Goal: Task Accomplishment & Management: Complete application form

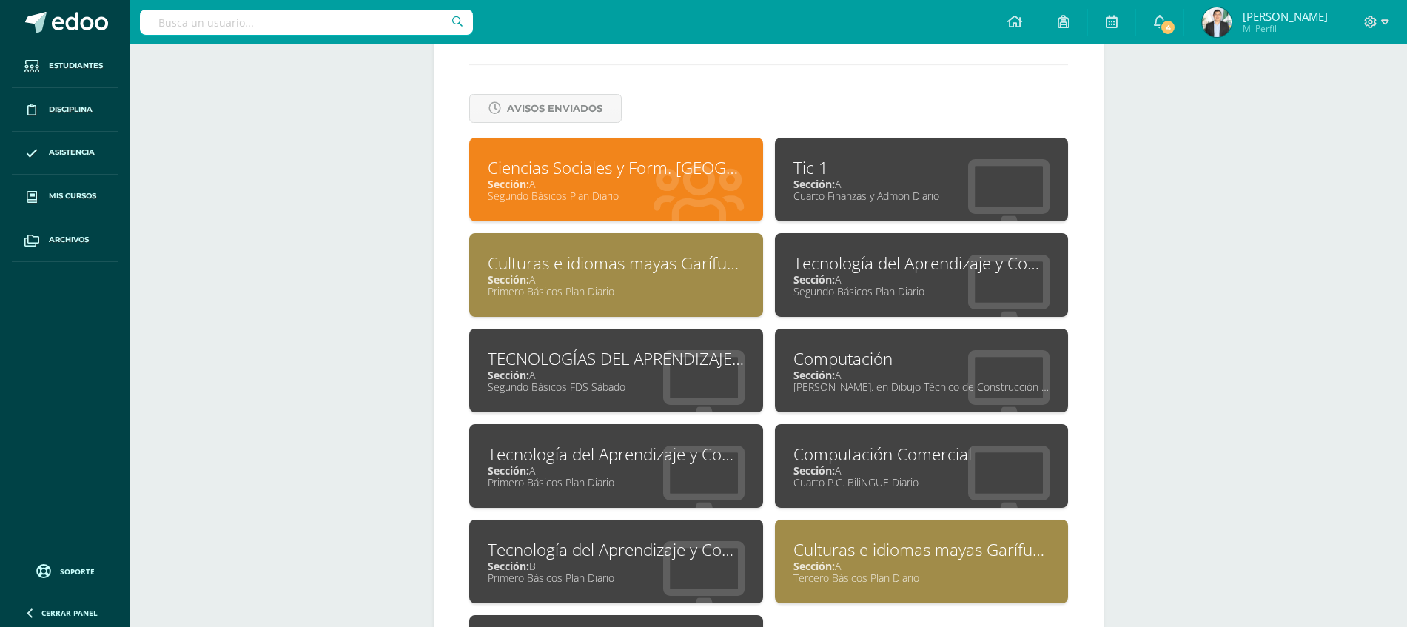
scroll to position [608, 0]
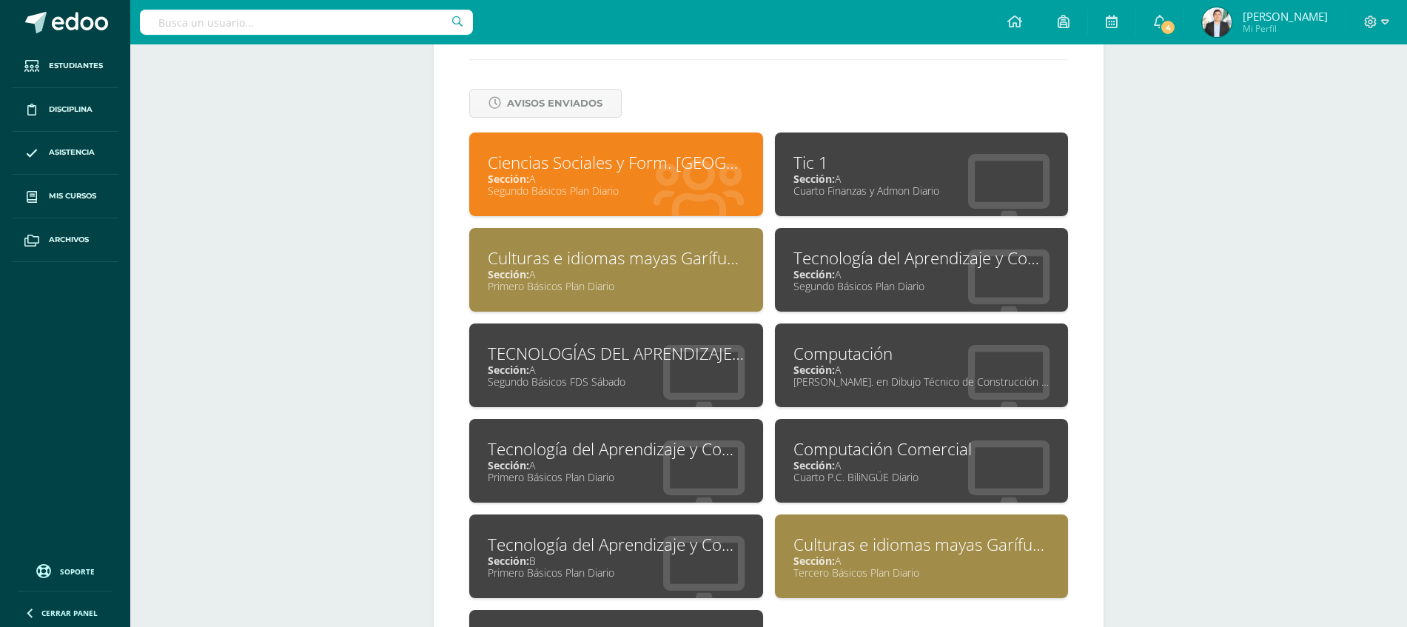
drag, startPoint x: 1411, startPoint y: 215, endPoint x: 1385, endPoint y: 479, distance: 265.4
click at [1385, 479] on html "Estudiantes Disciplina Asistencia Mis cursos Archivos Soporte Ayuda Reportar un…" at bounding box center [703, 75] width 1407 height 1367
click at [596, 447] on div "Tecnología del Aprendizaje y Comunicación" at bounding box center [616, 448] width 257 height 23
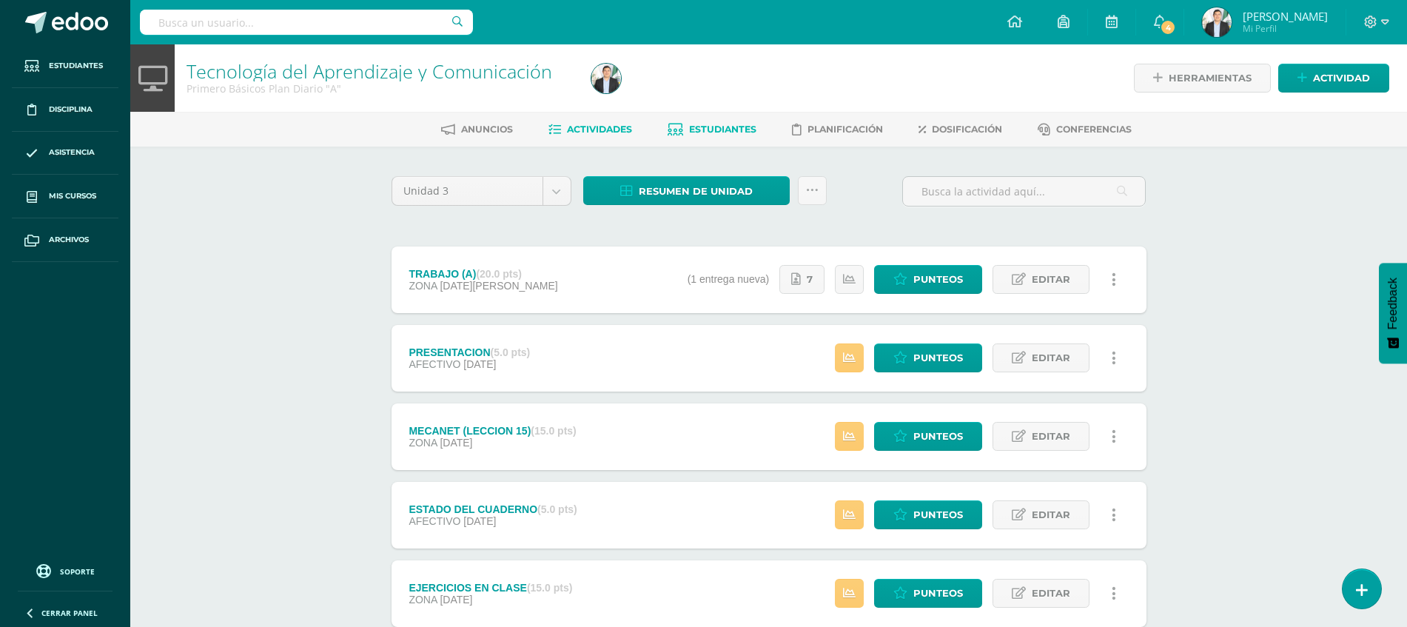
click at [699, 126] on span "Estudiantes" at bounding box center [722, 129] width 67 height 11
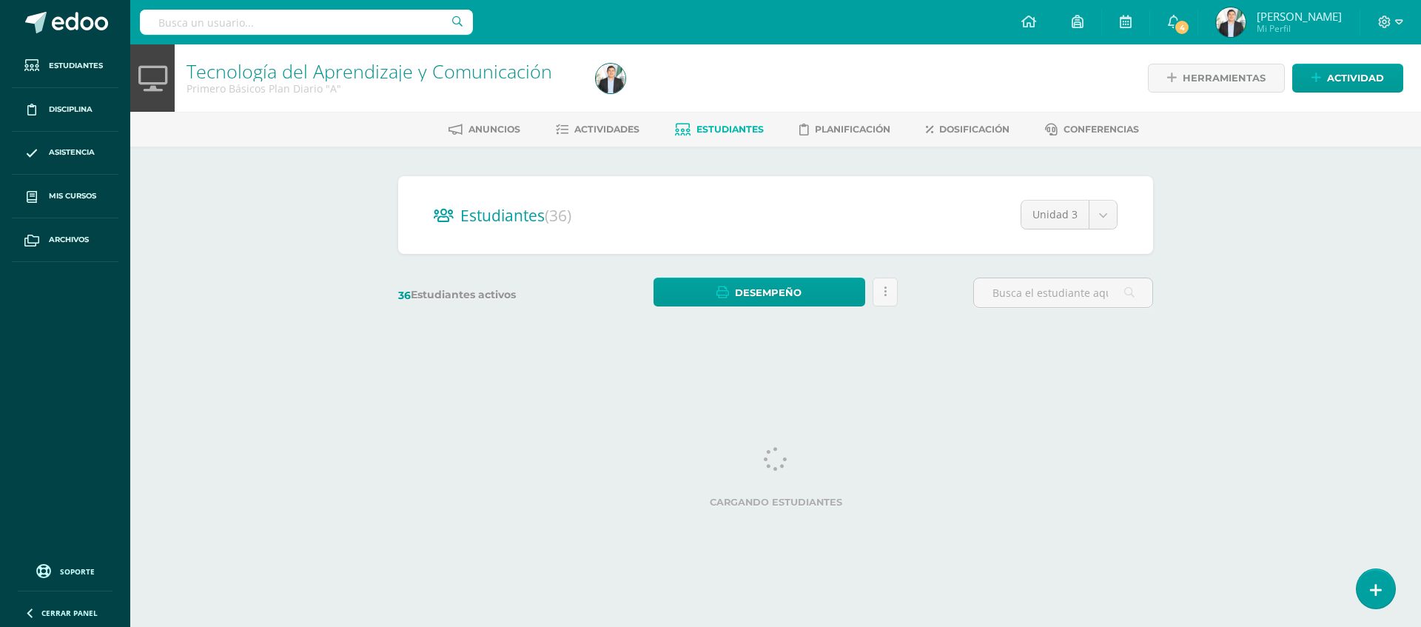
click at [1275, 29] on span "Mi Perfil" at bounding box center [1299, 28] width 85 height 13
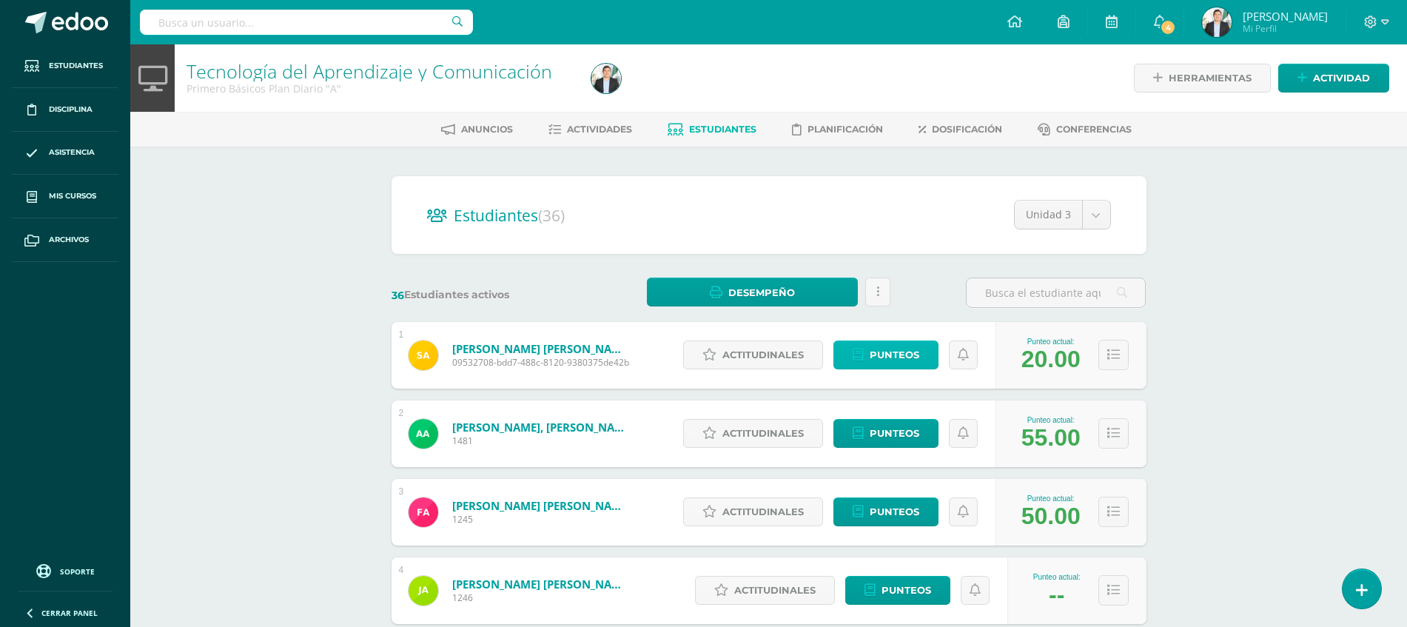
click at [923, 353] on link "Punteos" at bounding box center [885, 354] width 105 height 29
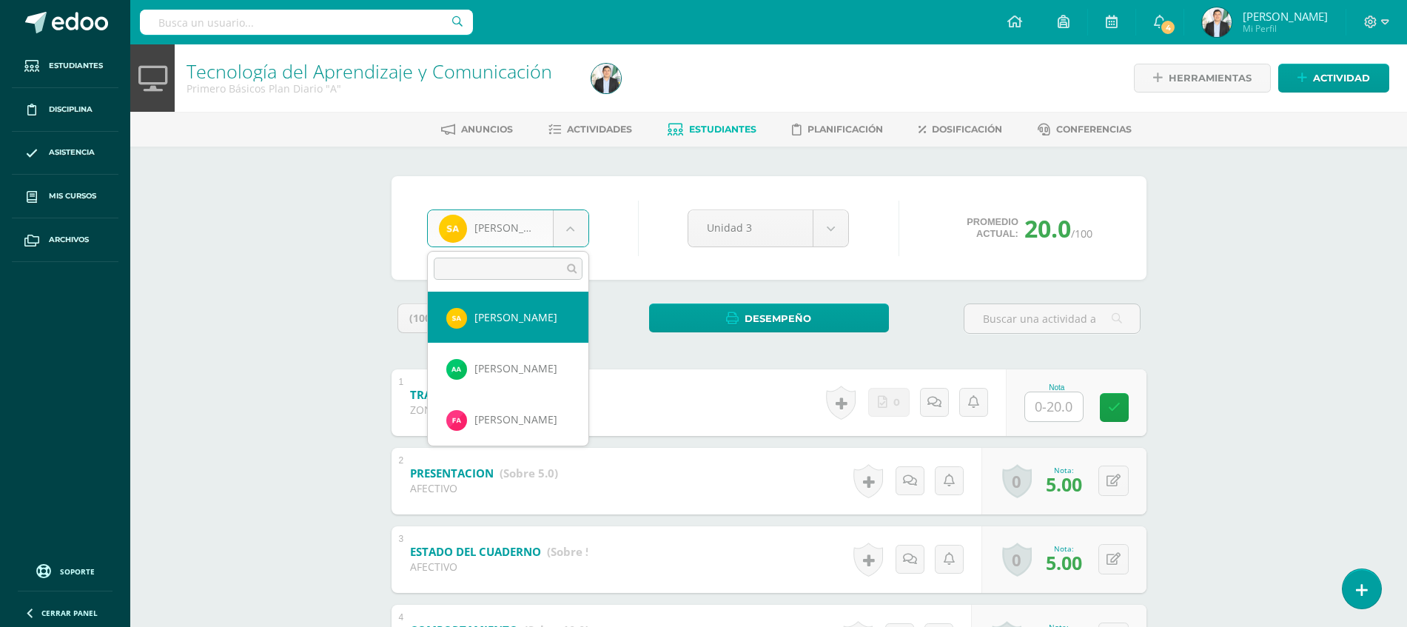
click at [455, 239] on body "Estudiantes Disciplina Asistencia Mis cursos Archivos Soporte Ayuda Reportar un…" at bounding box center [703, 463] width 1407 height 927
type input "PERE"
select select "8584"
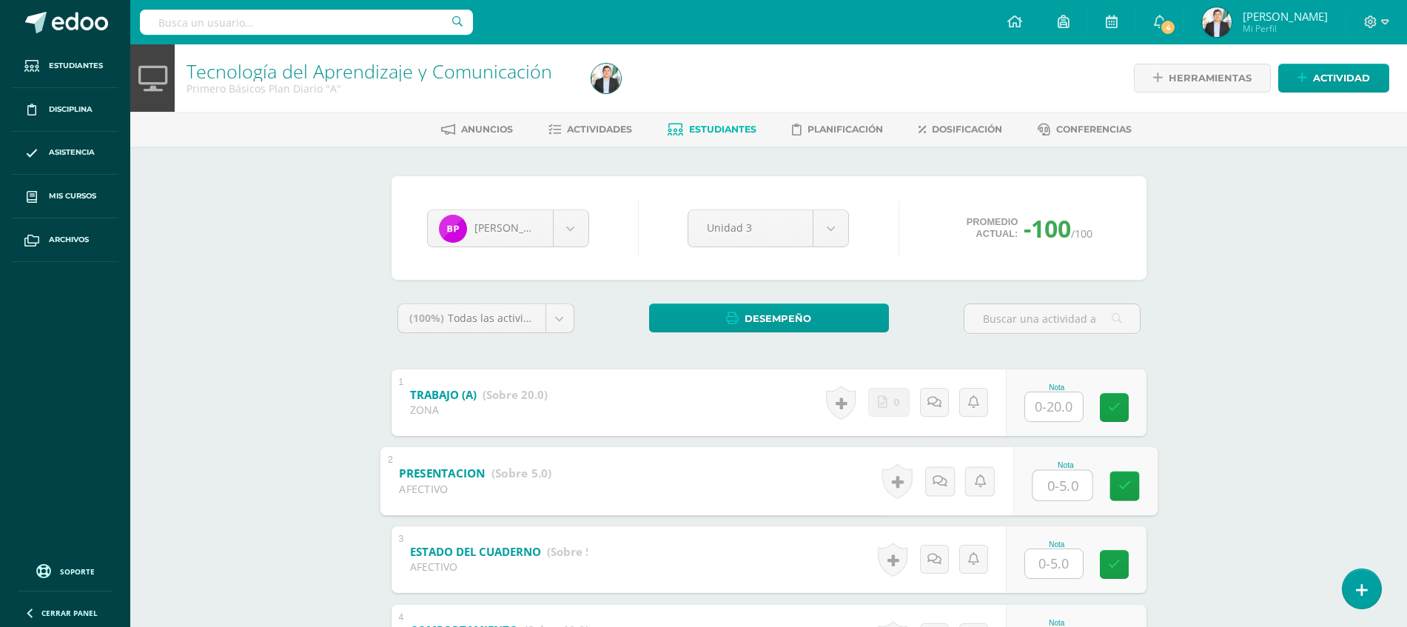
click at [1056, 487] on input "text" at bounding box center [1061, 485] width 59 height 30
type input "5"
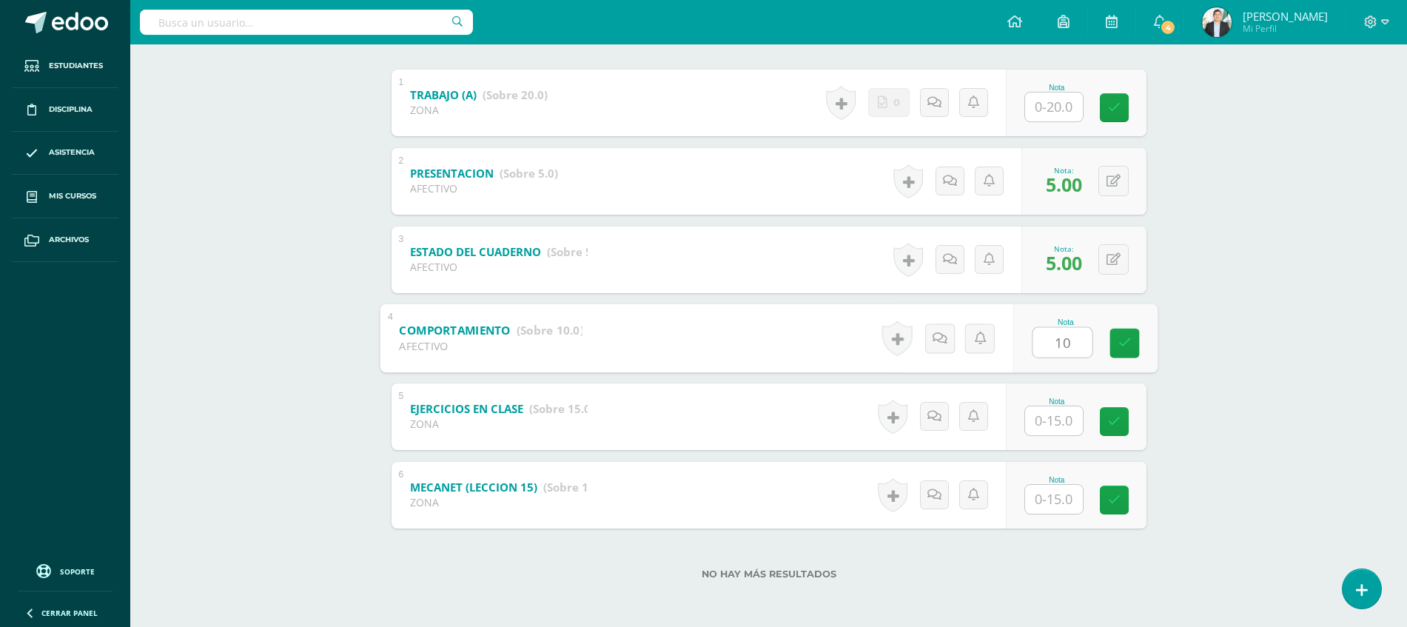
type input "10"
type input "15"
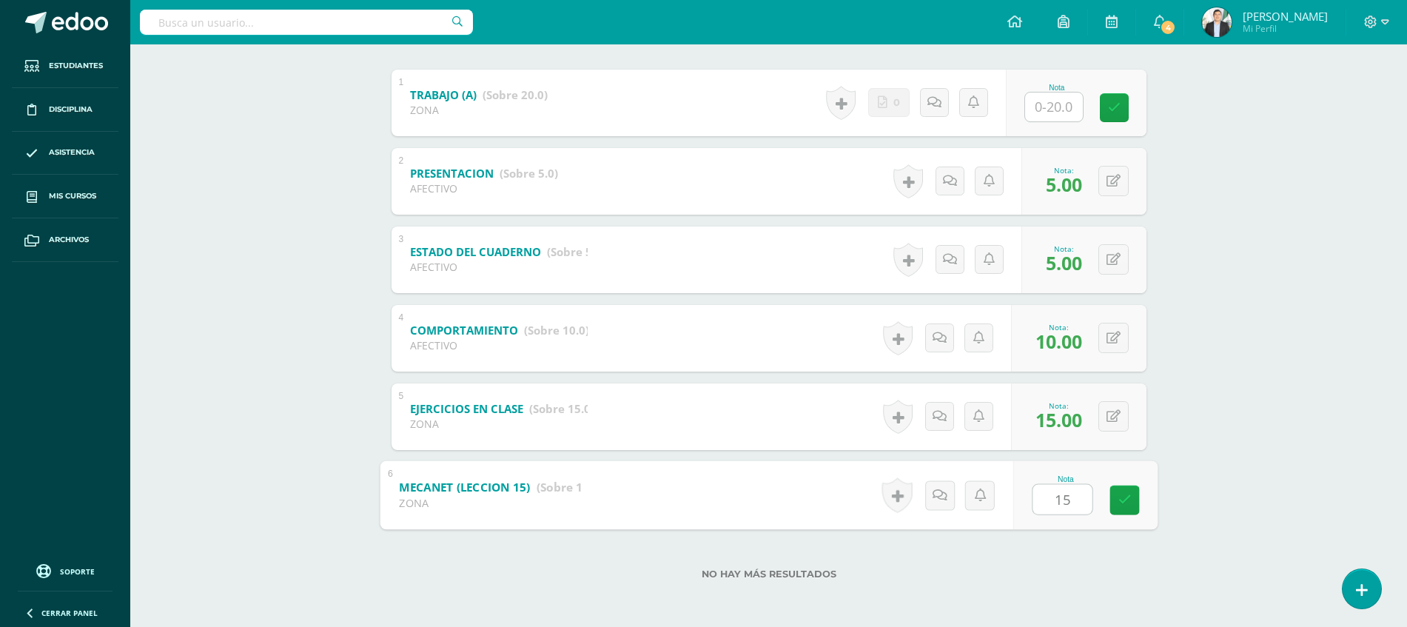
type input "15"
click at [1203, 448] on div "Tecnología del Aprendizaje y Comunicación Primero Básicos Plan Diario "A" Herra…" at bounding box center [768, 186] width 1277 height 882
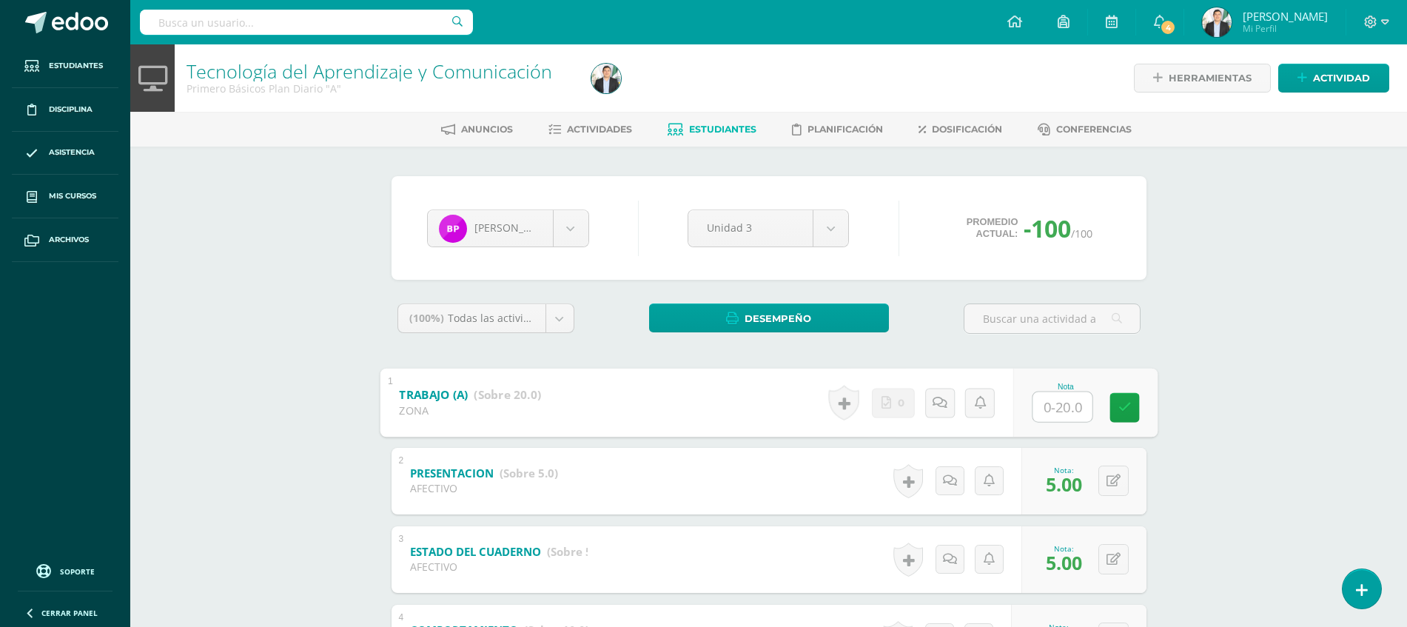
click at [1045, 398] on input "text" at bounding box center [1061, 406] width 59 height 30
type input "20"
click at [1211, 417] on div "Tecnología del Aprendizaje y Comunicación Primero Básicos Plan Diario "A" Herra…" at bounding box center [768, 485] width 1277 height 882
click at [904, 258] on div "Briana Perez Sophie Aguirre Arami Alvizures Fritza Argueta Josué Auceda Sebasti…" at bounding box center [768, 228] width 755 height 104
click at [742, 134] on span "Estudiantes" at bounding box center [722, 129] width 67 height 11
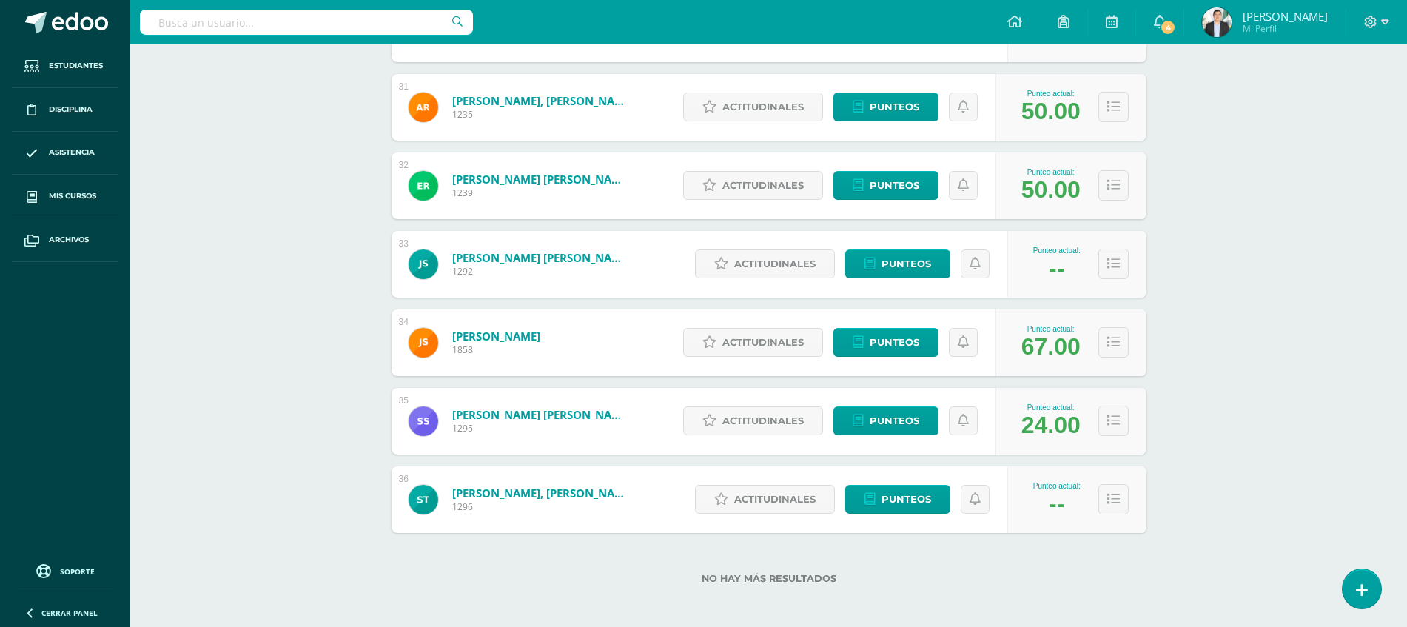
scroll to position [2606, 0]
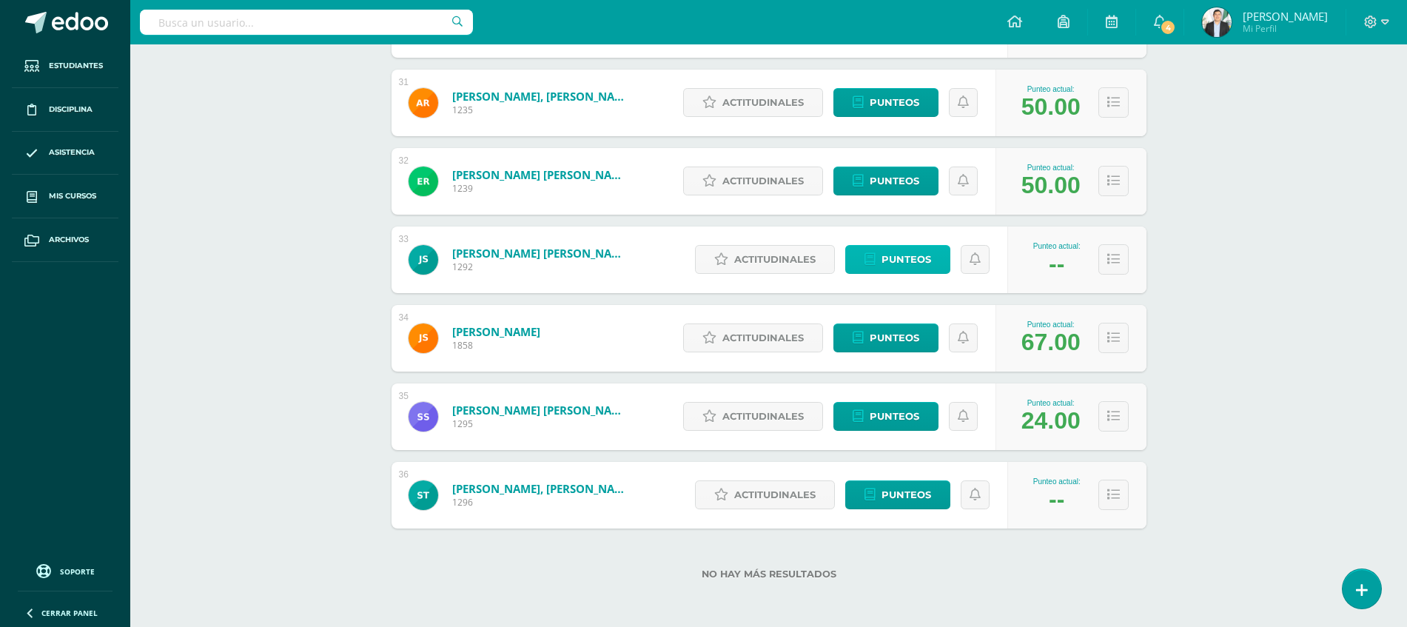
click at [893, 264] on span "Punteos" at bounding box center [906, 259] width 50 height 27
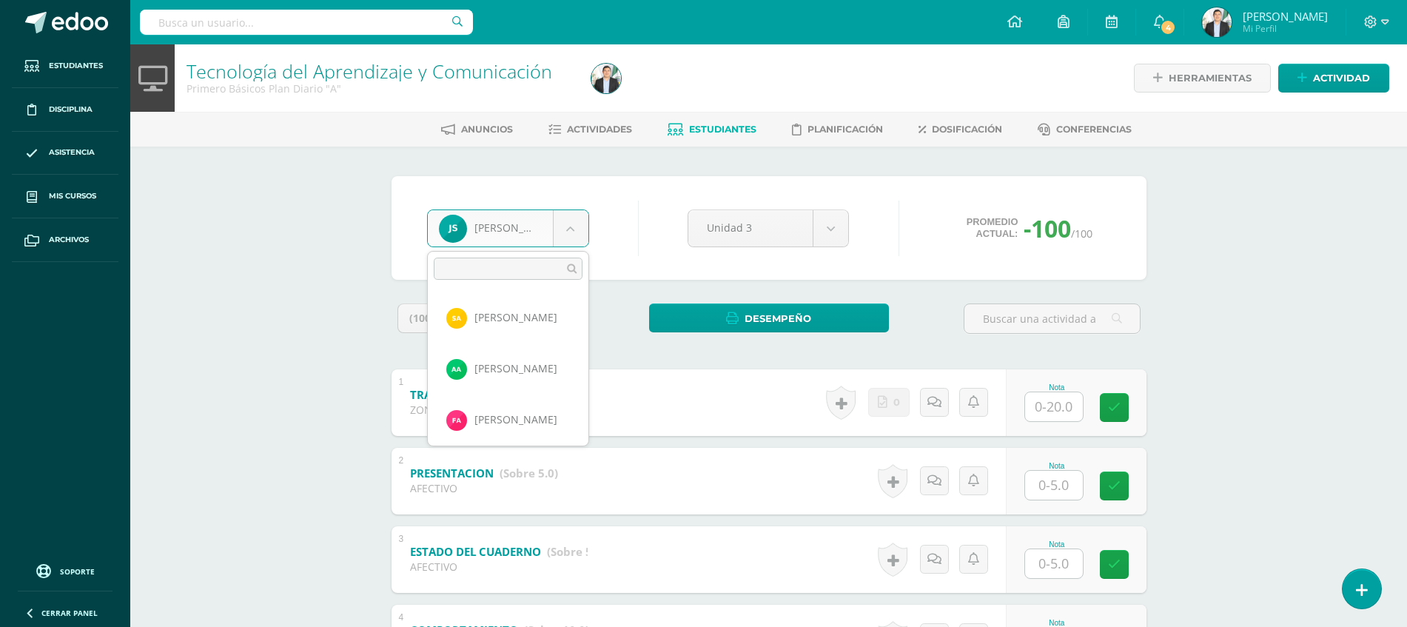
click at [525, 235] on body "Estudiantes Disciplina Asistencia Mis cursos Archivos Soporte Ayuda Reportar un…" at bounding box center [703, 463] width 1407 height 927
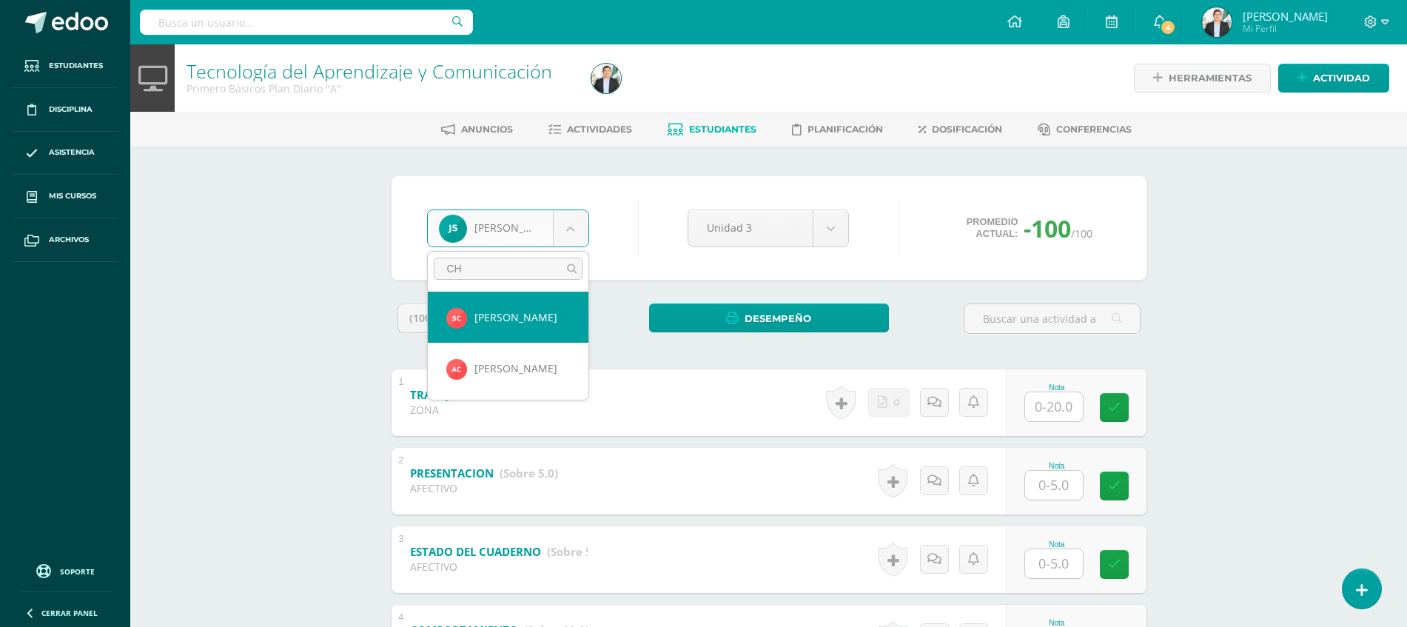
type input "C"
type input "GE"
select select "8595"
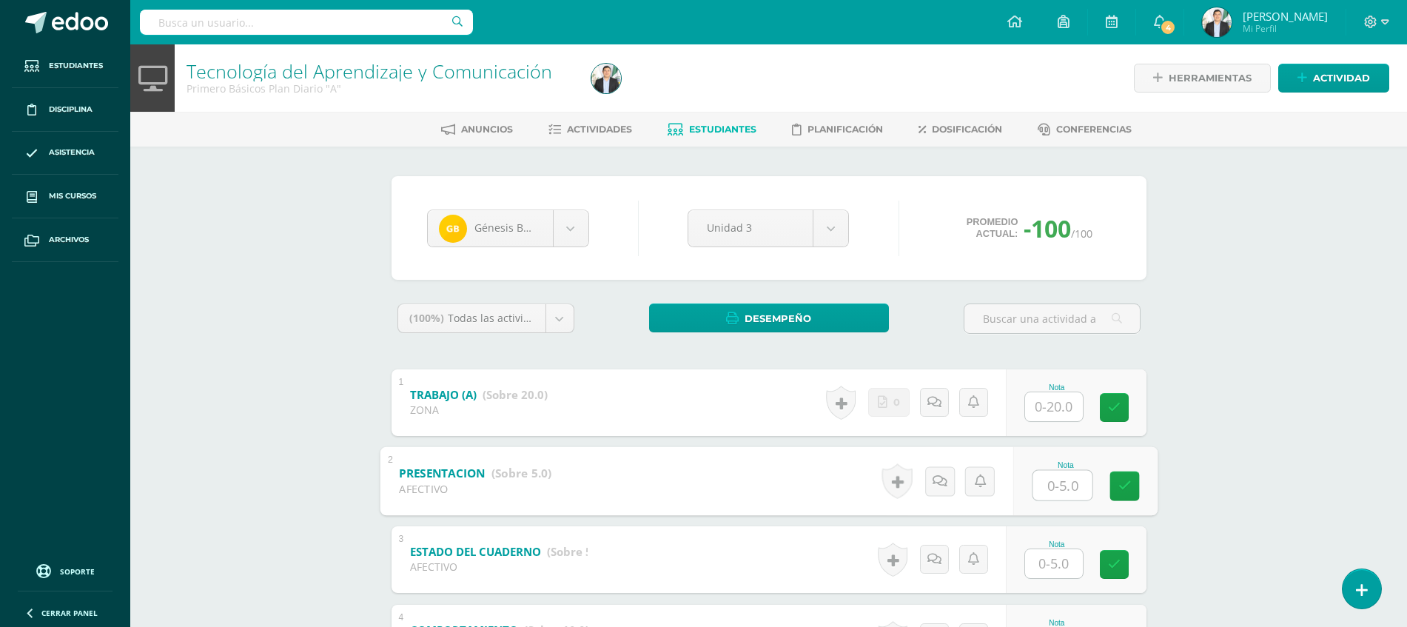
click at [1055, 472] on input "text" at bounding box center [1061, 485] width 59 height 30
click at [1064, 409] on input "text" at bounding box center [1061, 406] width 59 height 30
type input "20"
click at [1043, 486] on input "text" at bounding box center [1061, 485] width 59 height 30
type input "5"
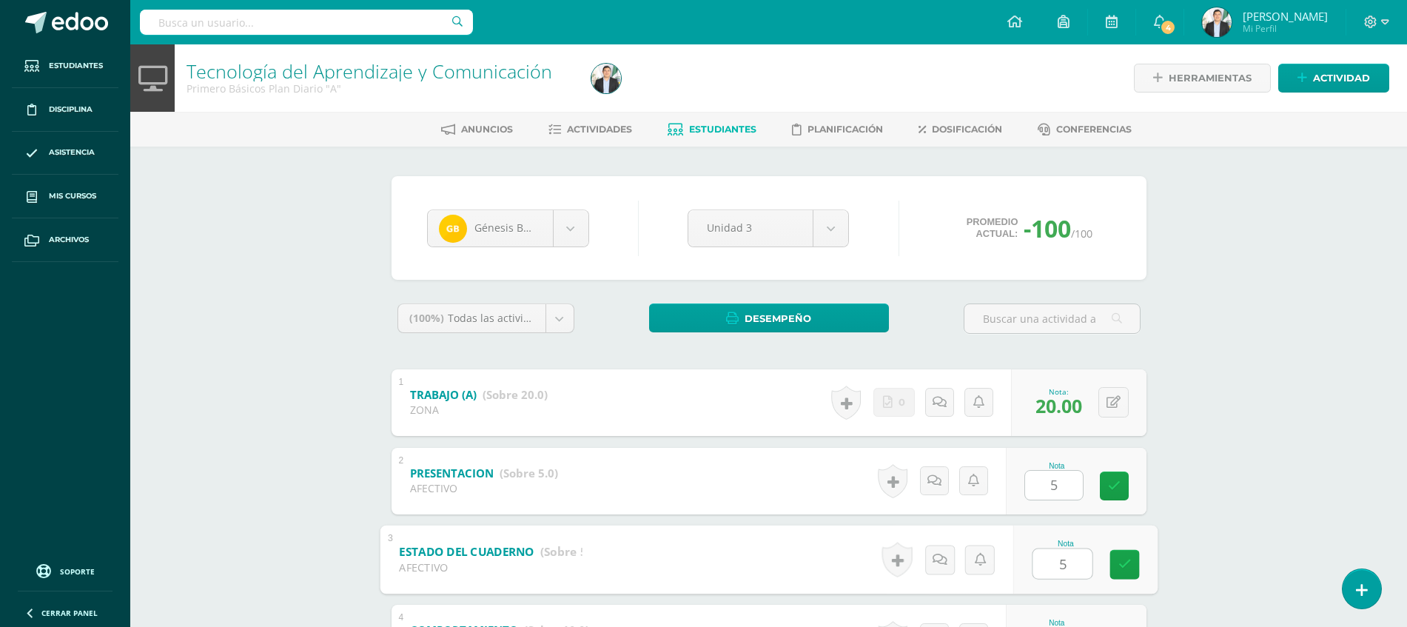
type input "5"
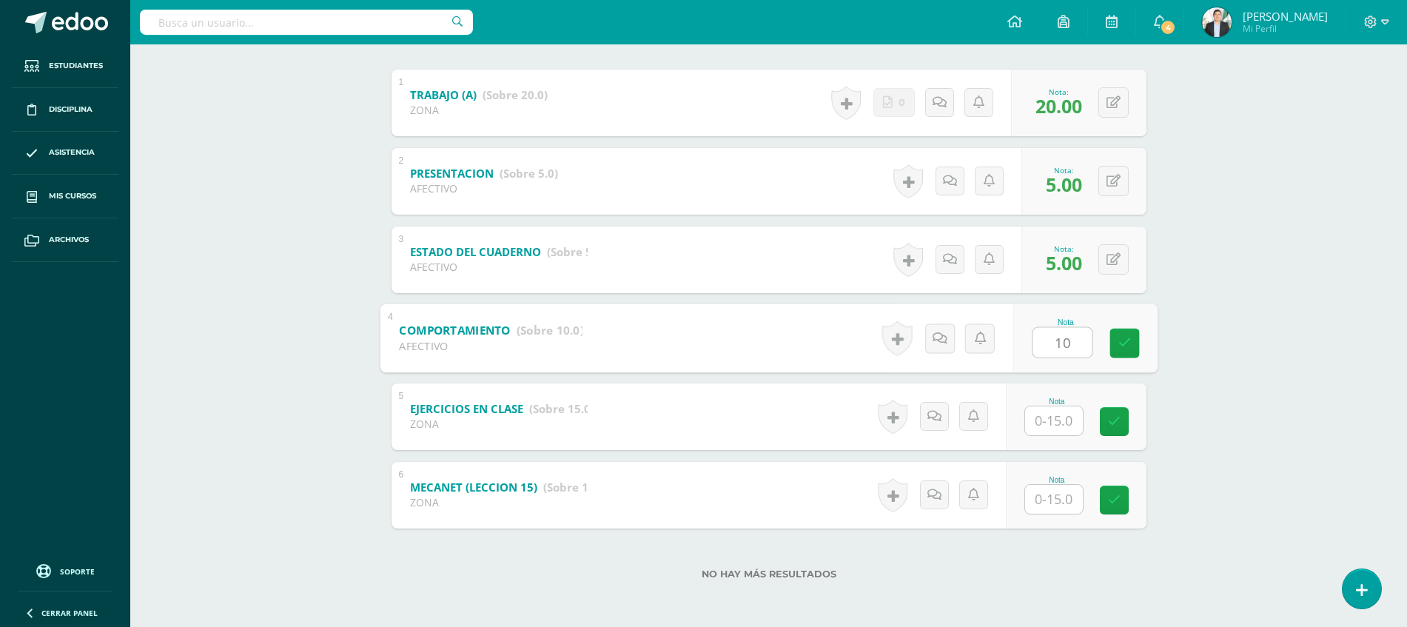
type input "10"
type input "15"
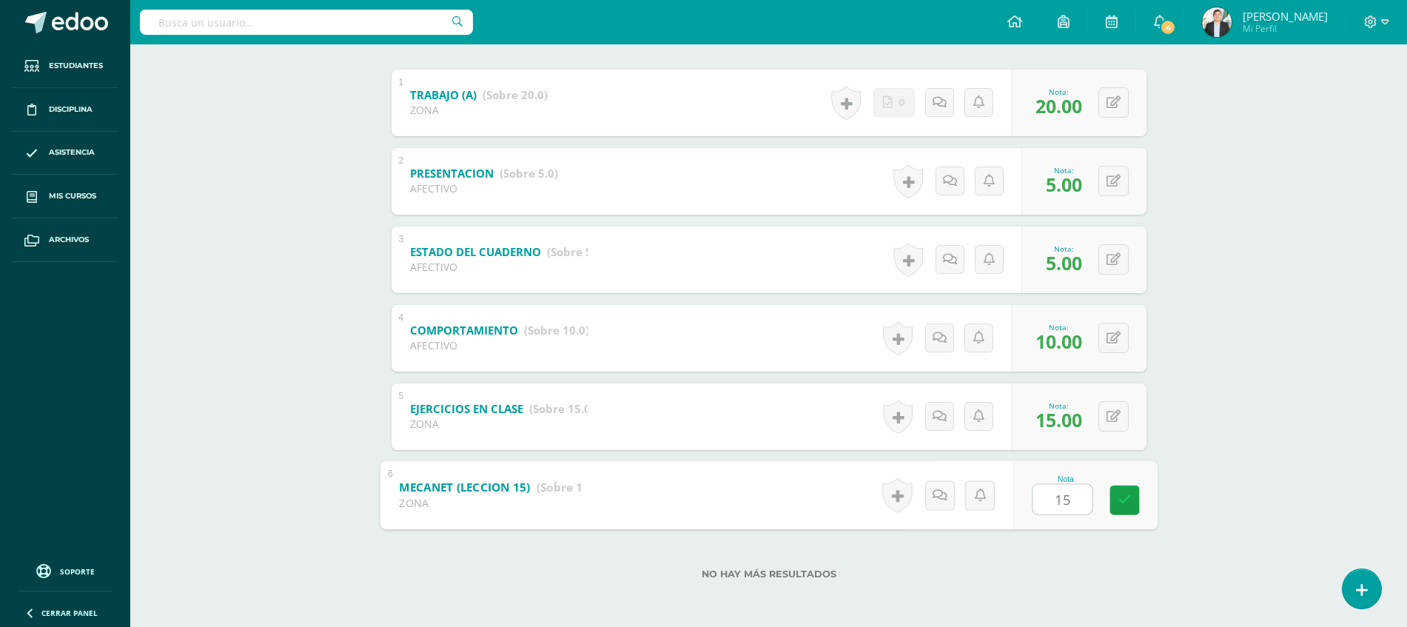
type input "15"
click at [1263, 407] on div "Tecnología del Aprendizaje y Comunicación Primero Básicos Plan Diario "A" Herra…" at bounding box center [768, 186] width 1277 height 882
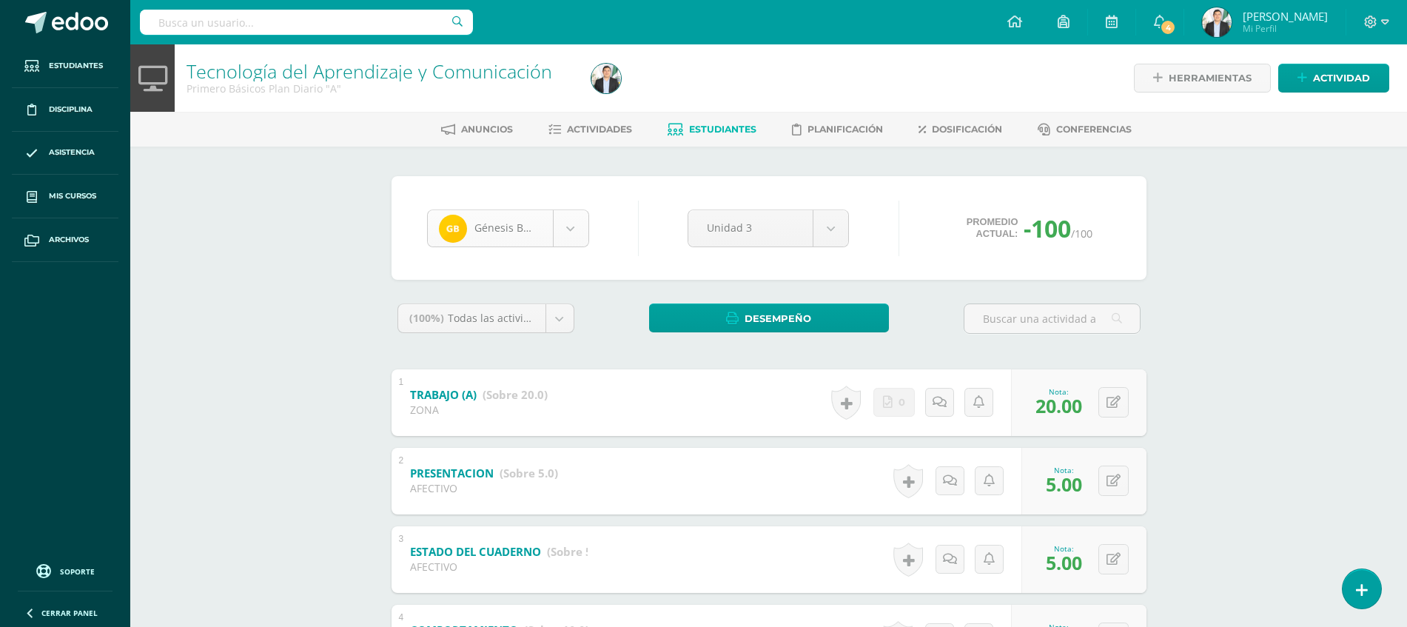
scroll to position [152, 0]
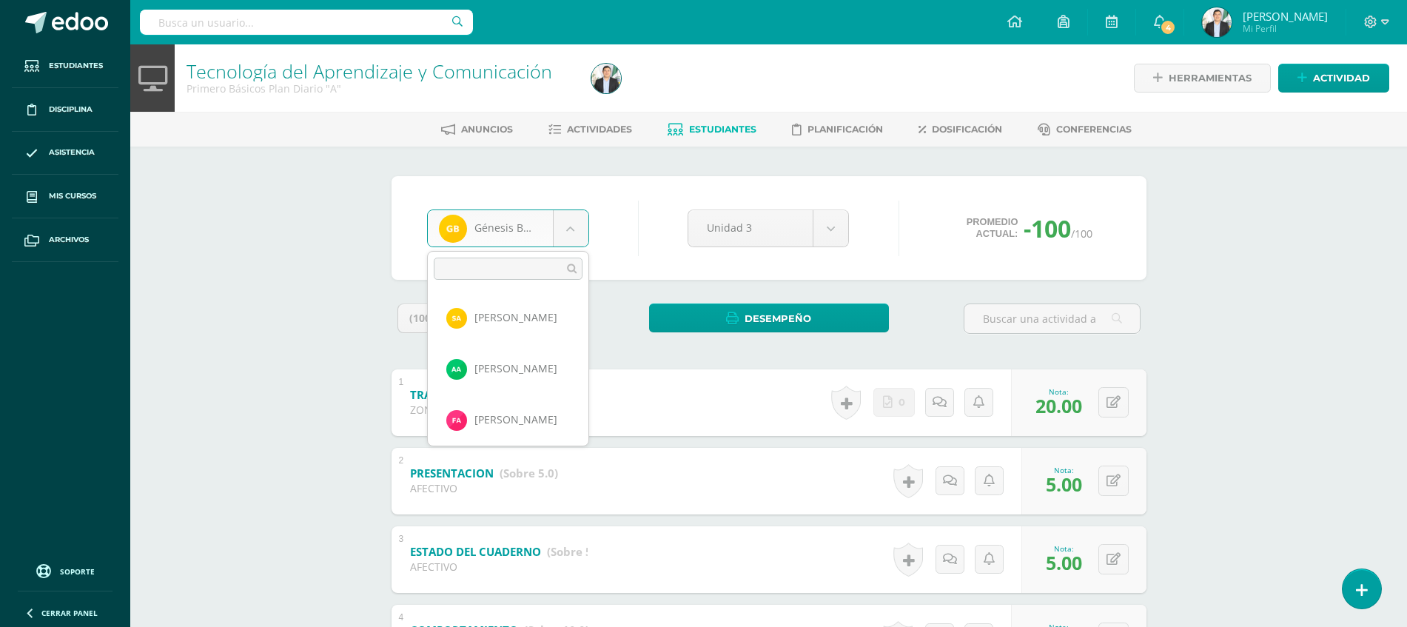
click at [508, 236] on body "Estudiantes Disciplina Asistencia Mis cursos Archivos Soporte Ayuda Reportar un…" at bounding box center [703, 463] width 1407 height 927
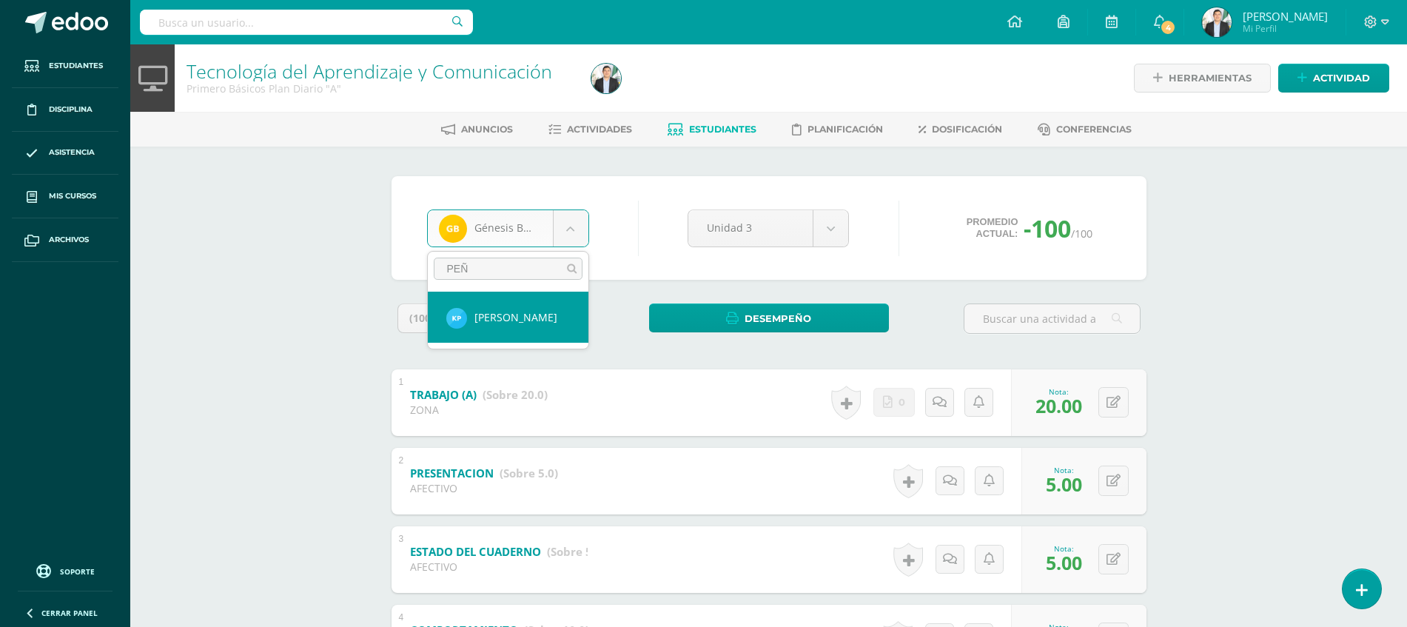
type input "PEÑA"
select select "8827"
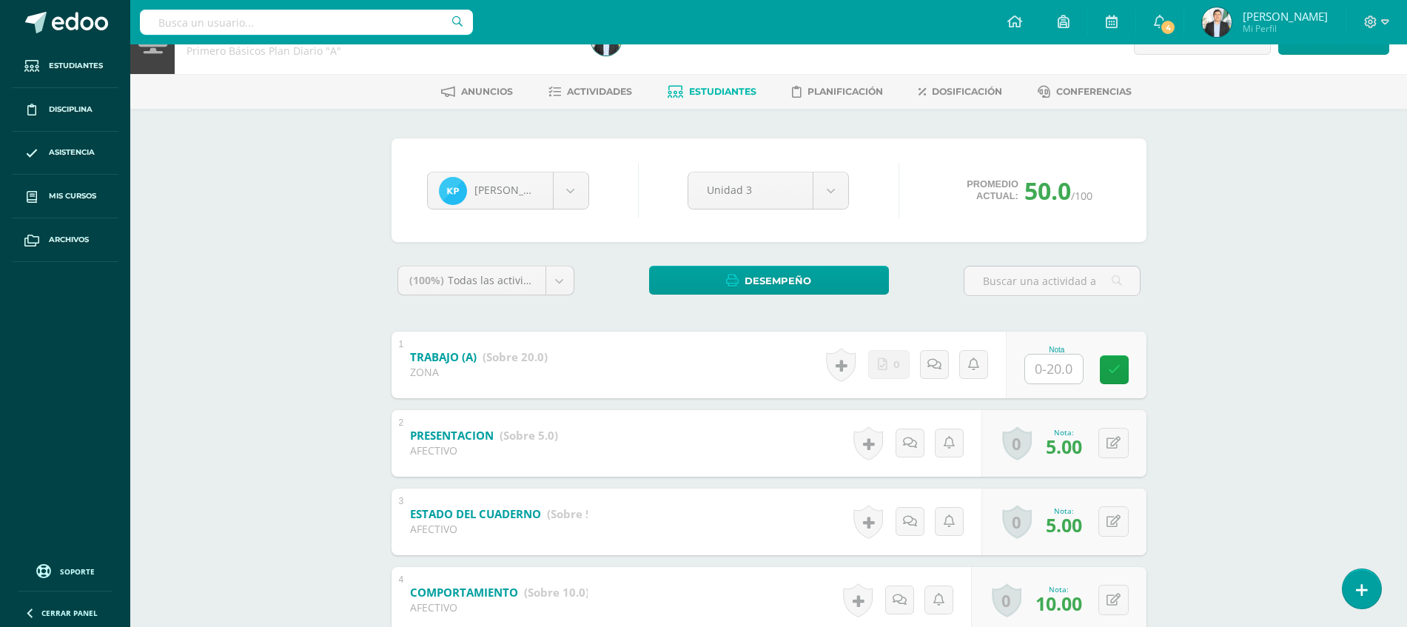
scroll to position [33, 0]
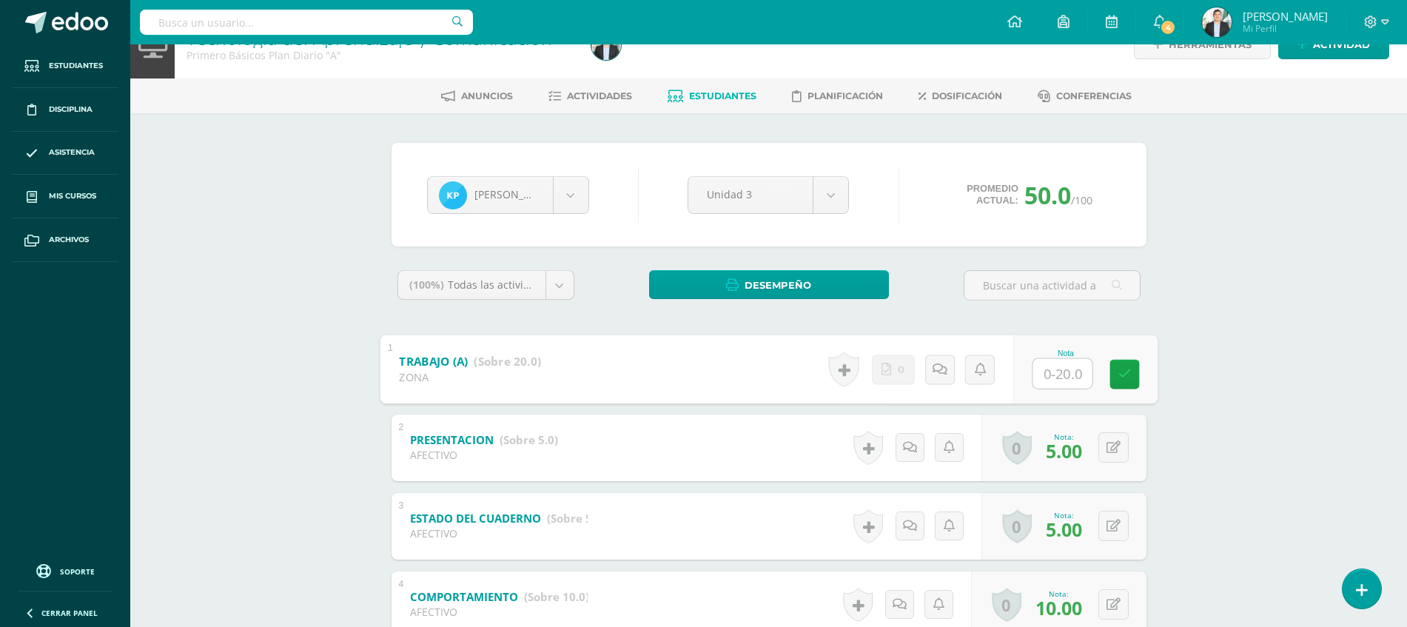
click at [1042, 360] on input "text" at bounding box center [1061, 373] width 59 height 30
type input "20"
click at [1260, 333] on div "Tecnología del Aprendizaje y Comunicación Primero Básicos Plan Diario "A" Herra…" at bounding box center [768, 452] width 1277 height 882
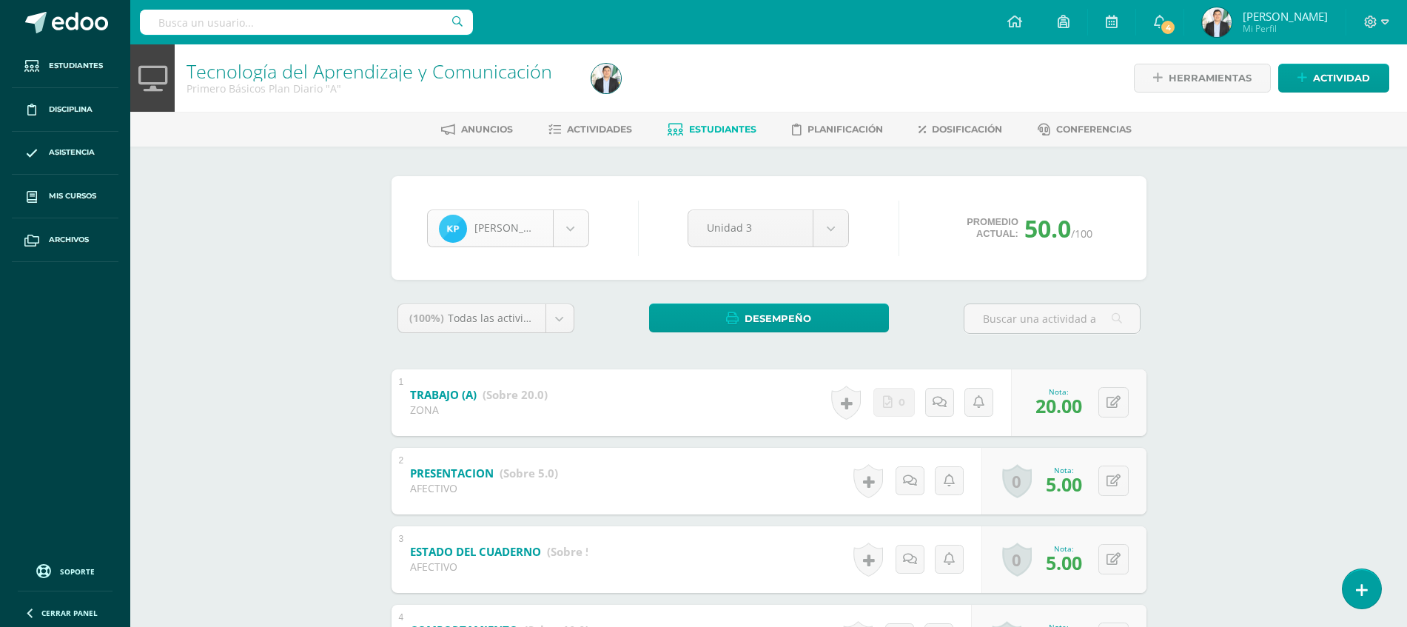
scroll to position [1225, 0]
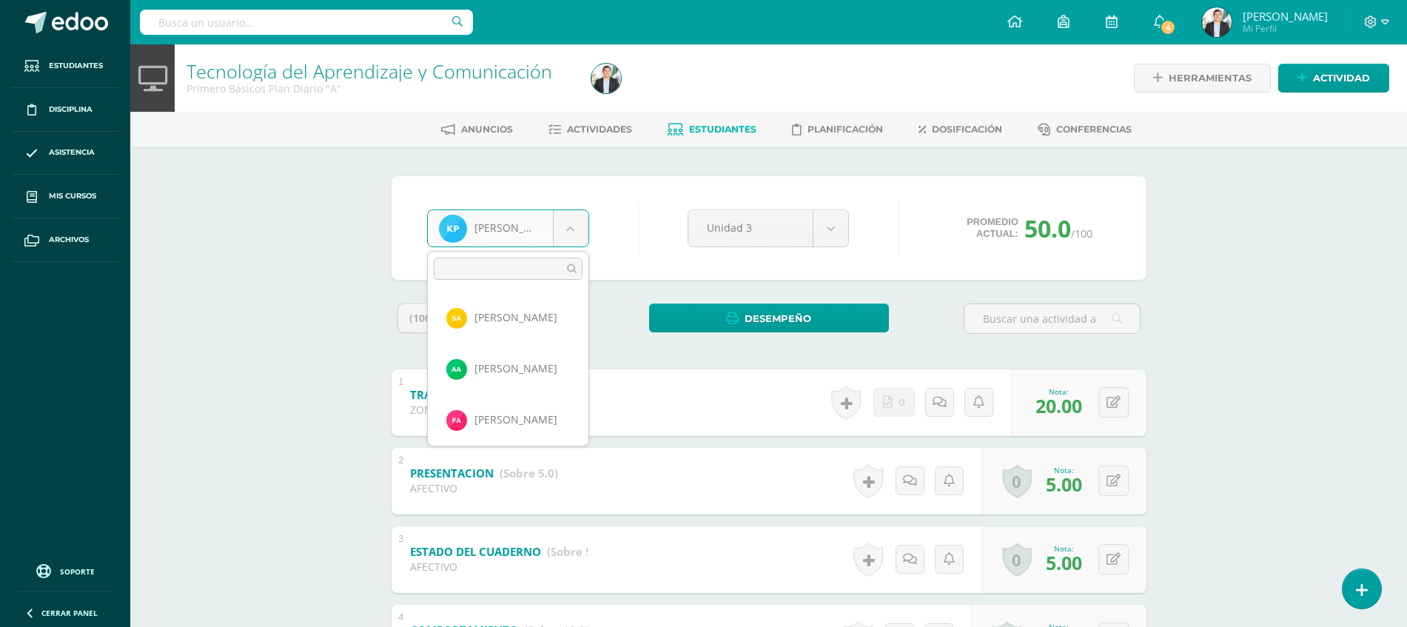
click at [587, 225] on body "Estudiantes Disciplina Asistencia Mis cursos Archivos Soporte Ayuda Reportar un…" at bounding box center [703, 463] width 1407 height 927
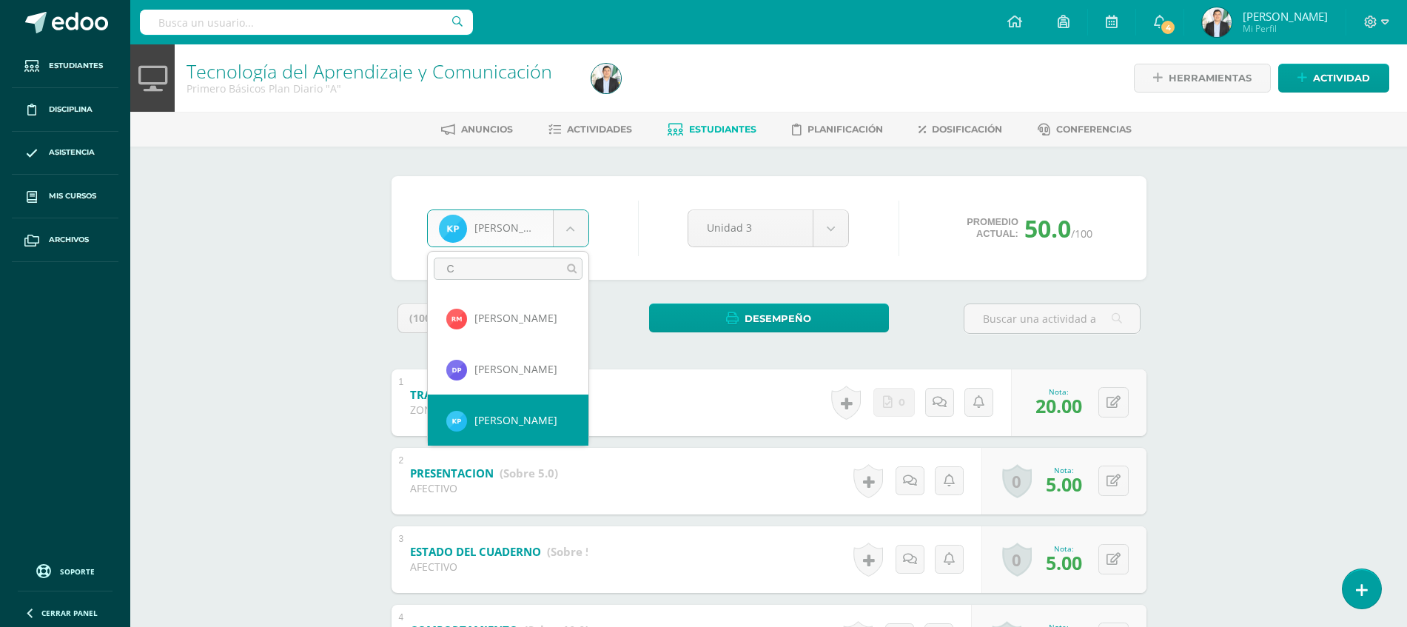
scroll to position [0, 0]
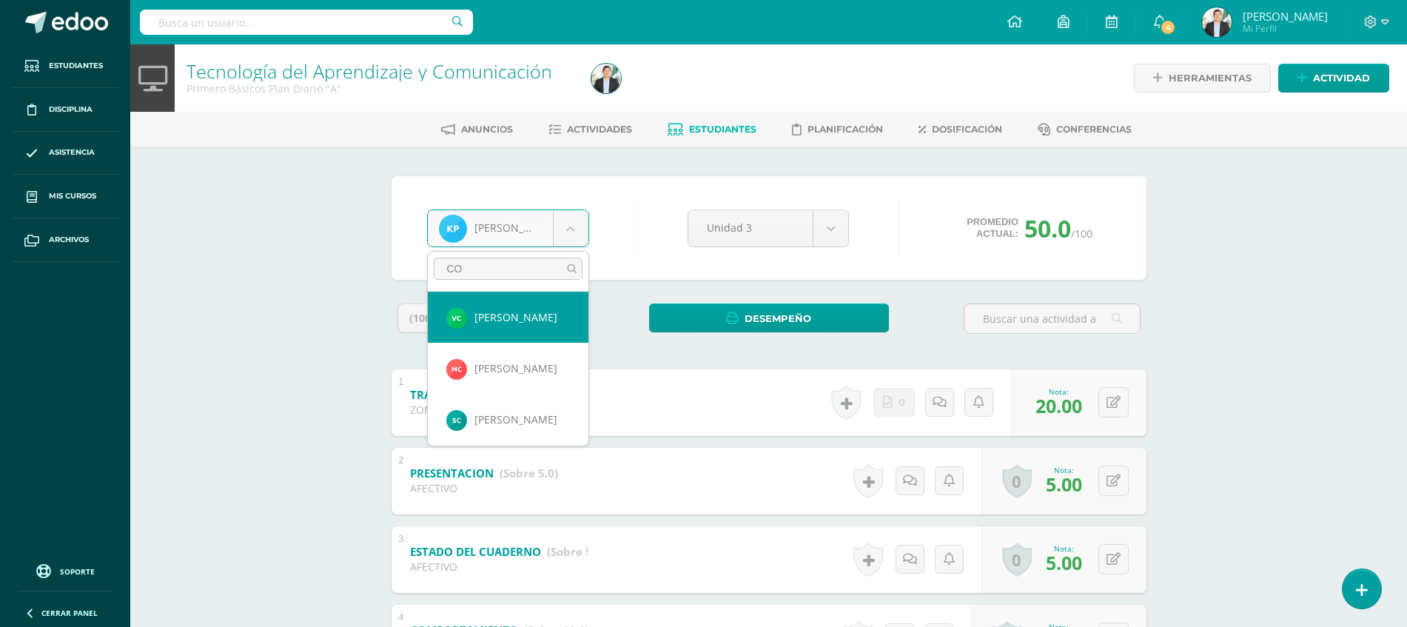
type input "C"
type input "TENI"
select select "8643"
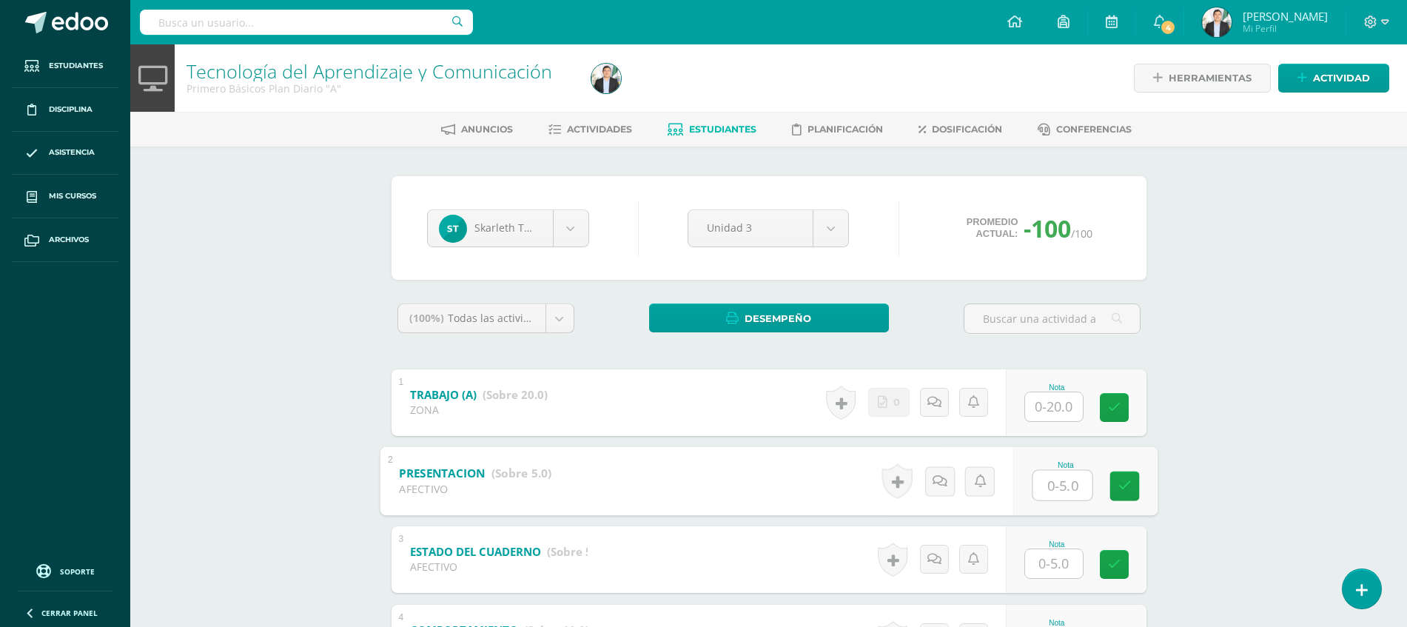
click at [1063, 497] on input "text" at bounding box center [1061, 485] width 59 height 30
type input "5"
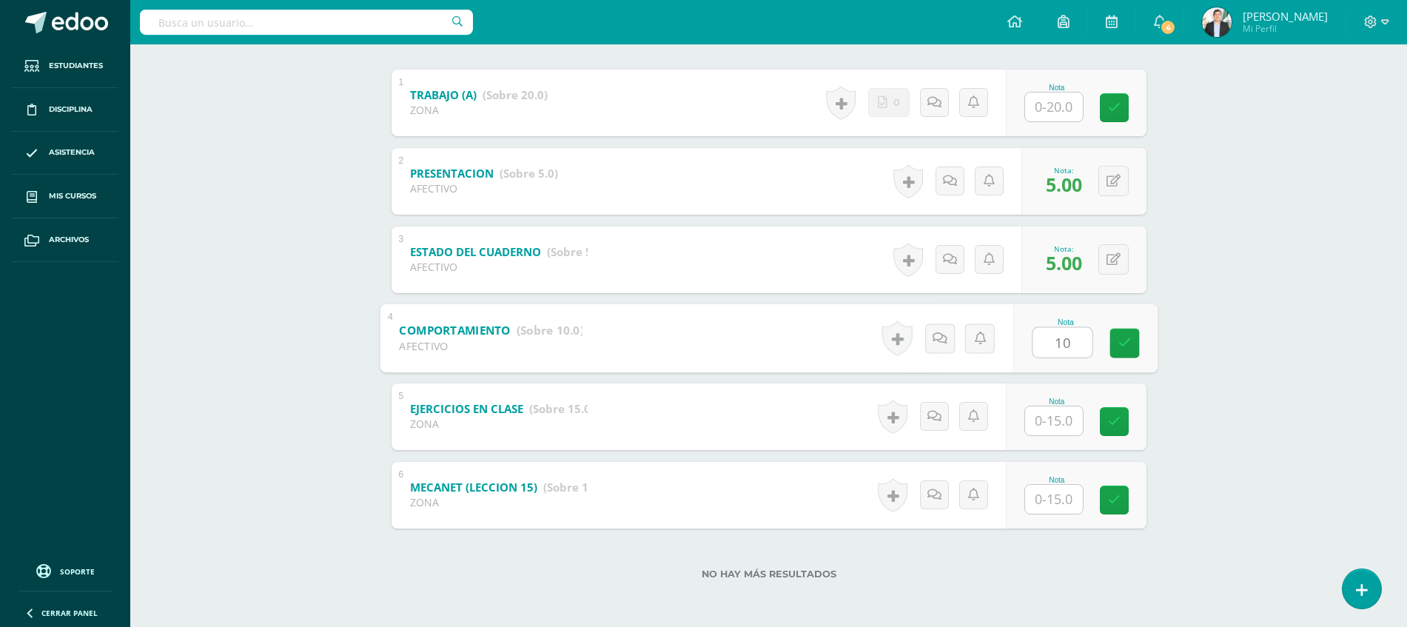
type input "10"
type input "5"
type input "15"
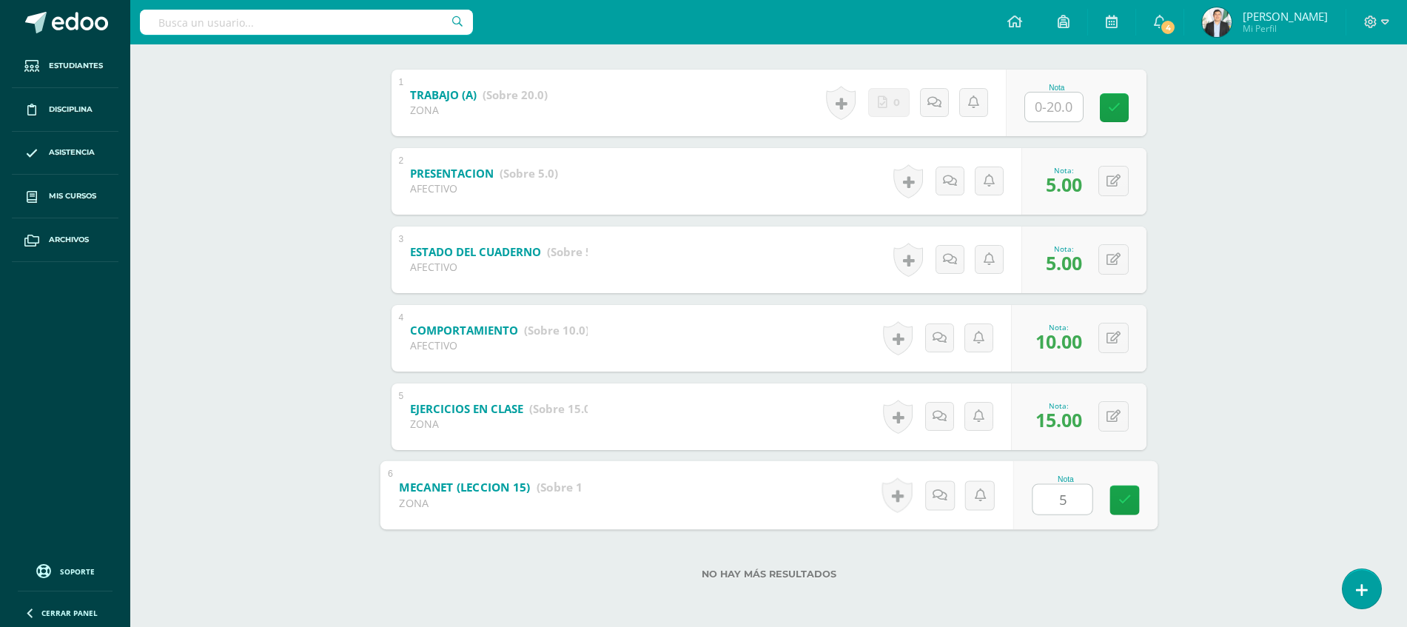
type input "5"
click at [1260, 383] on div "Tecnología del Aprendizaje y Comunicación Primero Básicos Plan Diario "A" Herra…" at bounding box center [768, 186] width 1277 height 882
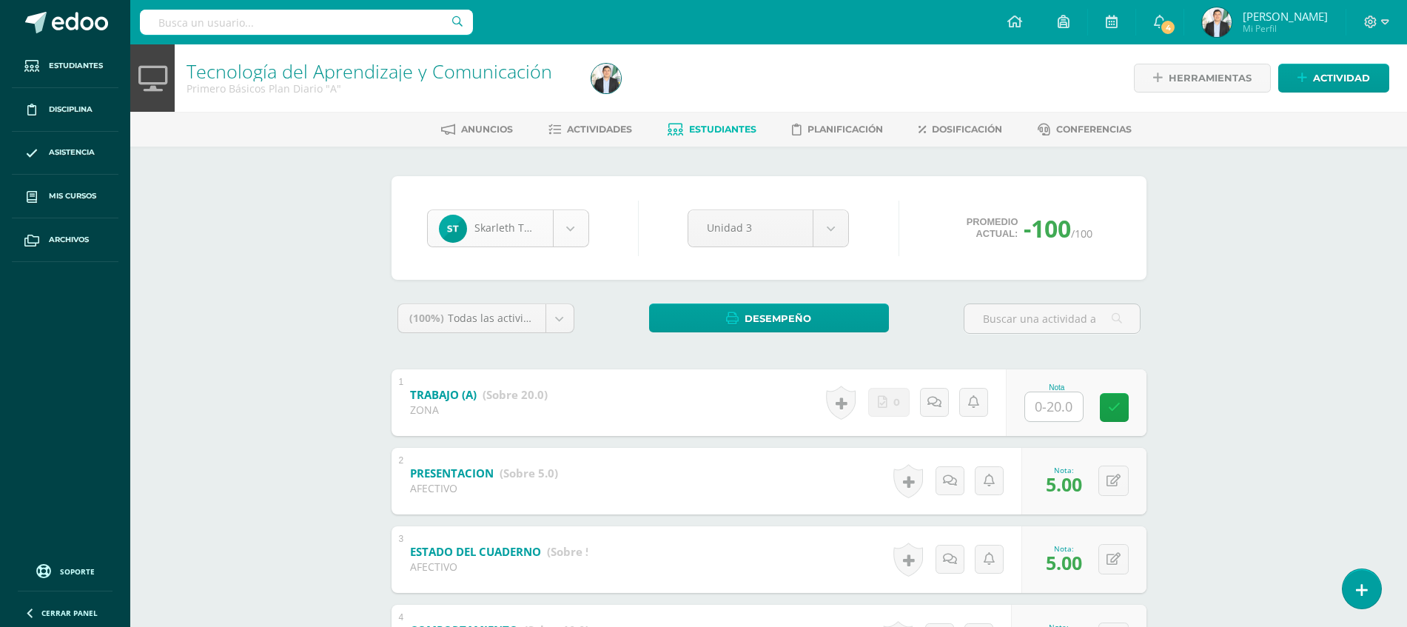
scroll to position [1684, 0]
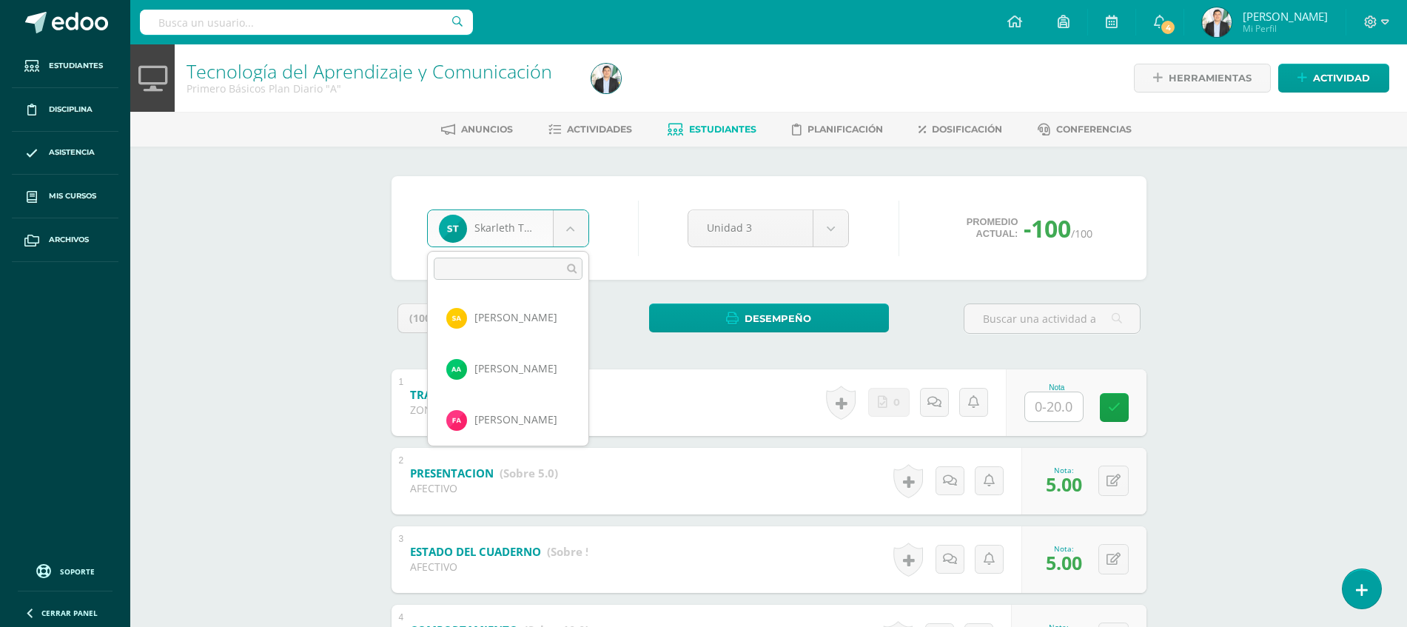
click at [566, 235] on body "Estudiantes Disciplina Asistencia Mis cursos Archivos Soporte Ayuda Reportar un…" at bounding box center [703, 463] width 1407 height 927
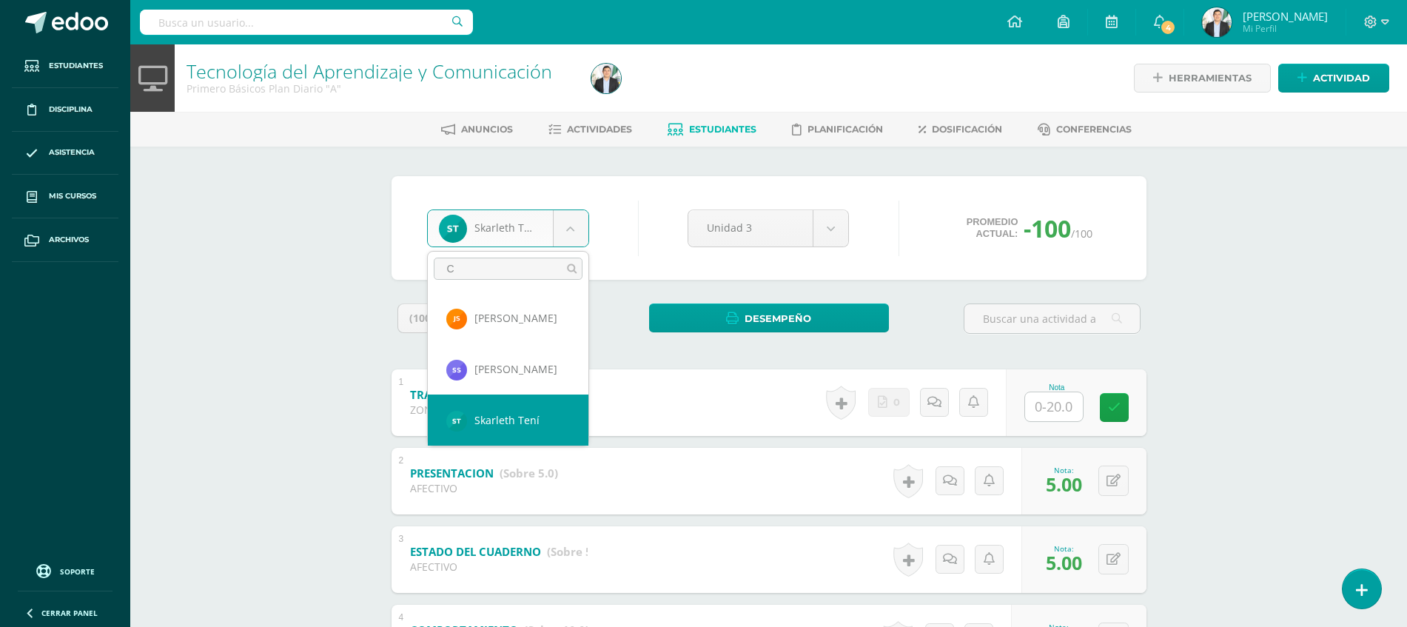
scroll to position [0, 0]
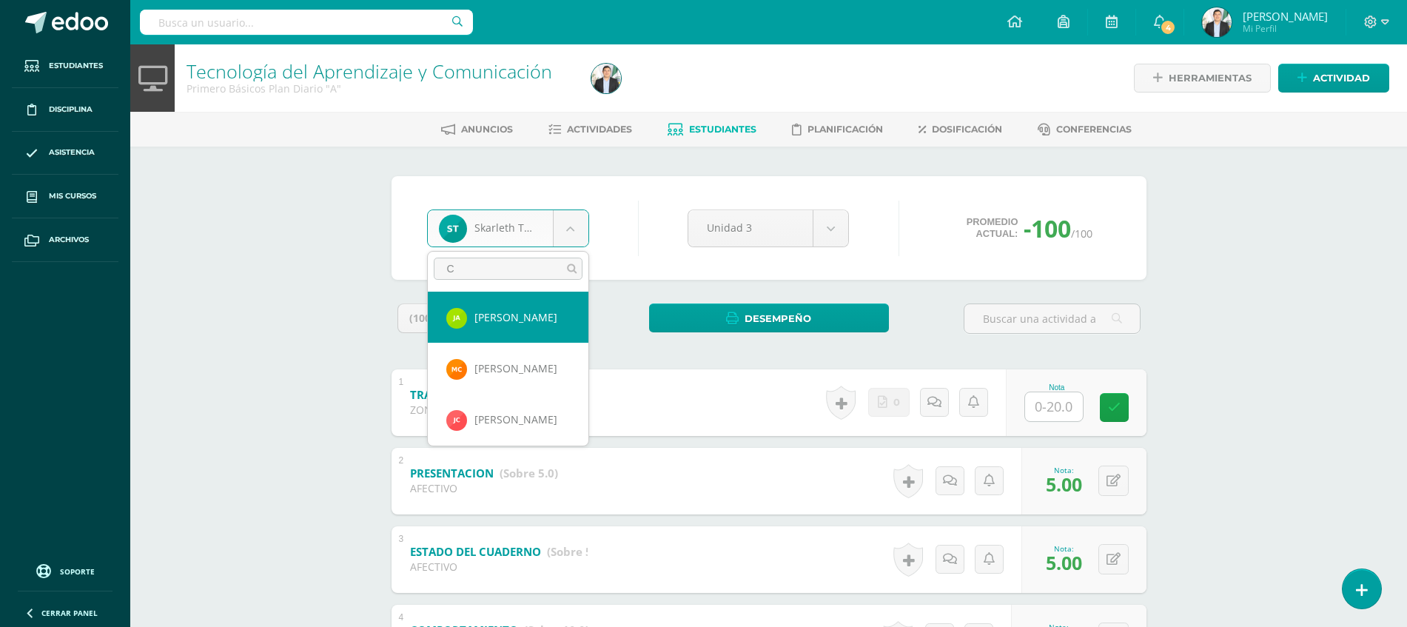
type input "CH"
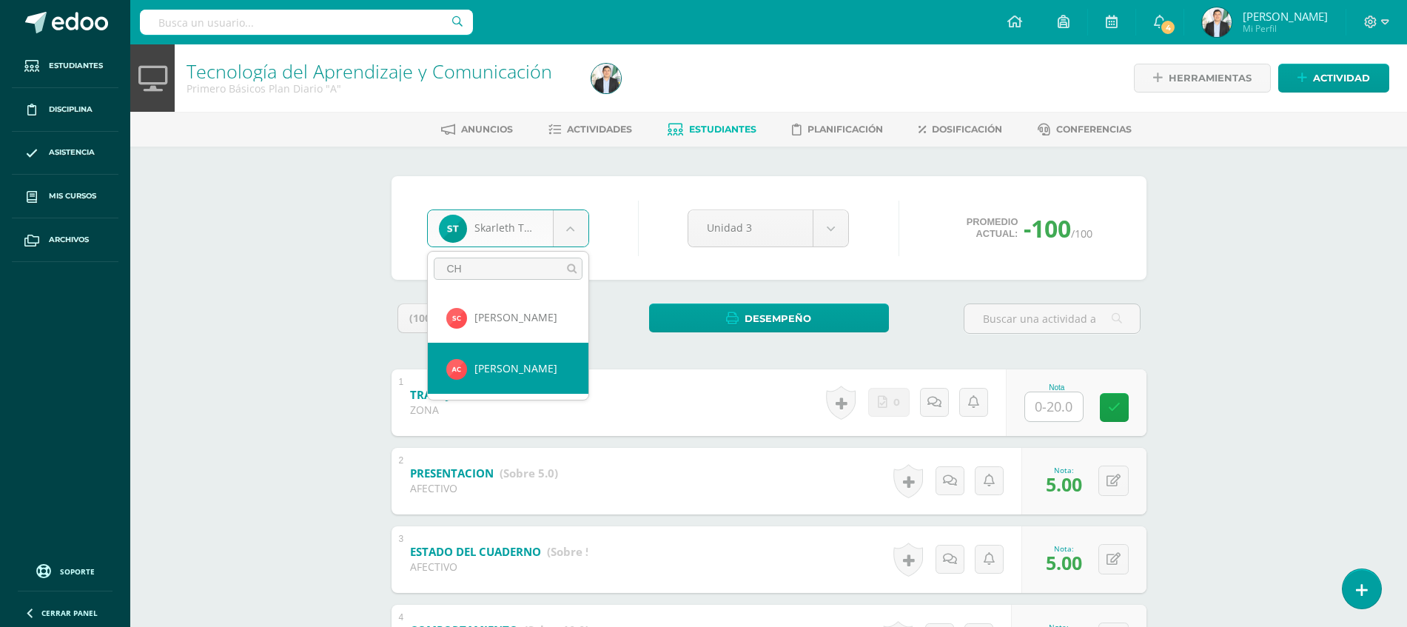
select select "8585"
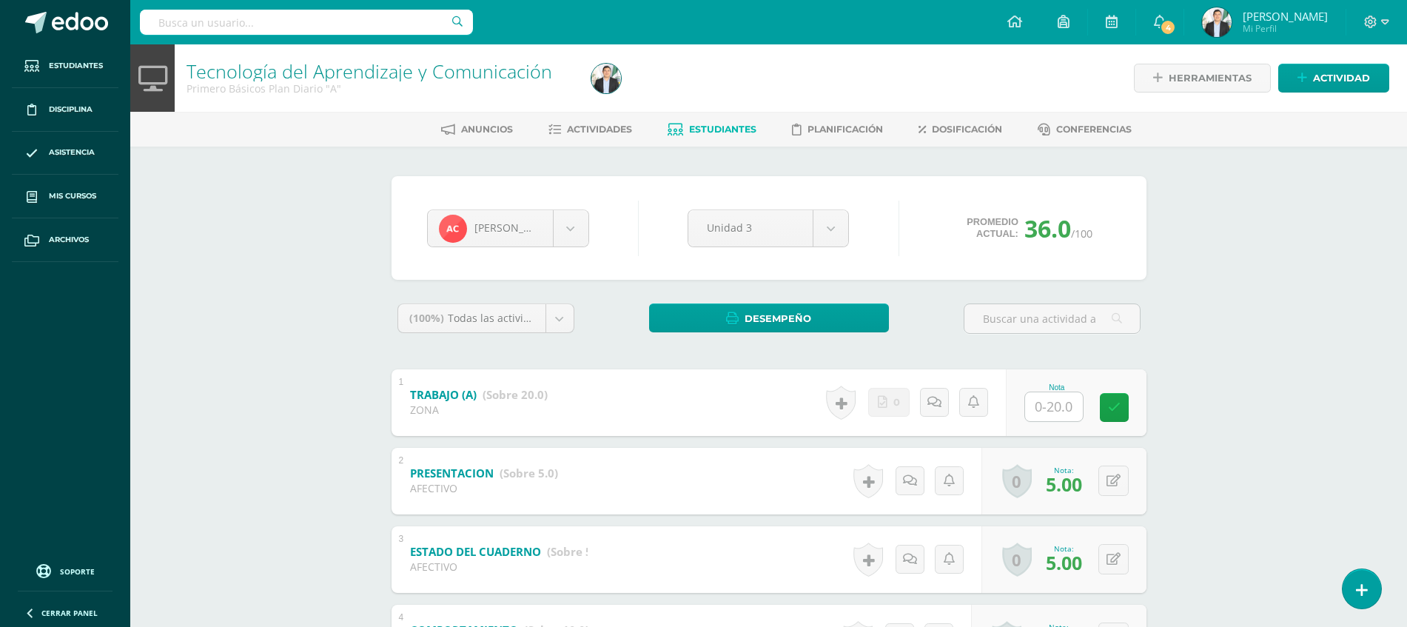
click at [1055, 413] on input "text" at bounding box center [1054, 406] width 58 height 29
type input "20"
click at [1259, 377] on div "Tecnología del Aprendizaje y Comunicación Primero Básicos Plan Diario "A" Herra…" at bounding box center [768, 485] width 1277 height 882
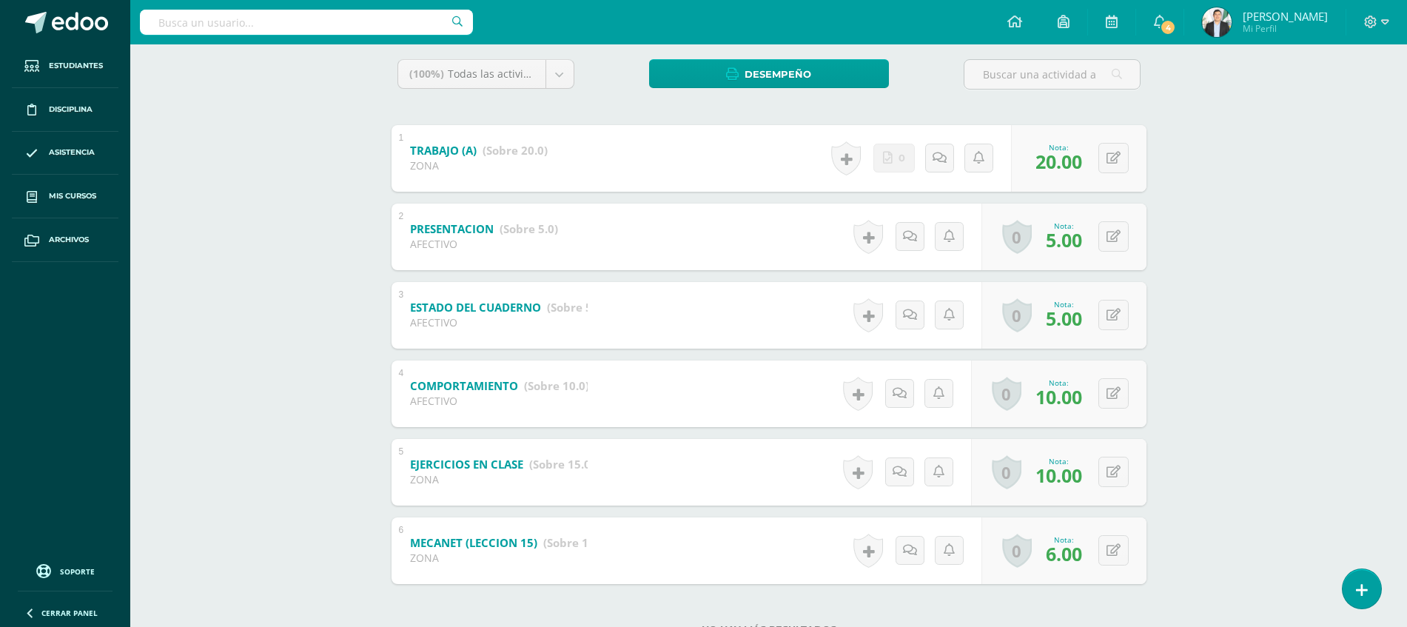
scroll to position [300, 0]
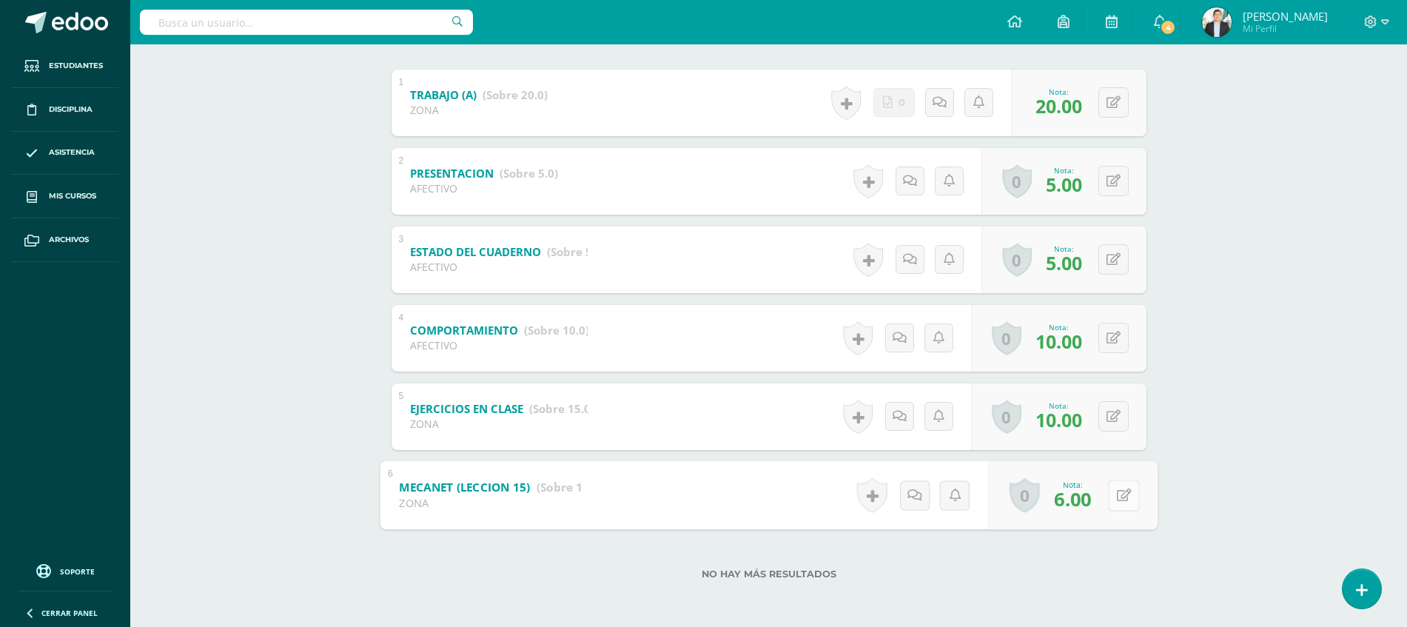
click at [1119, 494] on icon at bounding box center [1123, 494] width 15 height 13
type input "10"
click at [1313, 507] on div "Tecnología del Aprendizaje y Comunicación Primero Básicos Plan Diario "A" Herra…" at bounding box center [768, 186] width 1277 height 882
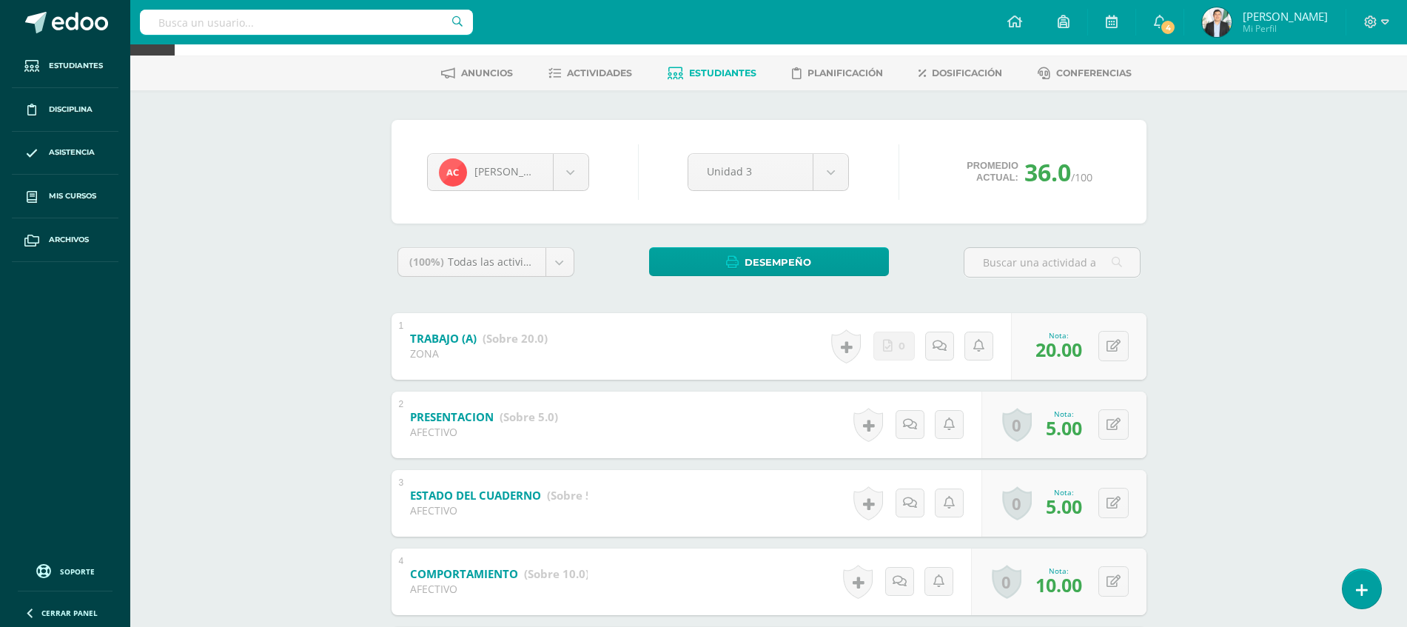
scroll to position [0, 0]
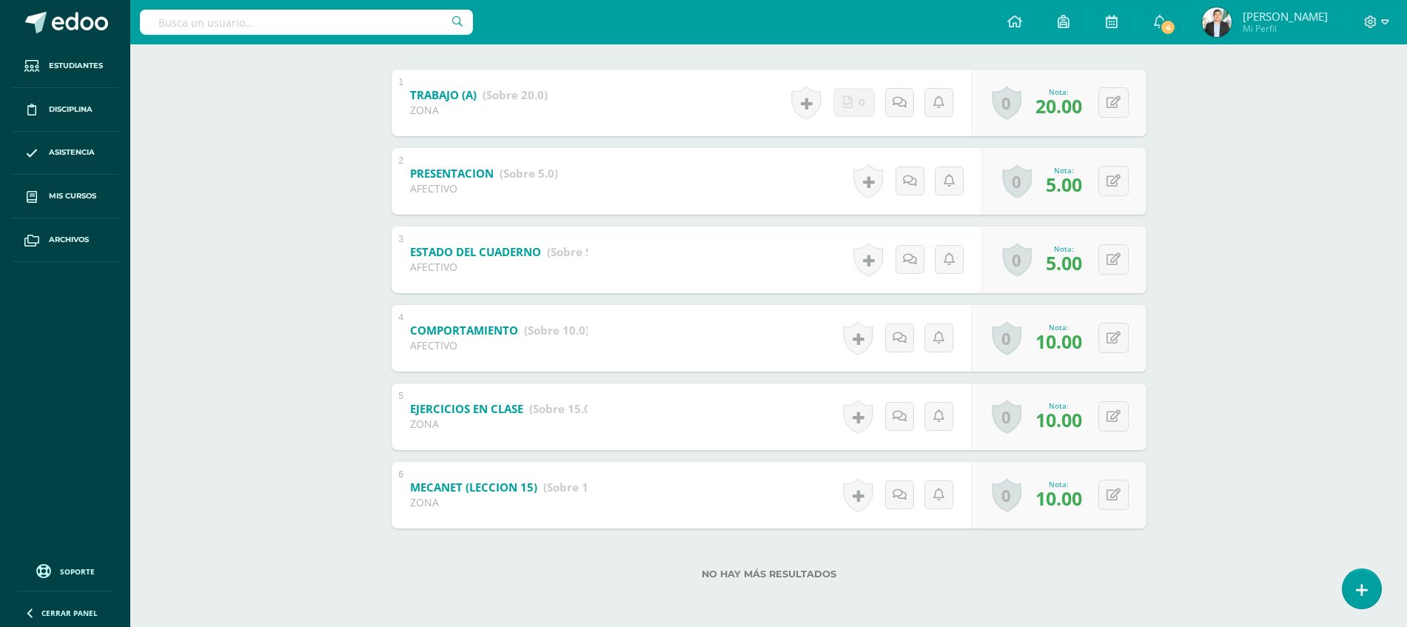
scroll to position [83, 0]
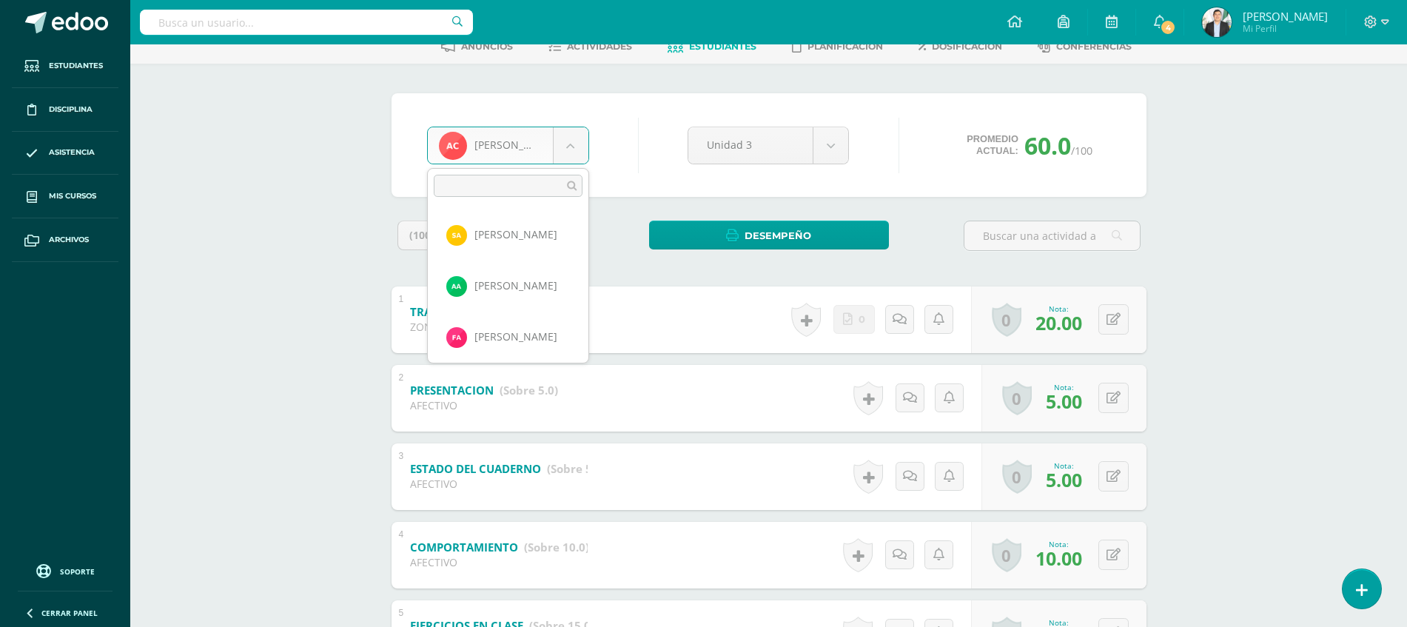
click at [566, 157] on body "Estudiantes Disciplina Asistencia Mis cursos Archivos Soporte Ayuda Reportar un…" at bounding box center [703, 380] width 1407 height 927
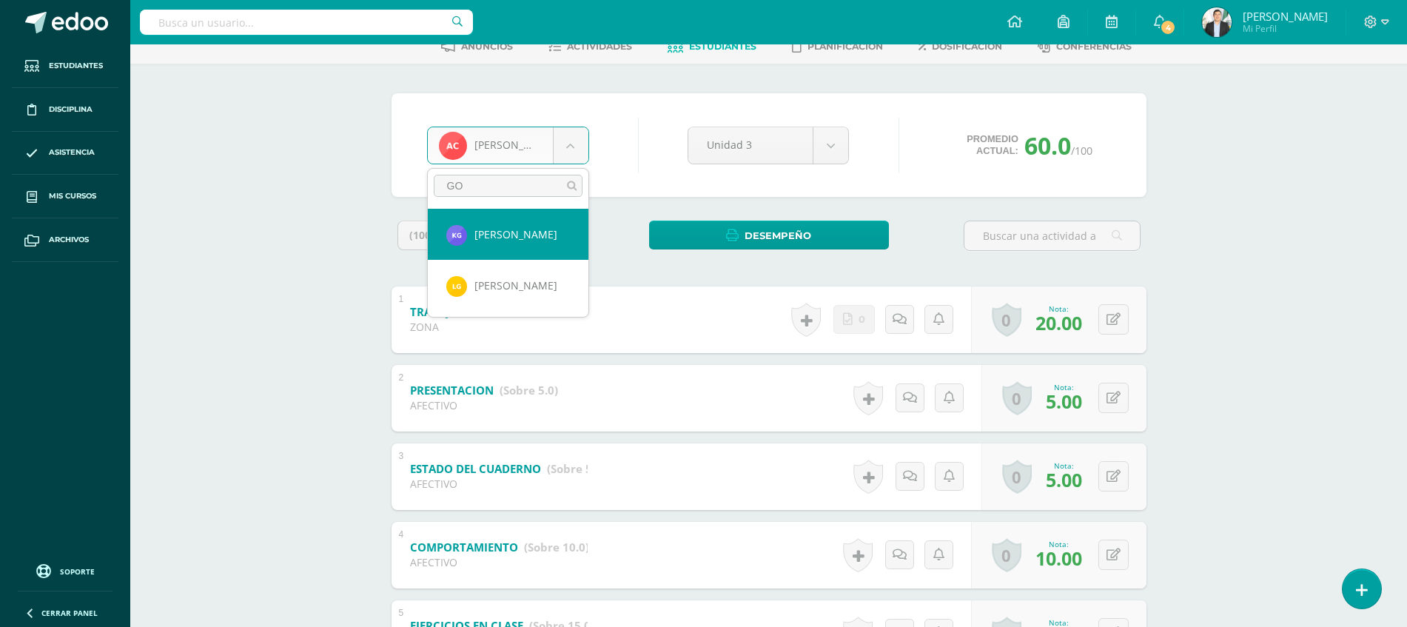
type input "GOM"
select select "8613"
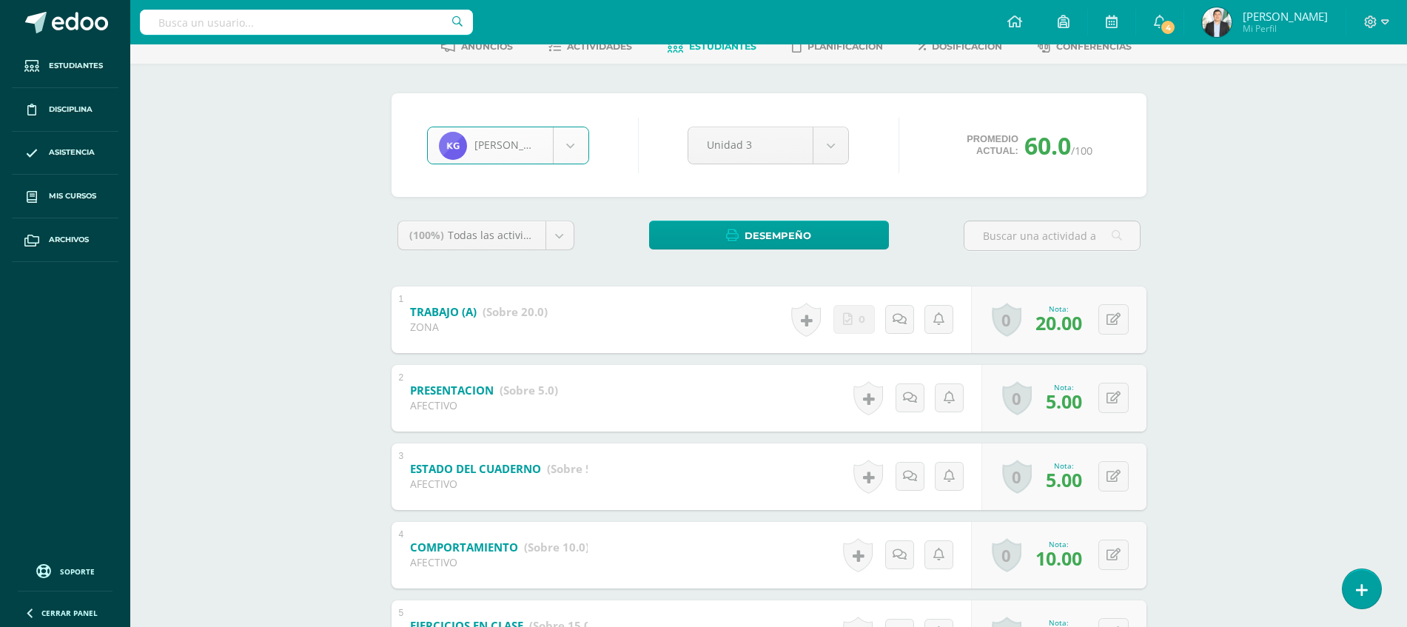
type input "."
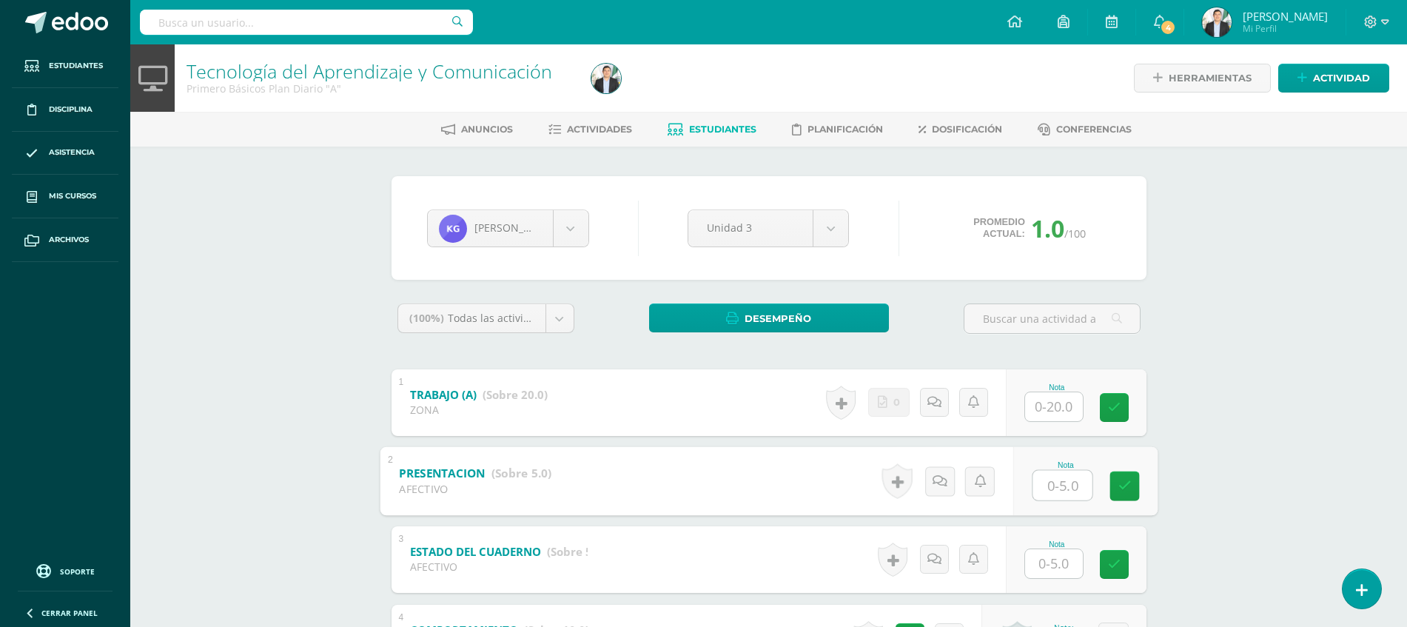
click at [1047, 484] on input "text" at bounding box center [1061, 485] width 59 height 30
type input "5"
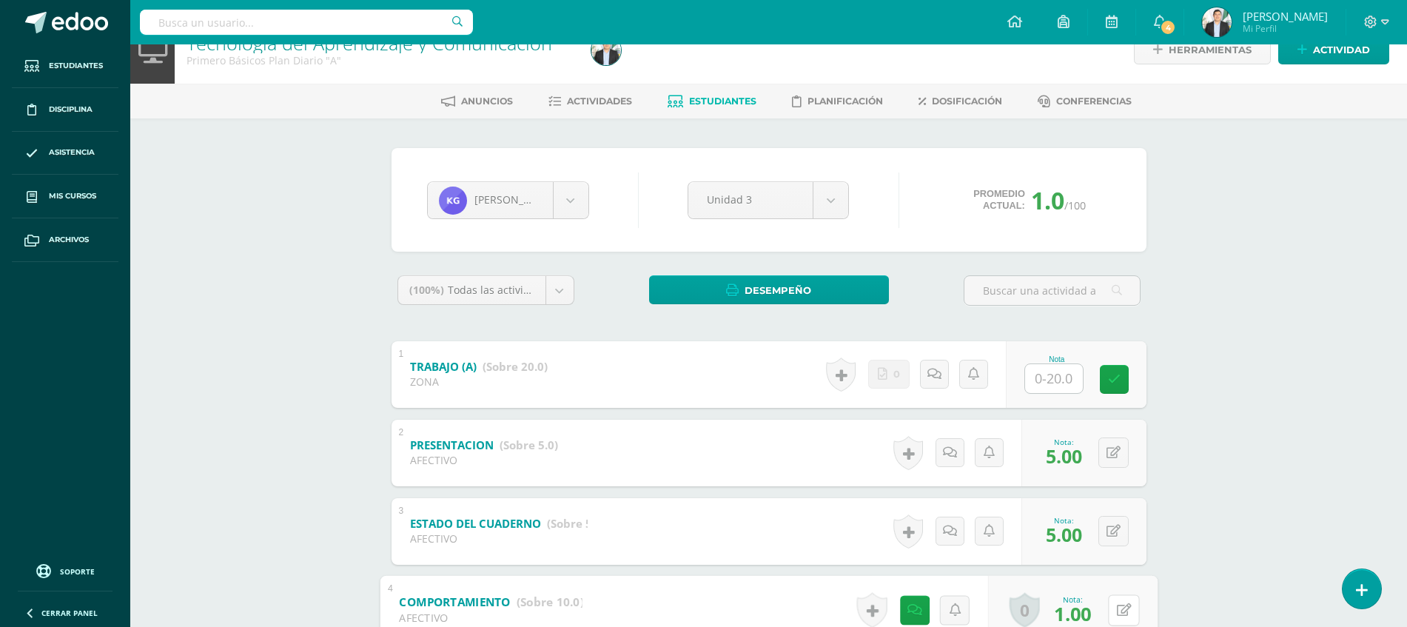
scroll to position [300, 0]
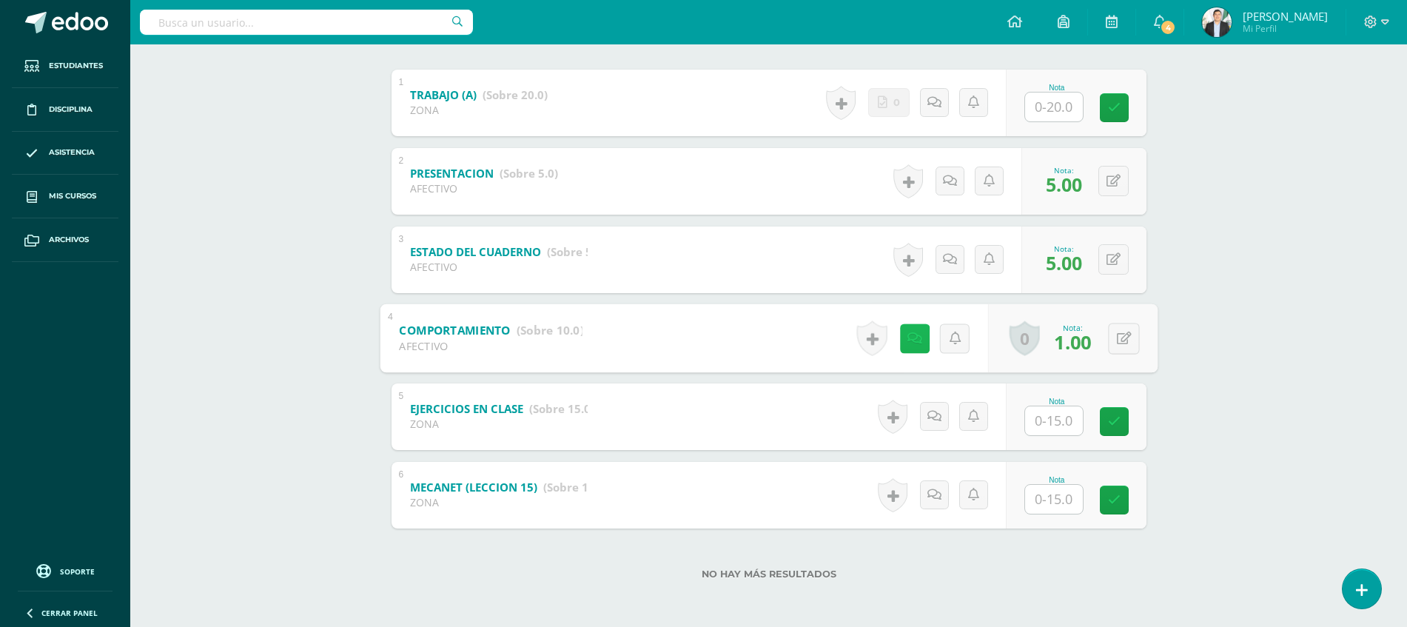
click at [915, 332] on icon at bounding box center [914, 338] width 15 height 13
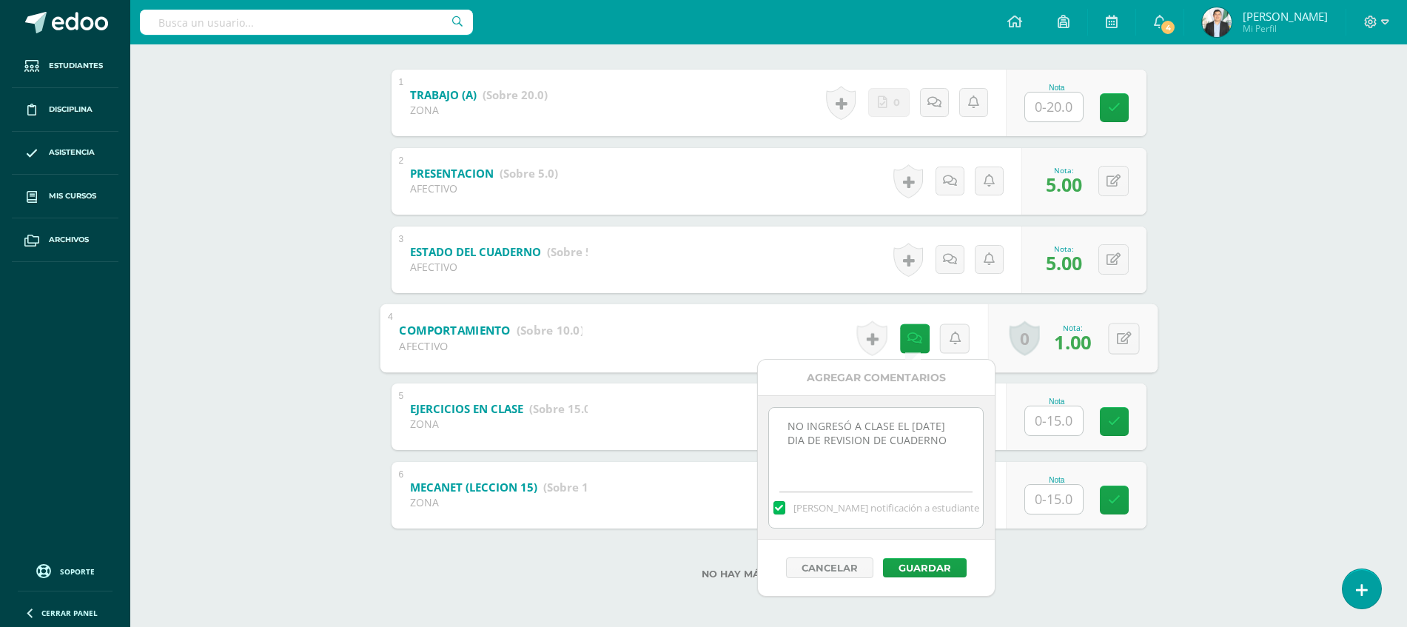
click at [1297, 339] on div "Tecnología del Aprendizaje y Comunicación Primero Básicos Plan Diario "A" Herra…" at bounding box center [768, 186] width 1277 height 882
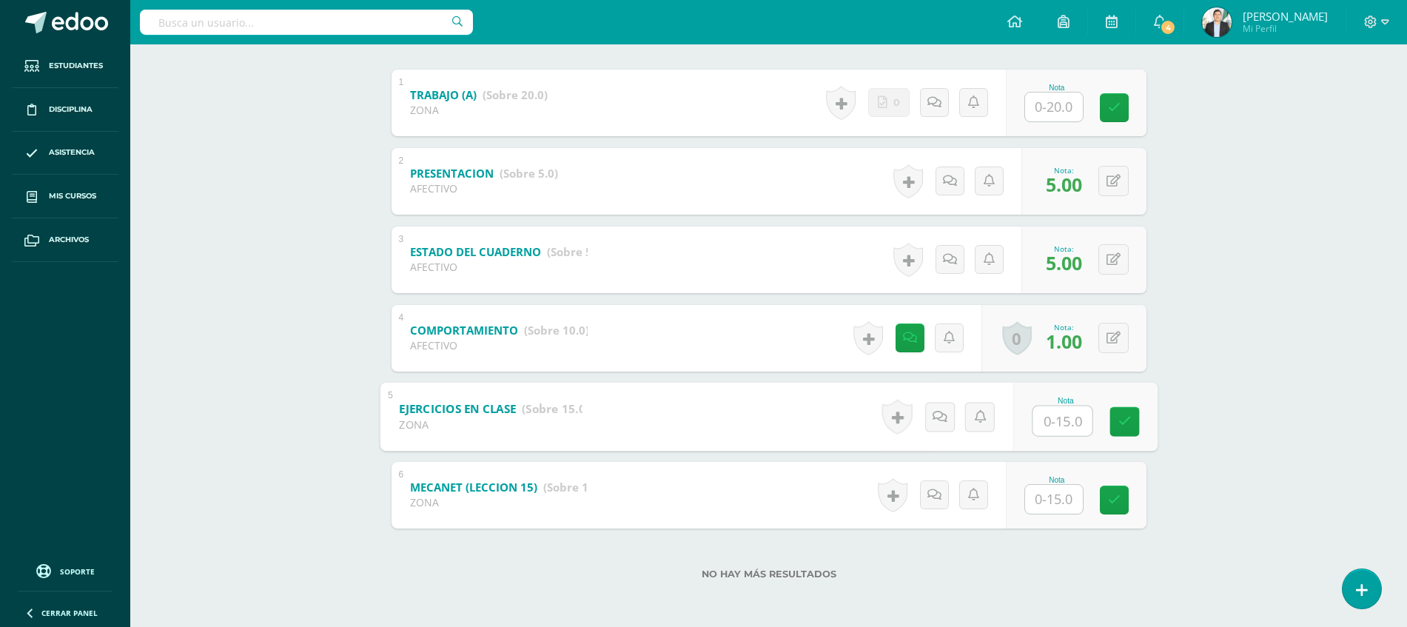
click at [1054, 414] on input "text" at bounding box center [1061, 421] width 59 height 30
type input "12"
click at [1055, 431] on input "text" at bounding box center [1061, 421] width 59 height 30
type input "15"
click at [1232, 413] on div "Tecnología del Aprendizaje y Comunicación Primero Básicos Plan Diario "A" Herra…" at bounding box center [768, 186] width 1277 height 882
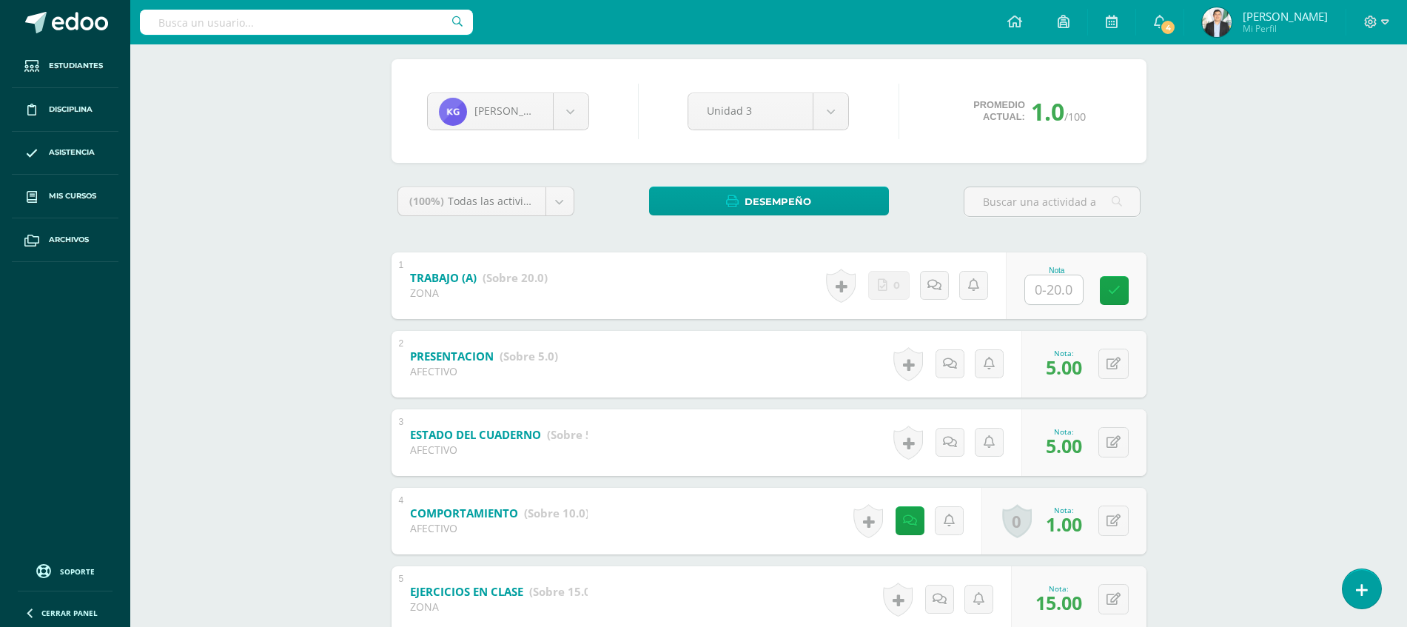
scroll to position [0, 0]
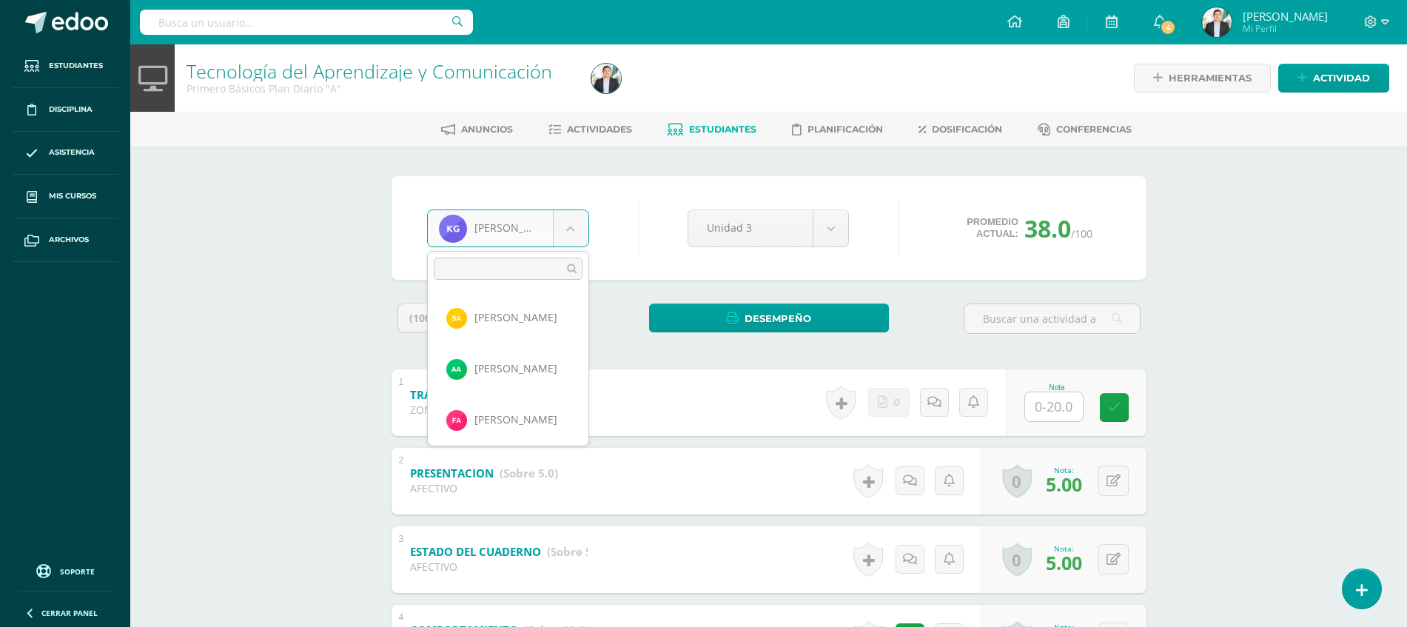
click at [533, 221] on body "Estudiantes Disciplina Asistencia Mis cursos Archivos Soporte Ayuda Reportar un…" at bounding box center [703, 463] width 1407 height 927
type input "FR"
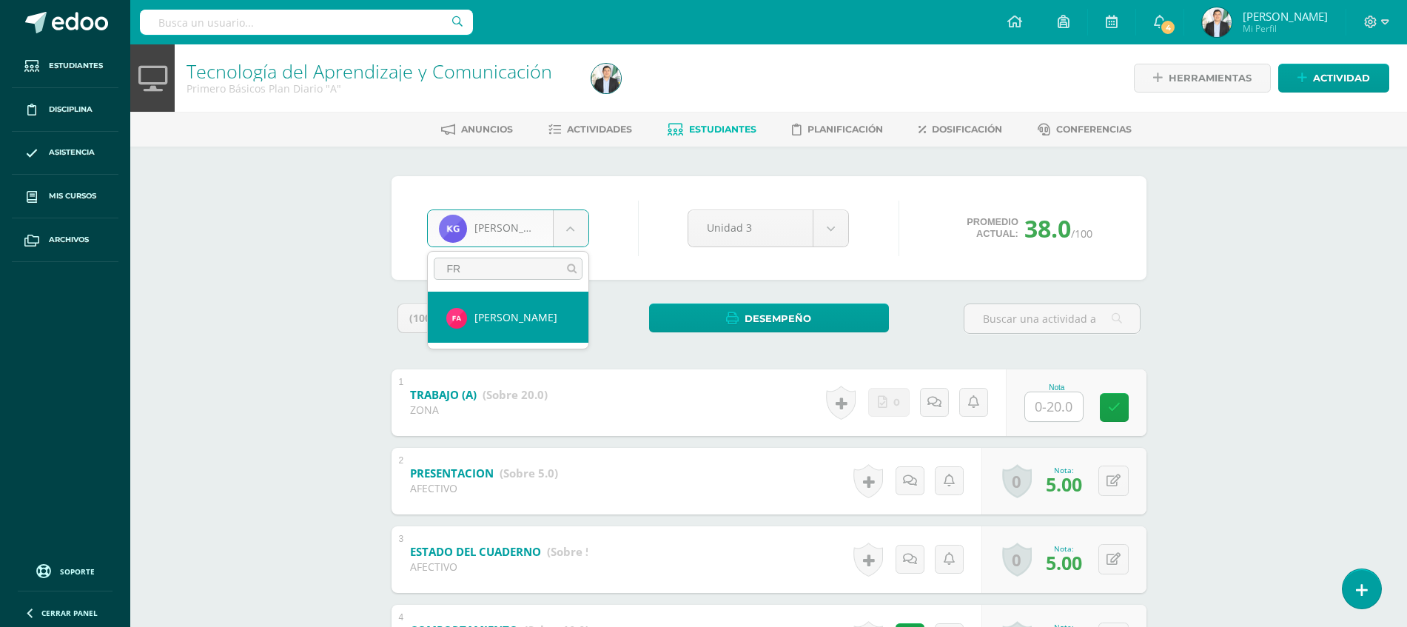
select select "8592"
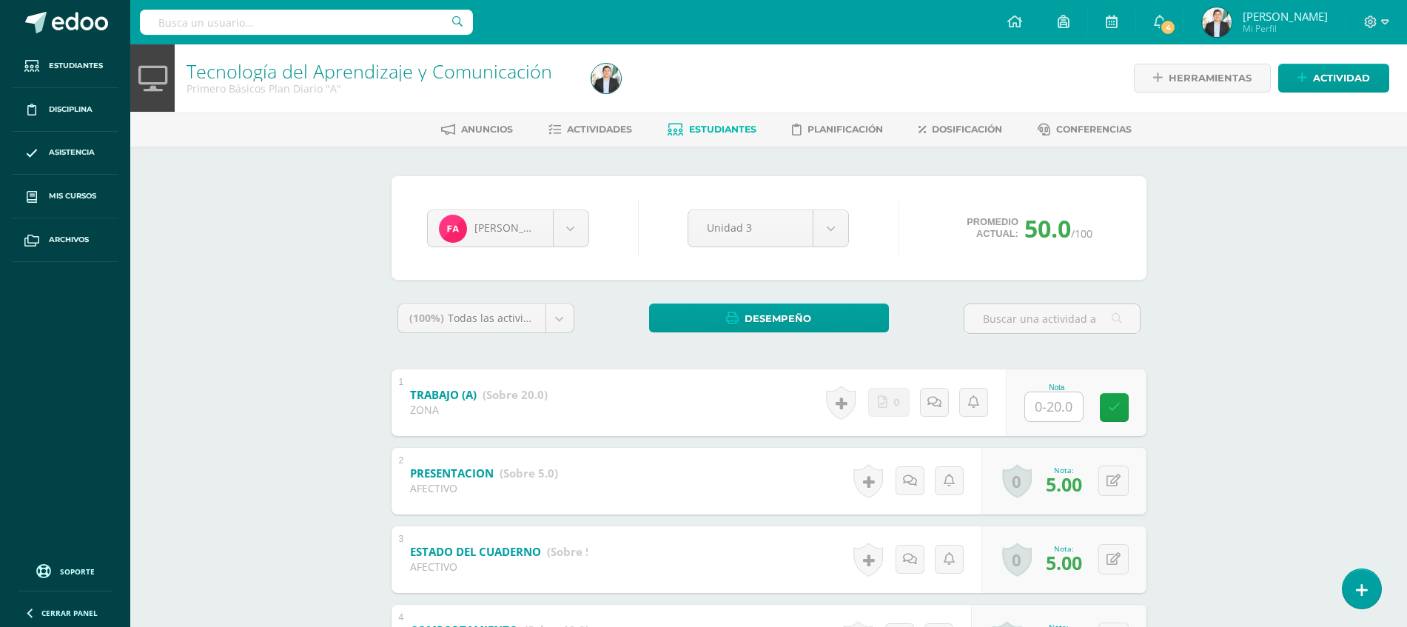
click at [1058, 390] on div "Nota" at bounding box center [1056, 387] width 65 height 8
click at [1058, 405] on input "text" at bounding box center [1061, 406] width 59 height 30
type input "20"
click at [1246, 366] on div "Tecnología del Aprendizaje y Comunicación Primero Básicos Plan Diario "A" Herra…" at bounding box center [768, 485] width 1277 height 882
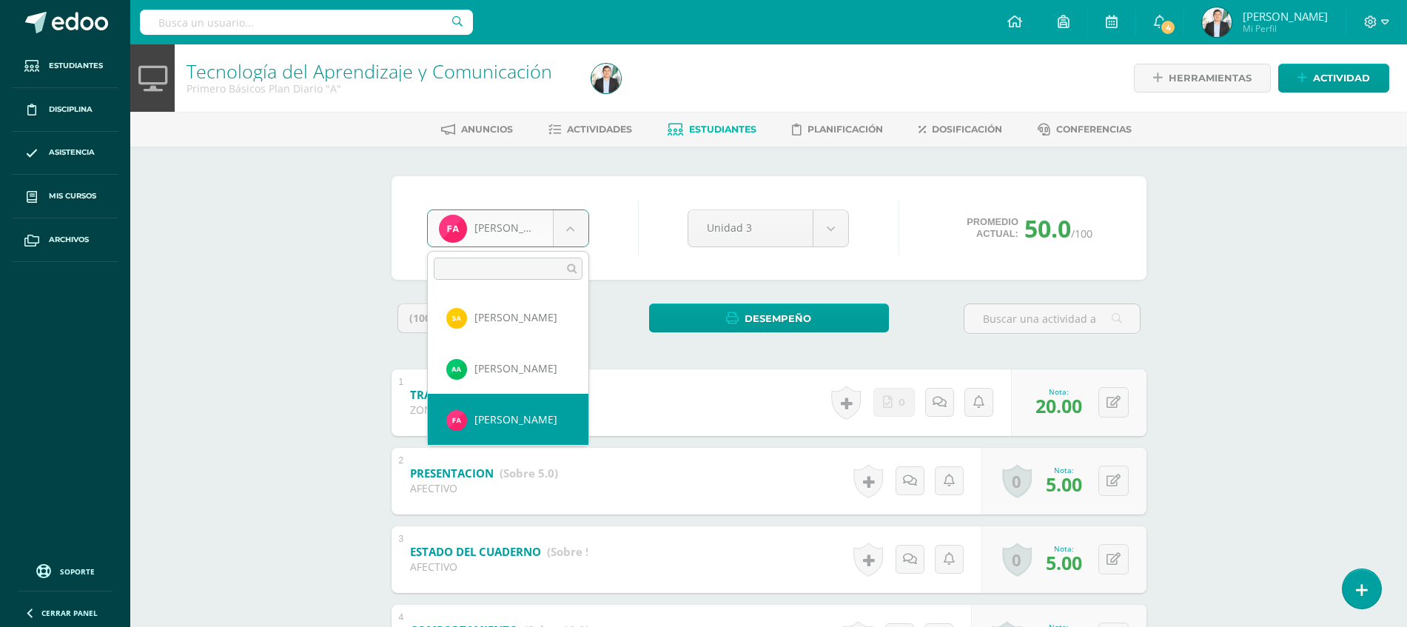
click at [585, 227] on body "Estudiantes Disciplina Asistencia Mis cursos Archivos Soporte Ayuda Reportar un…" at bounding box center [703, 463] width 1407 height 927
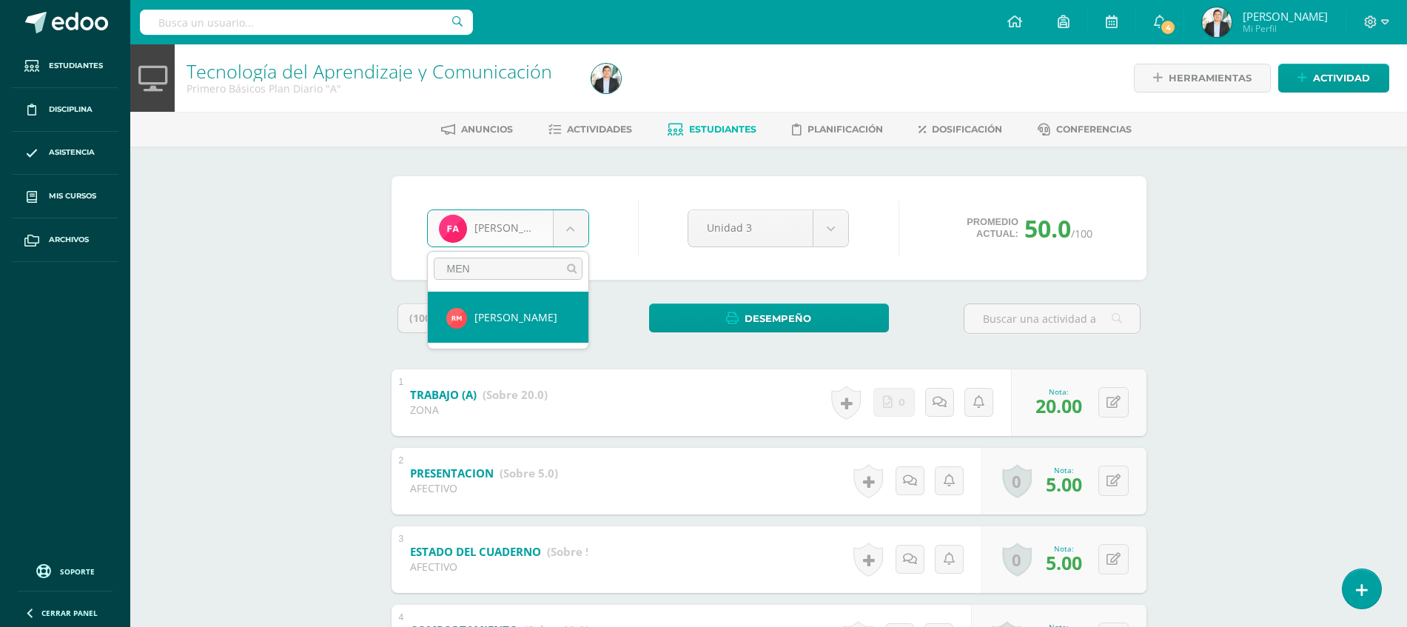
type input "MEND"
select select "8626"
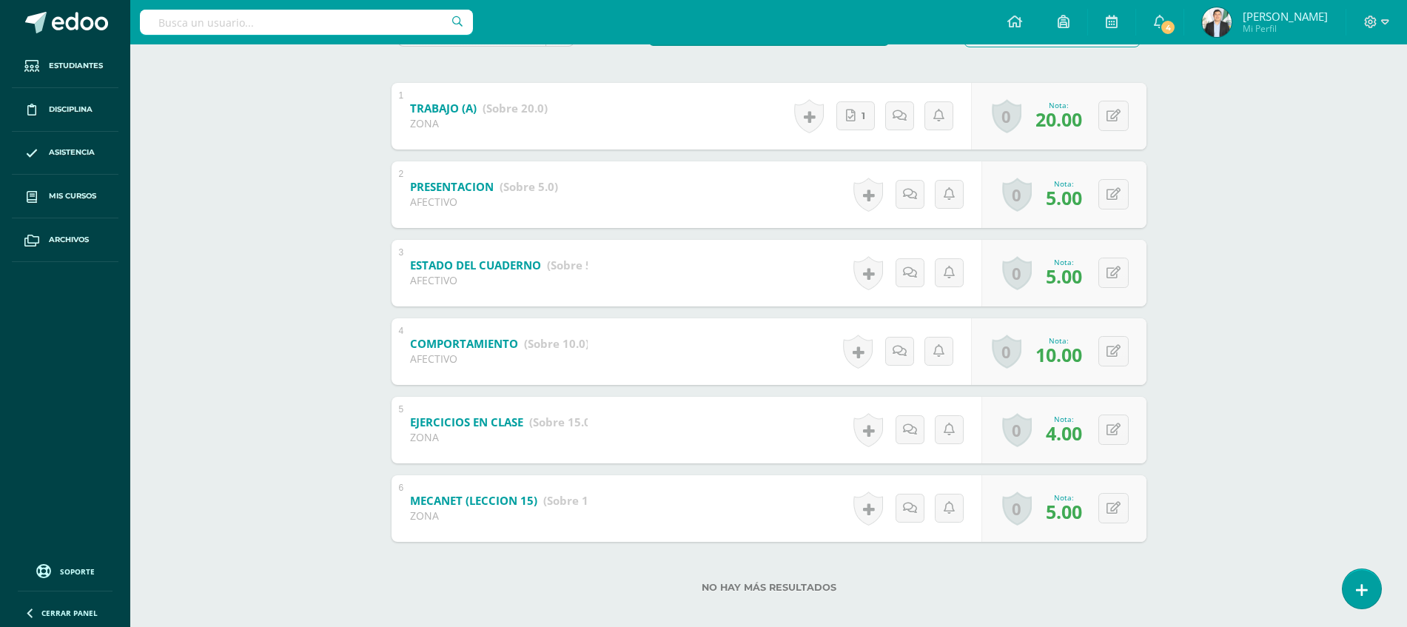
scroll to position [300, 0]
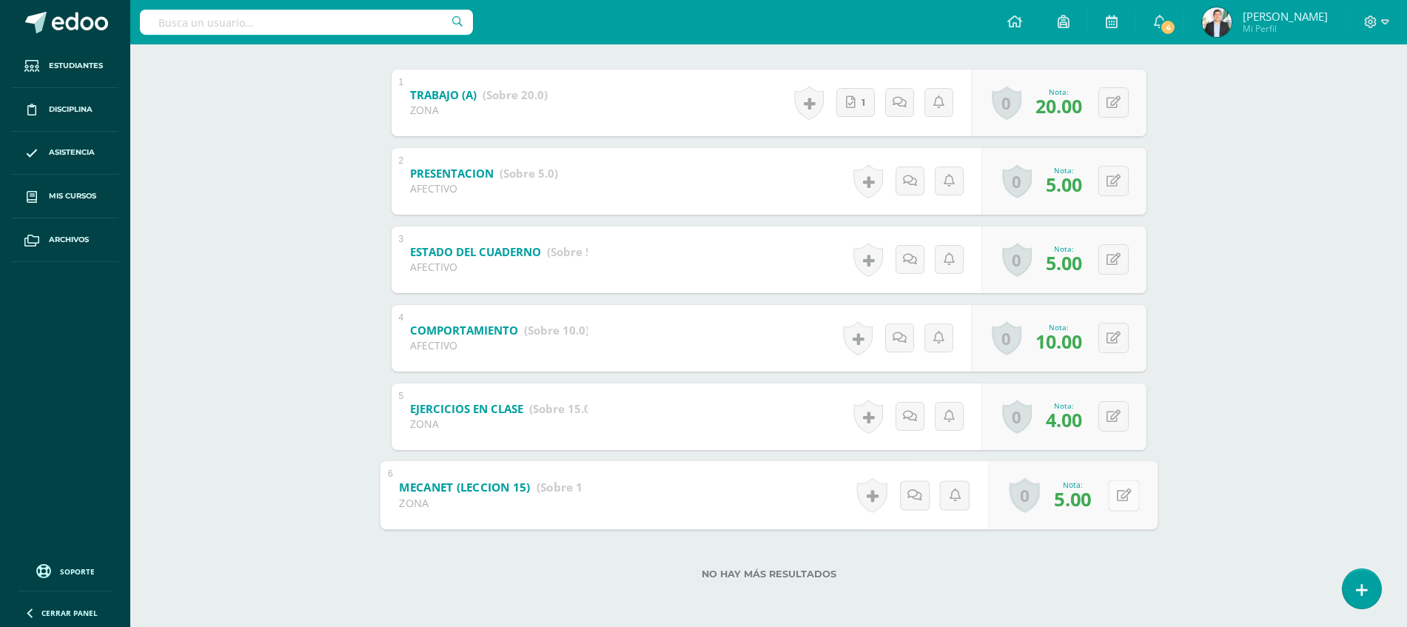
click at [1128, 504] on button at bounding box center [1123, 495] width 31 height 31
type input "6"
click at [1357, 432] on div "Tecnología del Aprendizaje y Comunicación Primero Básicos Plan Diario "A" Herra…" at bounding box center [768, 186] width 1277 height 882
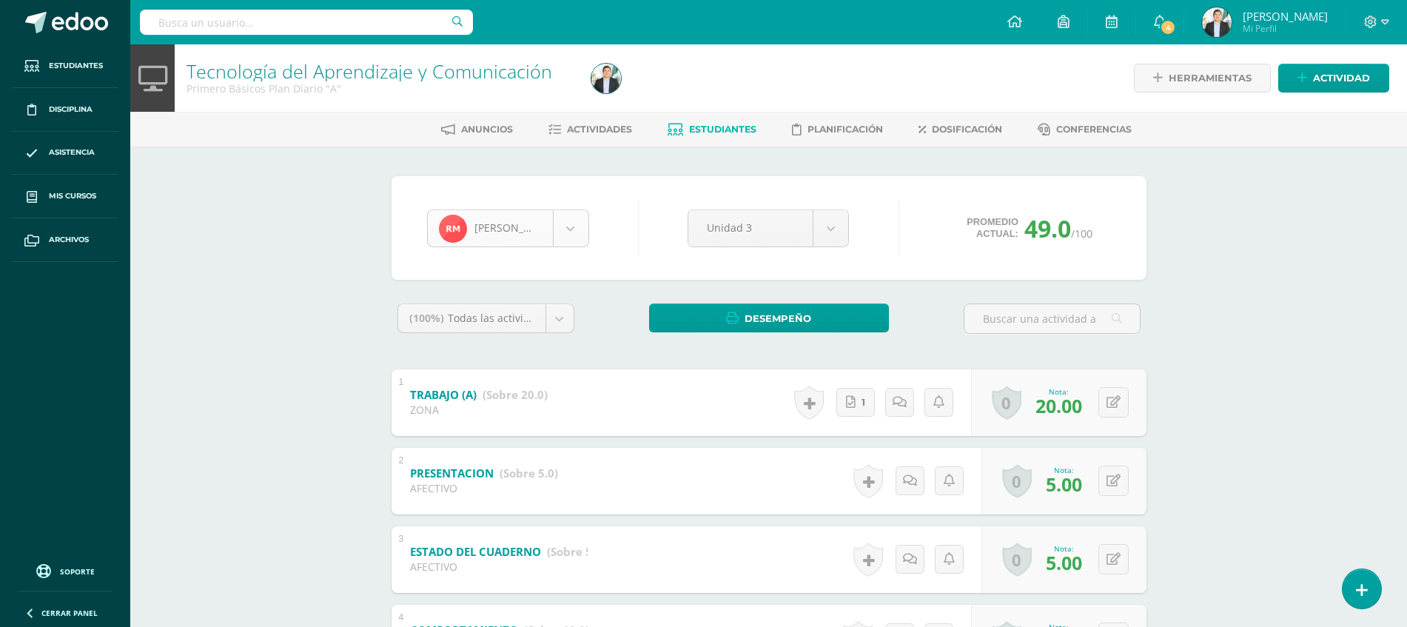
click at [501, 246] on div "[PERSON_NAME]" at bounding box center [508, 228] width 162 height 38
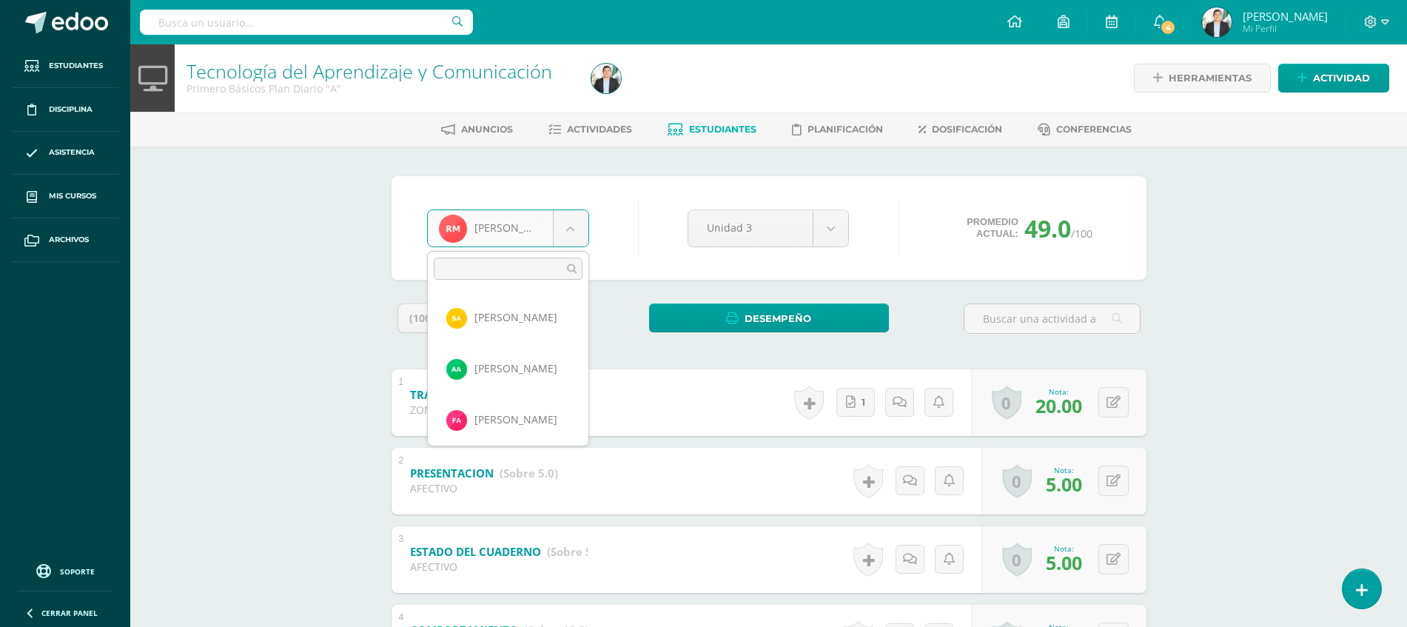
click at [547, 240] on body "Estudiantes Disciplina Asistencia Mis cursos Archivos Soporte Ayuda Reportar un…" at bounding box center [703, 463] width 1407 height 927
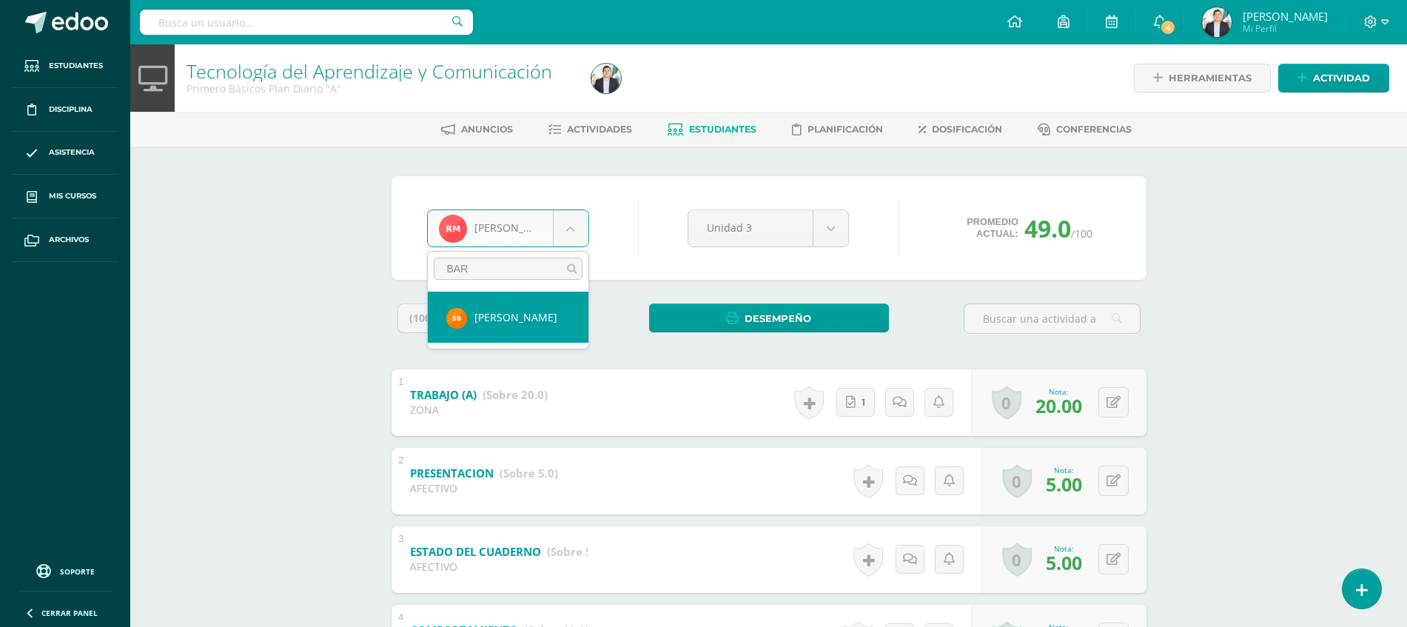
type input "BARR"
select select "8594"
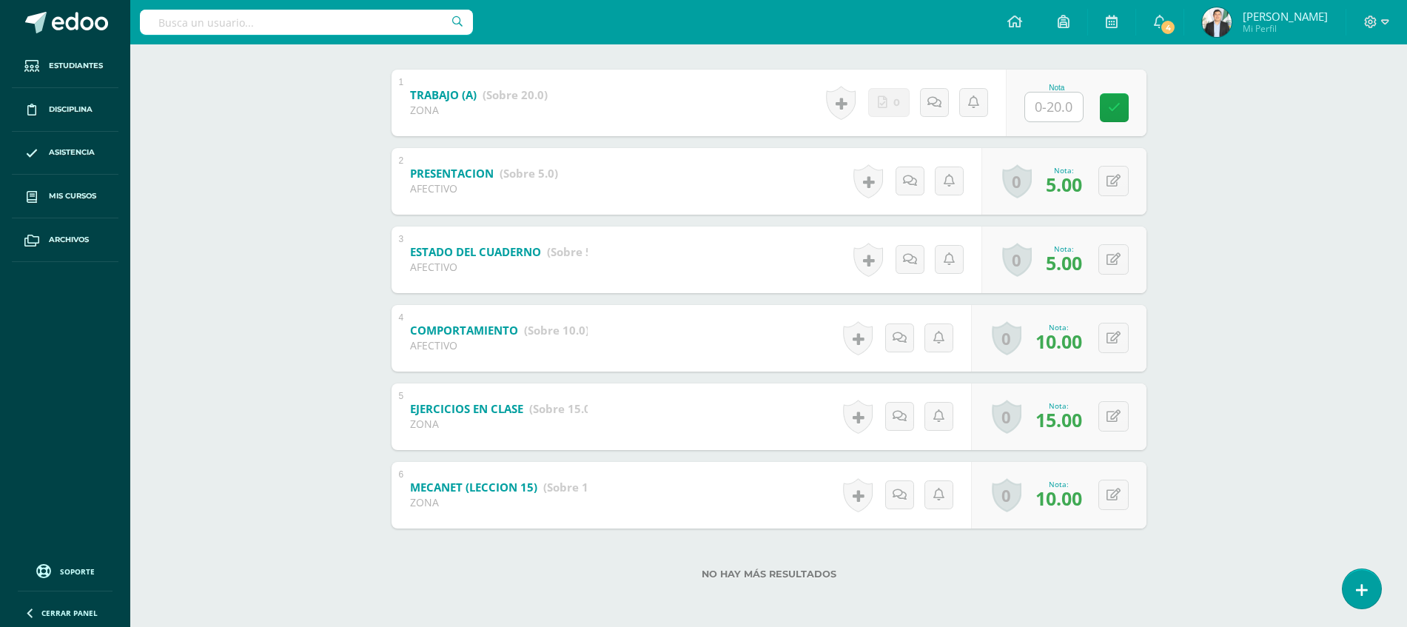
scroll to position [292, 0]
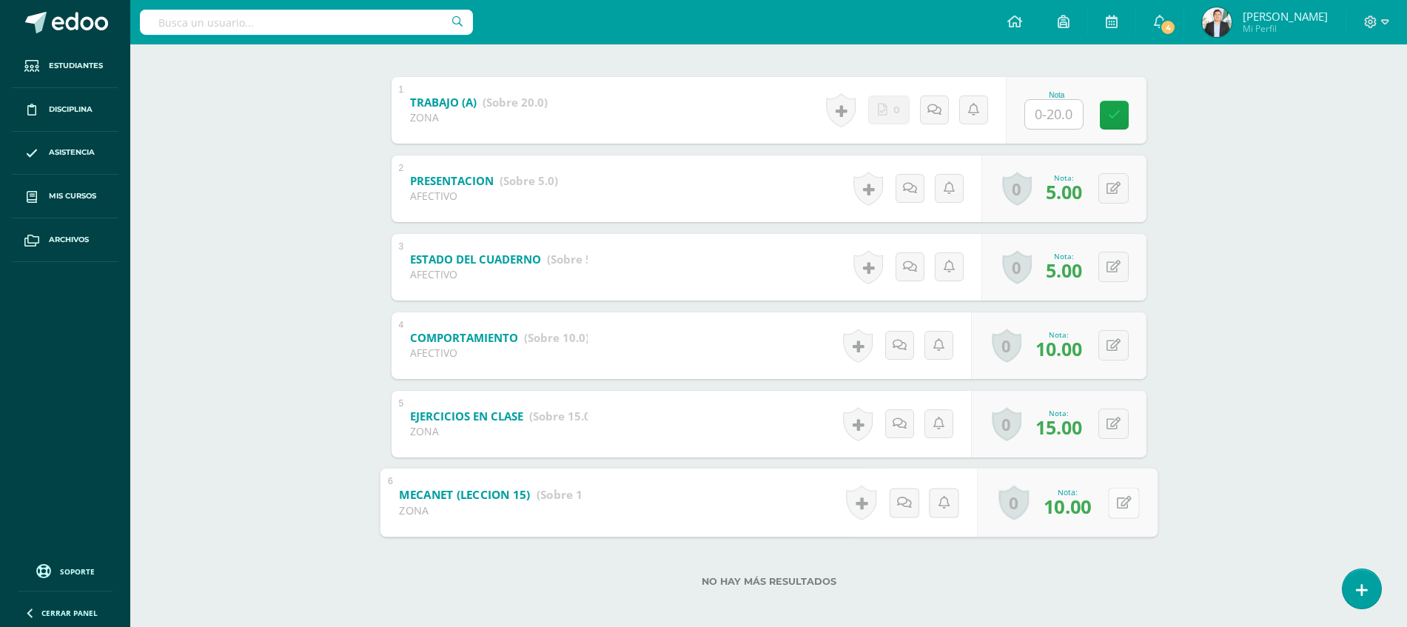
click at [1112, 508] on button at bounding box center [1123, 502] width 31 height 31
type input "11"
click at [1261, 505] on div "Tecnología del Aprendizaje y Comunicación Primero Básicos Plan Diario "A" Herra…" at bounding box center [768, 193] width 1277 height 882
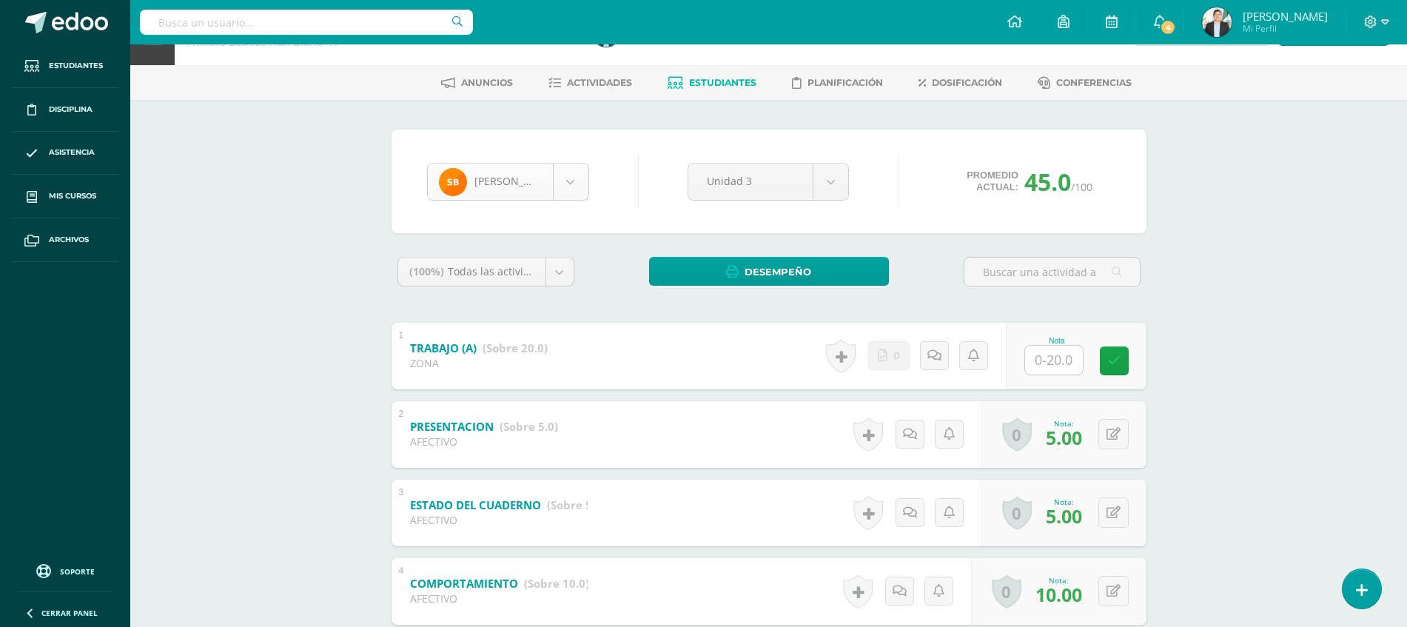
scroll to position [101, 0]
click at [526, 173] on body "Estudiantes Disciplina Asistencia Mis cursos Archivos Soporte Ayuda Reportar un…" at bounding box center [703, 416] width 1407 height 927
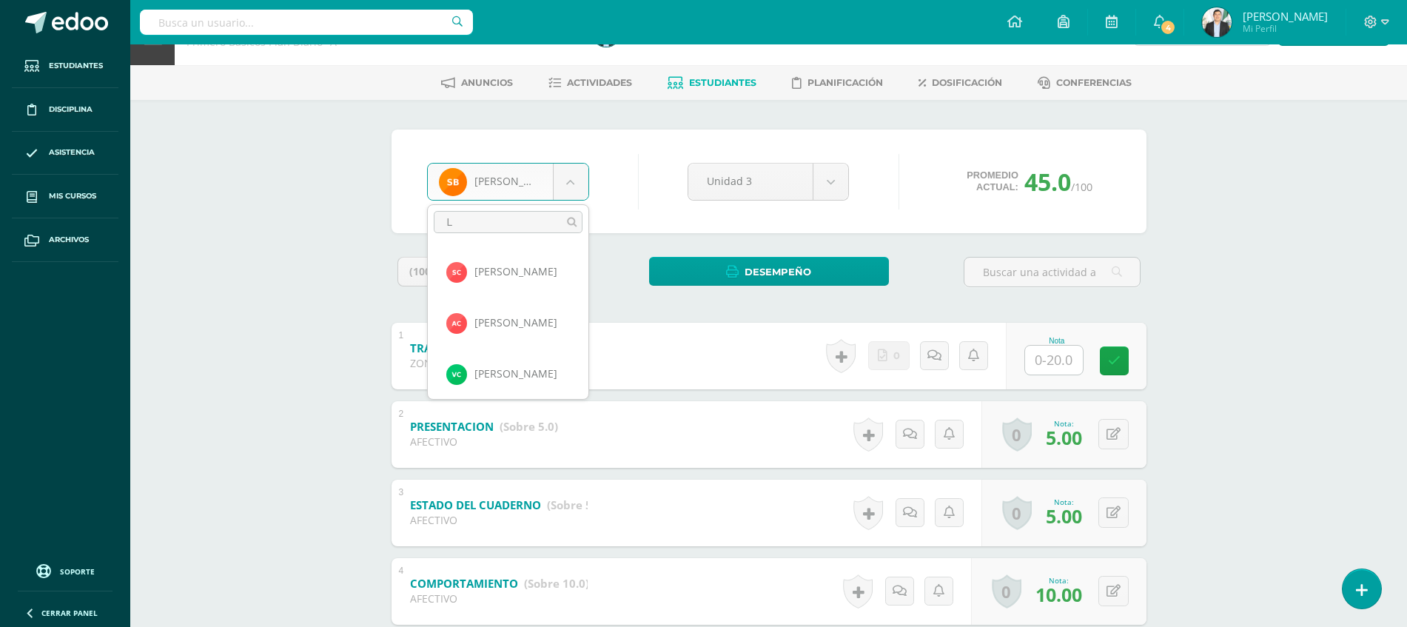
scroll to position [0, 0]
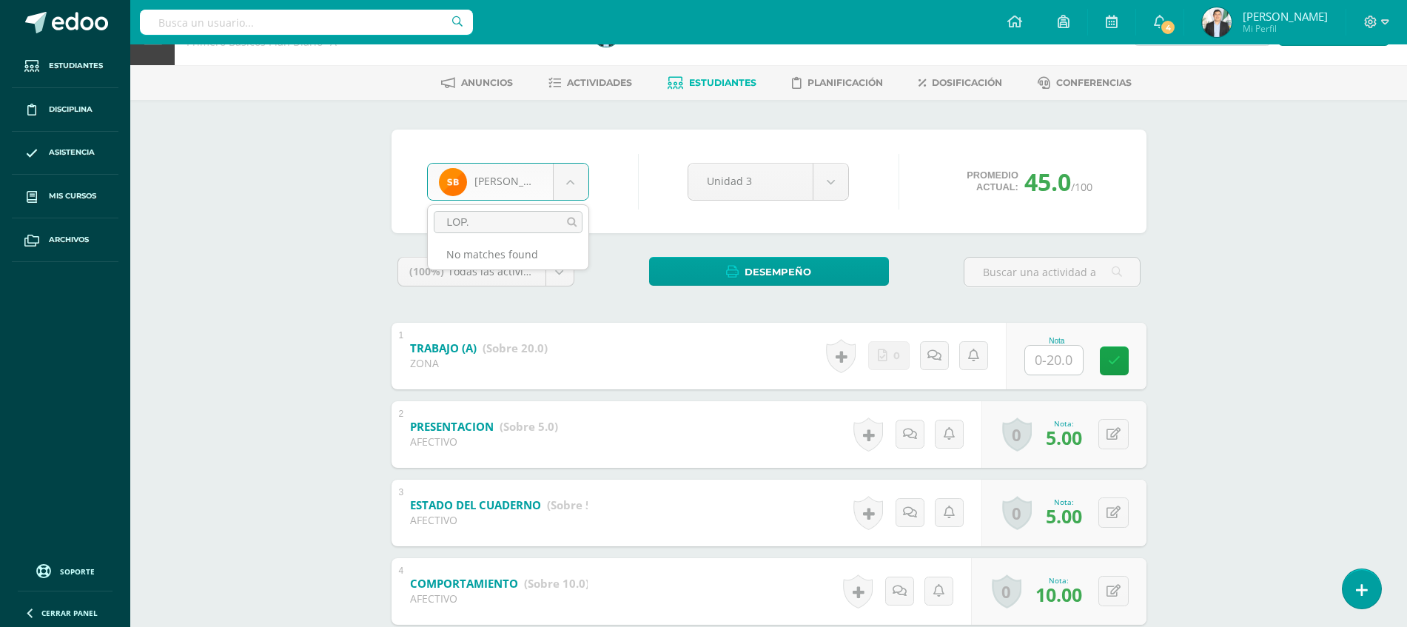
type input "LOP"
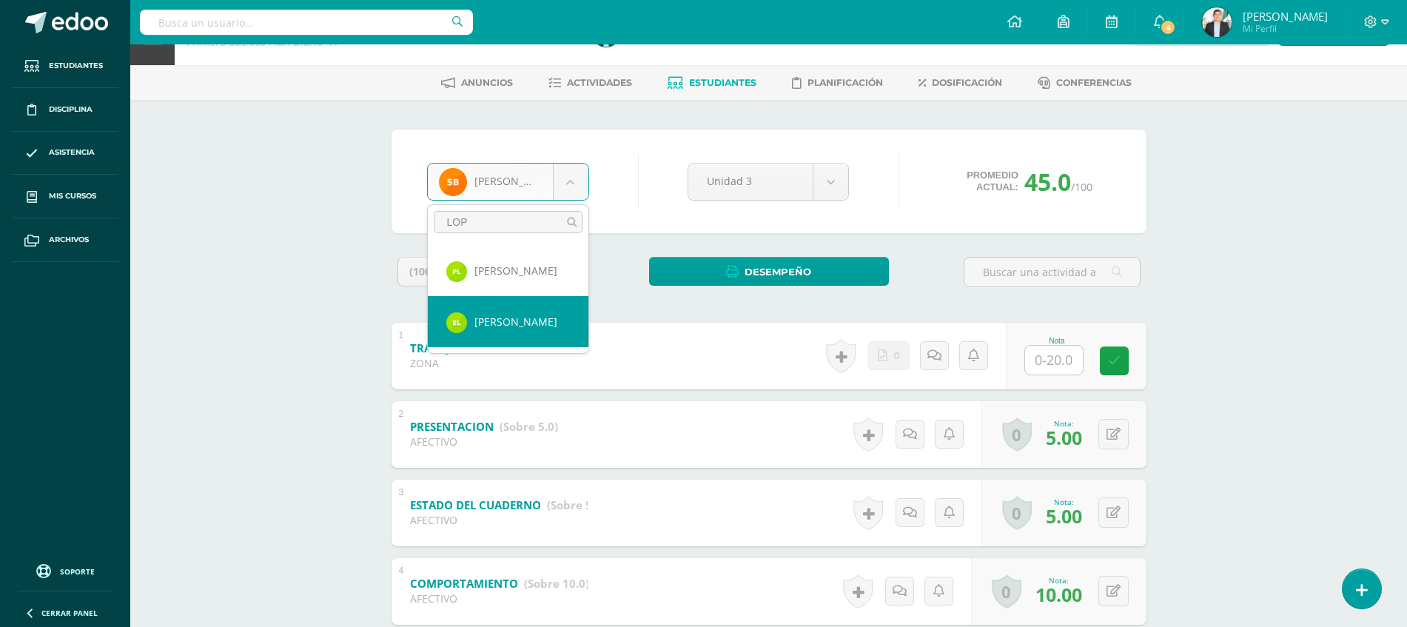
select select "8583"
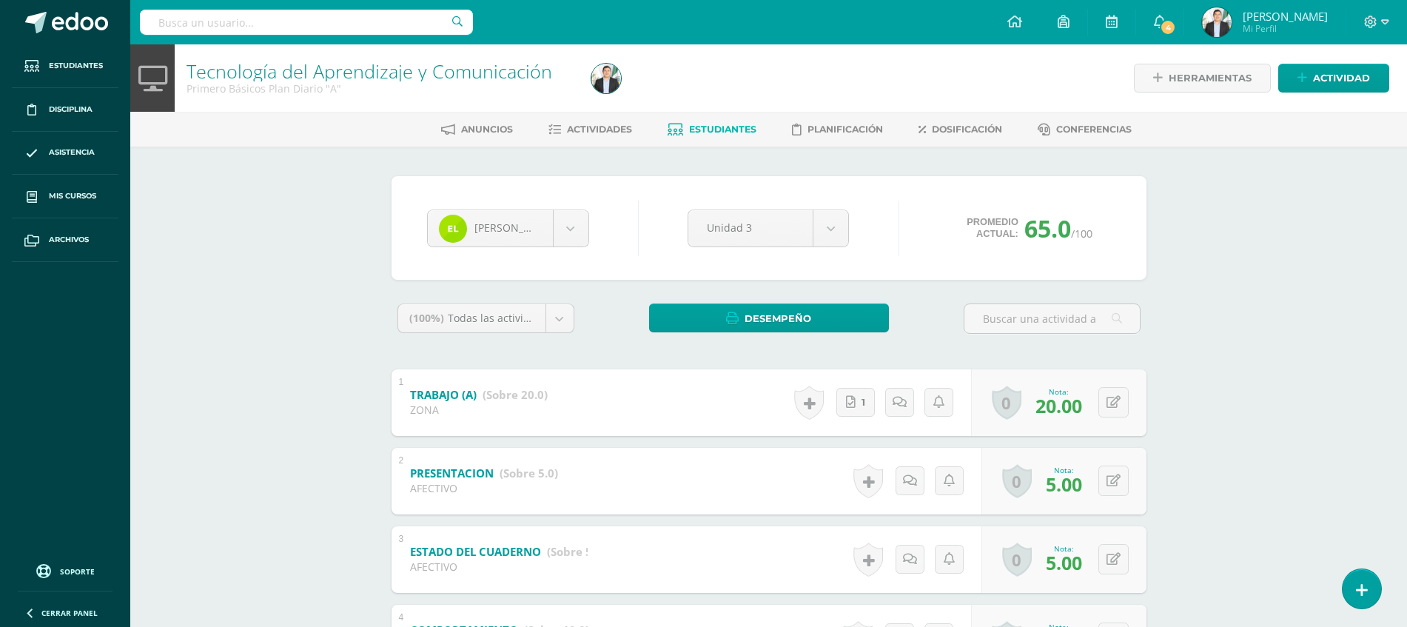
scroll to position [300, 0]
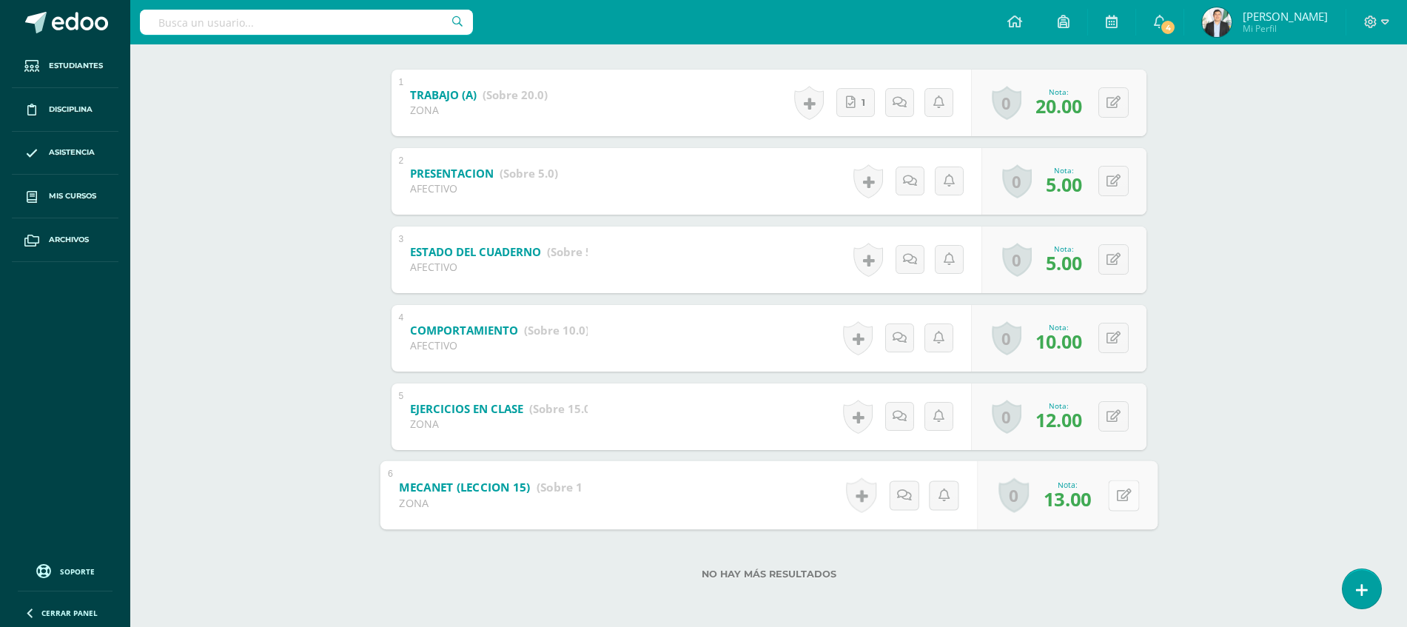
click at [1110, 500] on button at bounding box center [1123, 495] width 31 height 31
type input "15"
click at [1388, 380] on div "Tecnología del Aprendizaje y Comunicación Primero Básicos Plan Diario "A" Herra…" at bounding box center [768, 186] width 1277 height 882
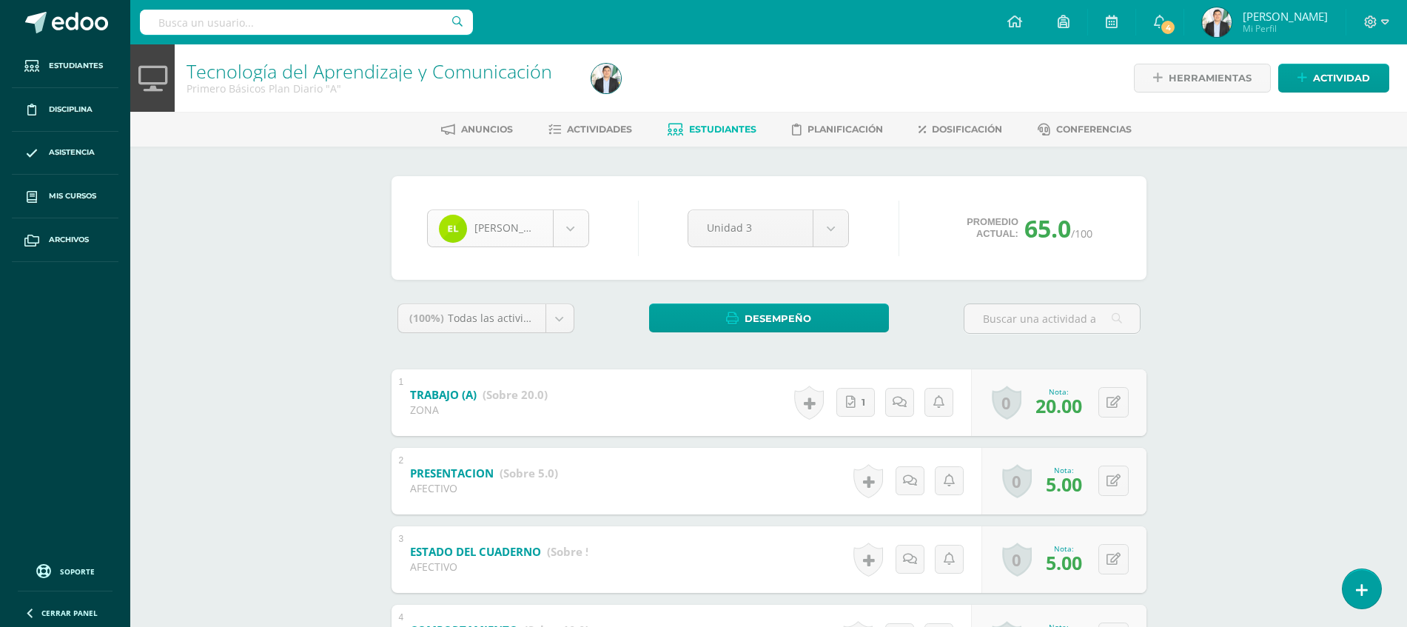
scroll to position [1021, 0]
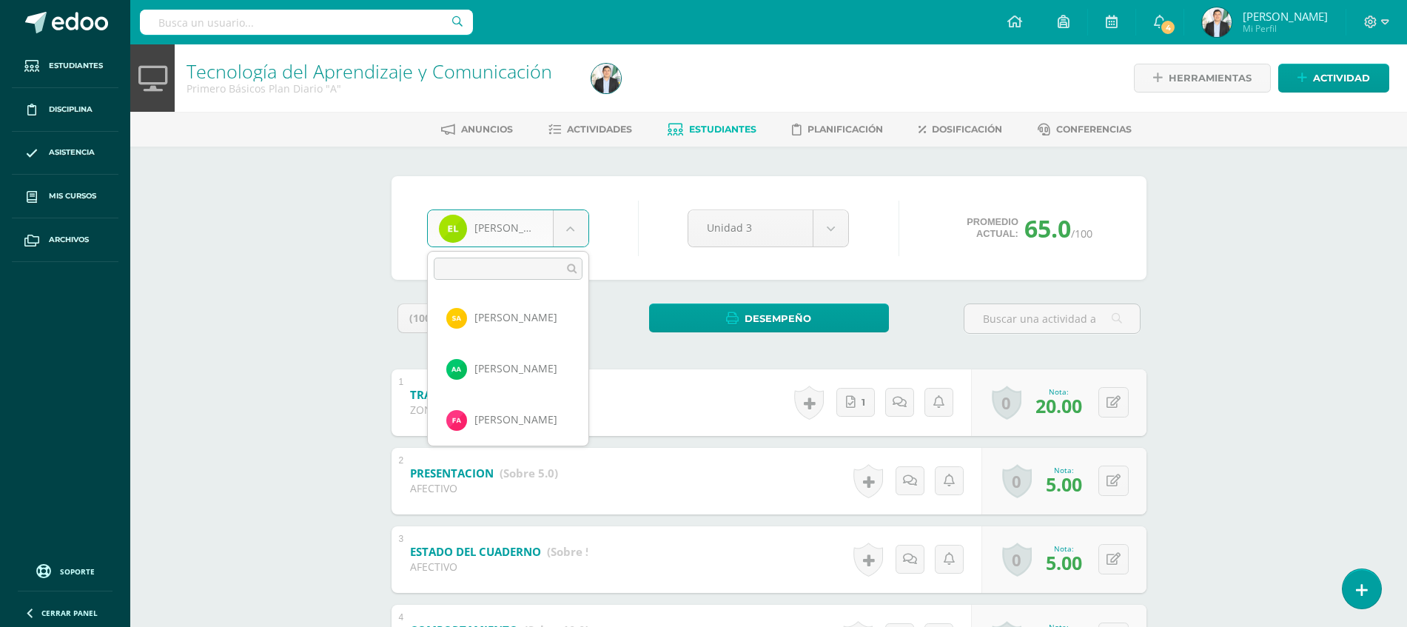
click at [544, 226] on body "Estudiantes Disciplina Asistencia Mis cursos Archivos Soporte Ayuda Reportar un…" at bounding box center [703, 463] width 1407 height 927
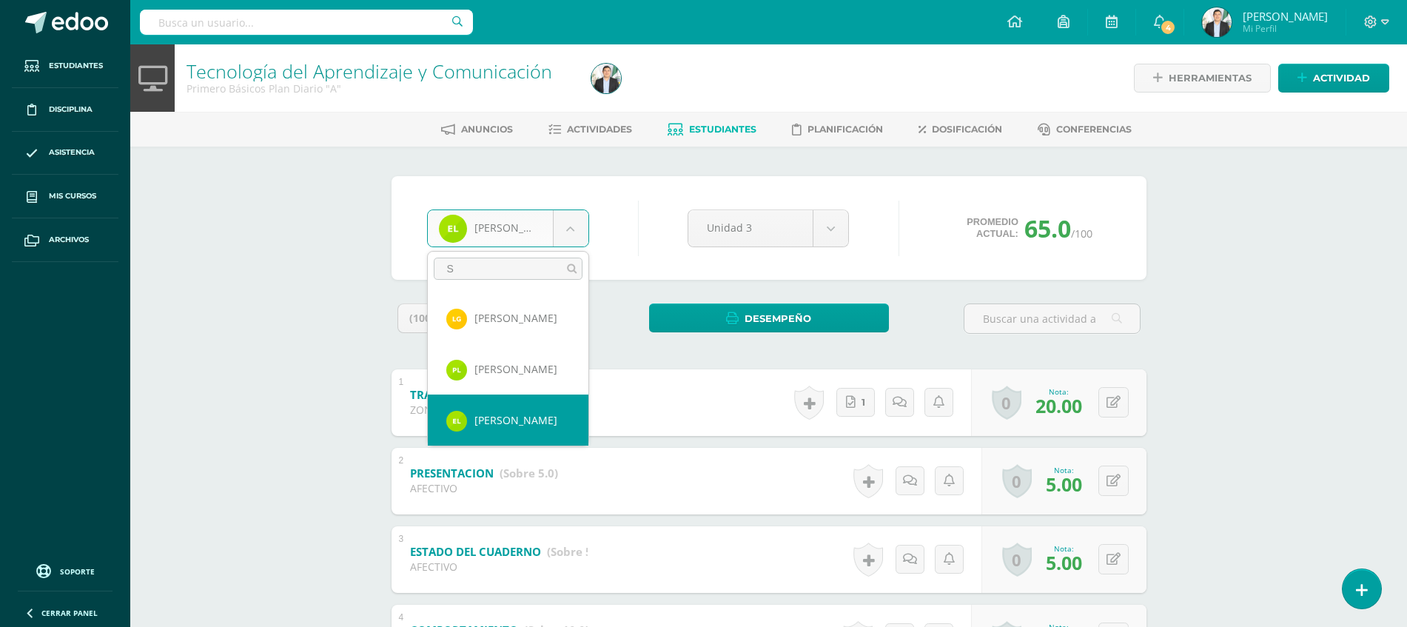
scroll to position [0, 0]
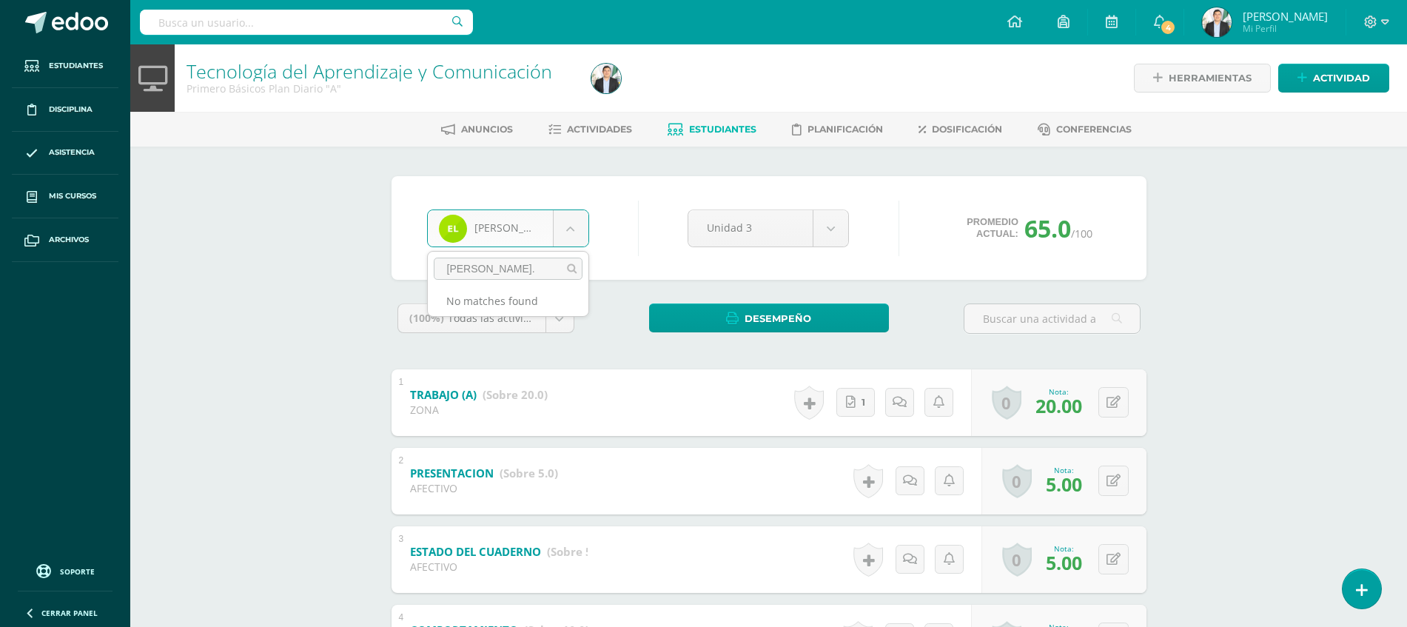
type input "SANTOS"
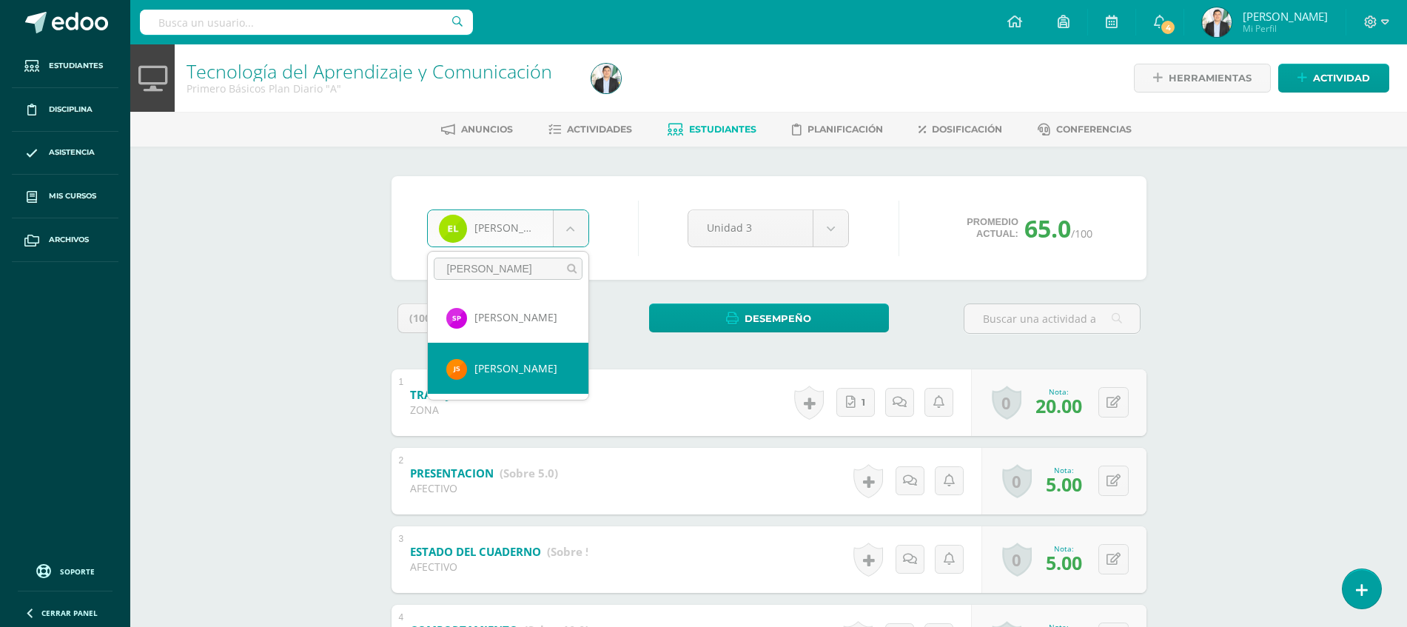
select select "9206"
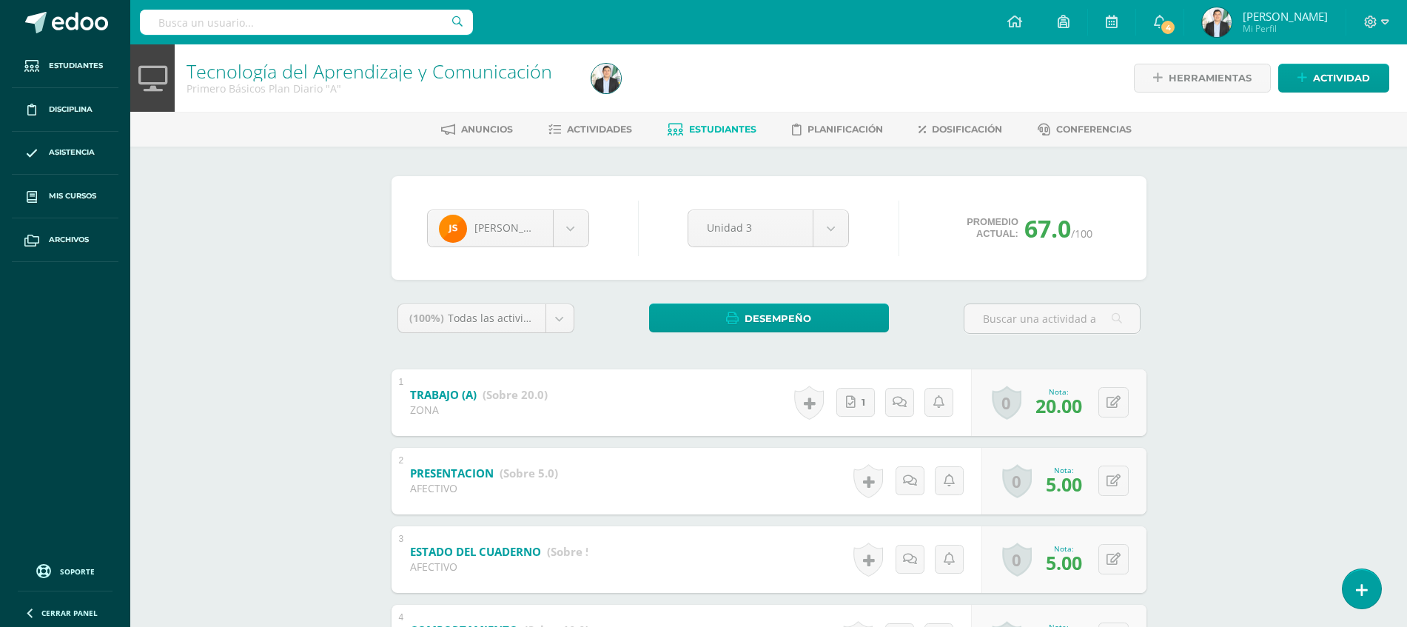
scroll to position [300, 0]
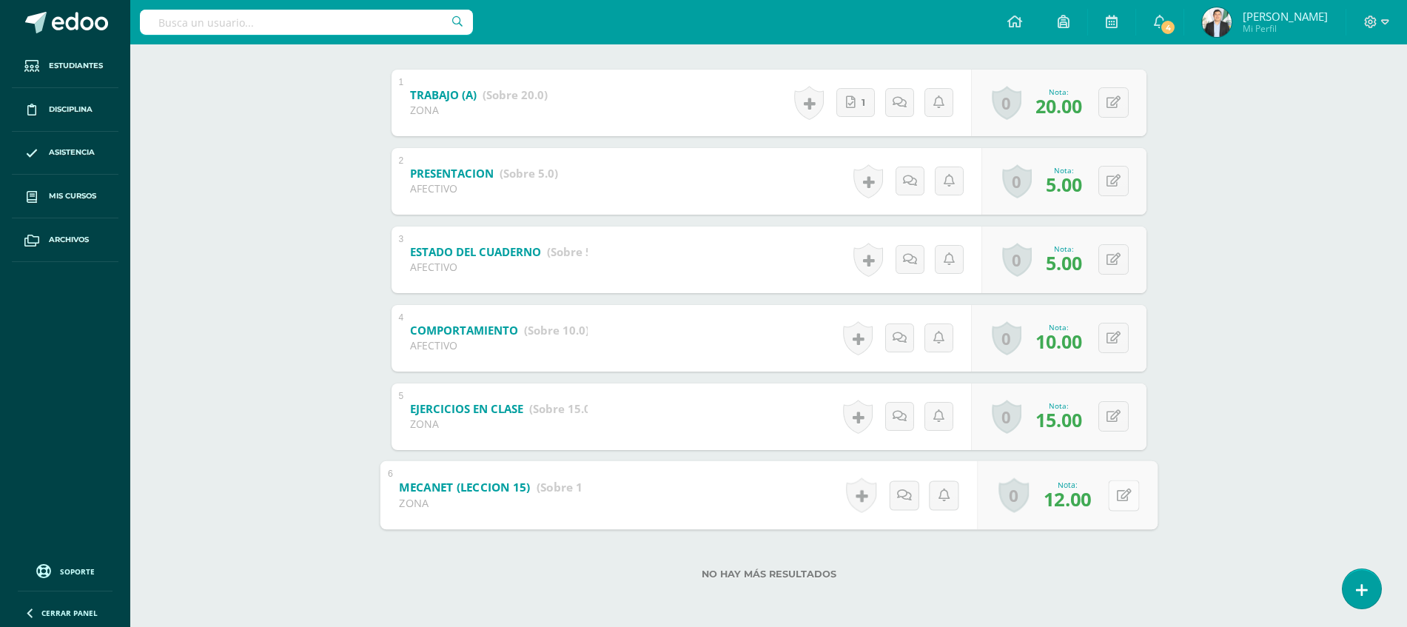
click at [1105, 491] on div "0 [GEOGRAPHIC_DATA] Logros obtenidos Aún no hay logros agregados Nota: 12.00" at bounding box center [1067, 494] width 181 height 69
click at [1117, 493] on icon at bounding box center [1123, 494] width 15 height 13
type input "13"
click at [1201, 485] on div "Tecnología del Aprendizaje y Comunicación Primero Básicos Plan Diario "A" Herra…" at bounding box center [768, 186] width 1277 height 882
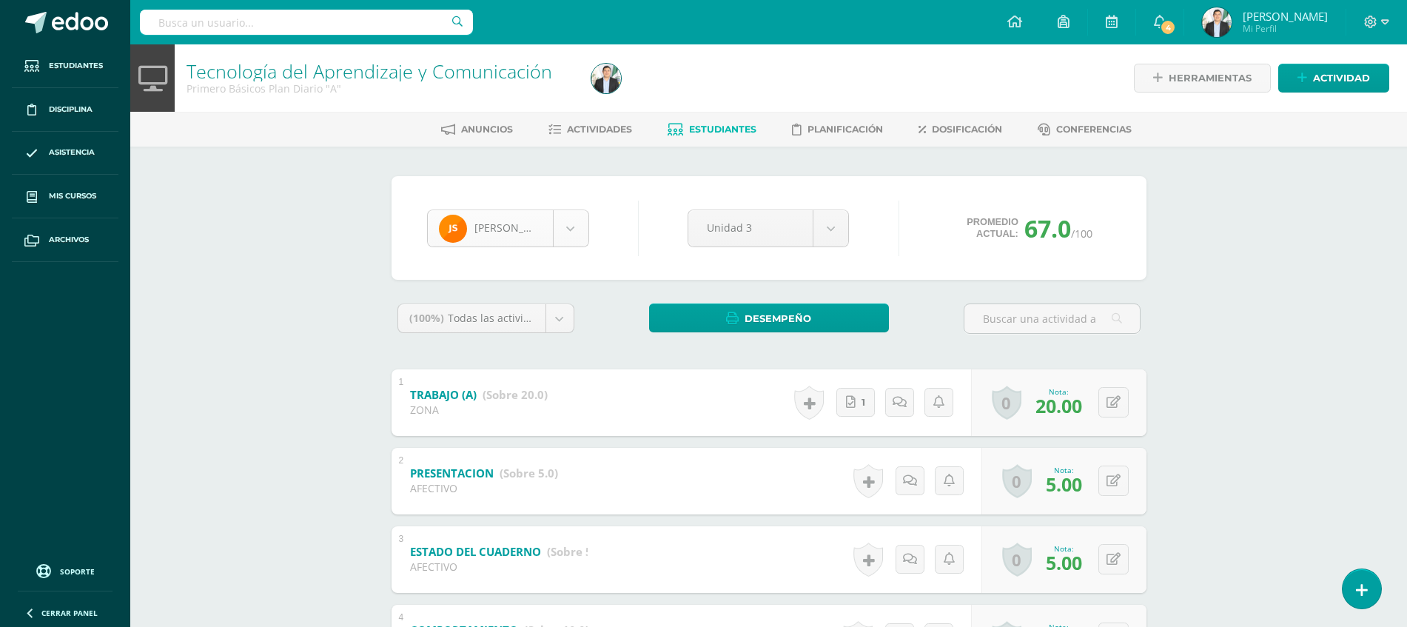
scroll to position [1582, 0]
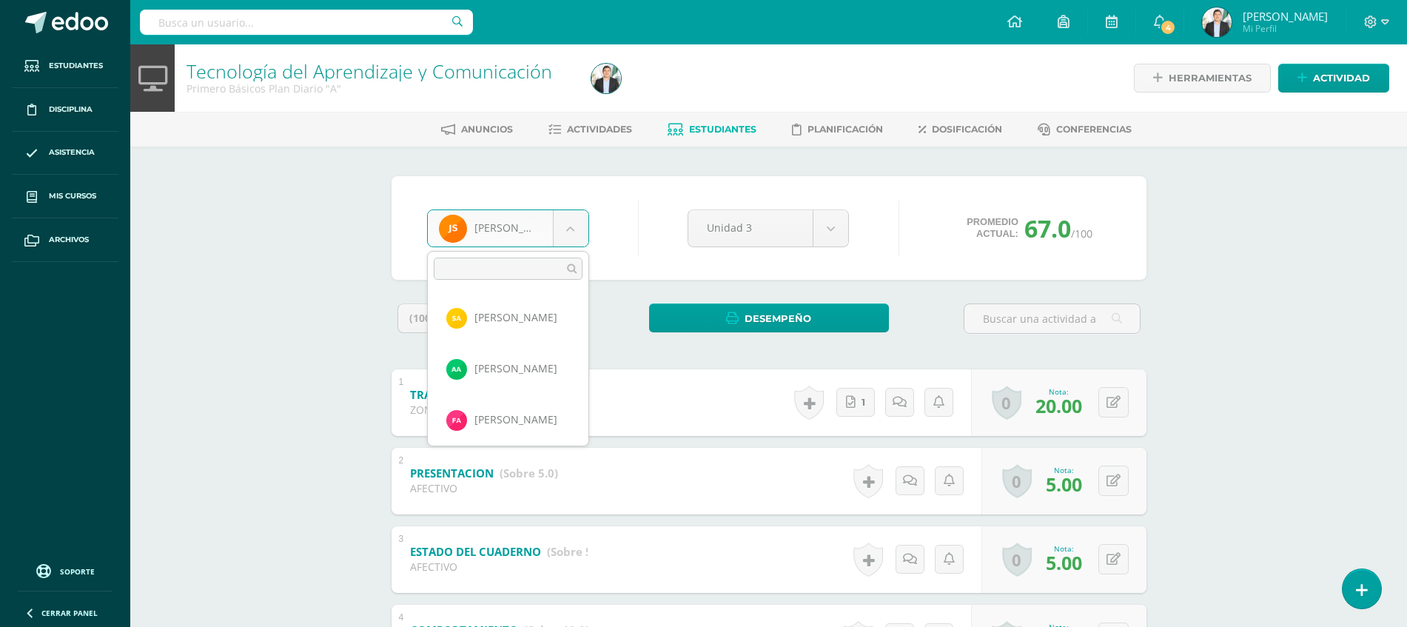
click at [504, 233] on body "Estudiantes Disciplina Asistencia Mis cursos Archivos Soporte Ayuda Reportar un…" at bounding box center [703, 463] width 1407 height 927
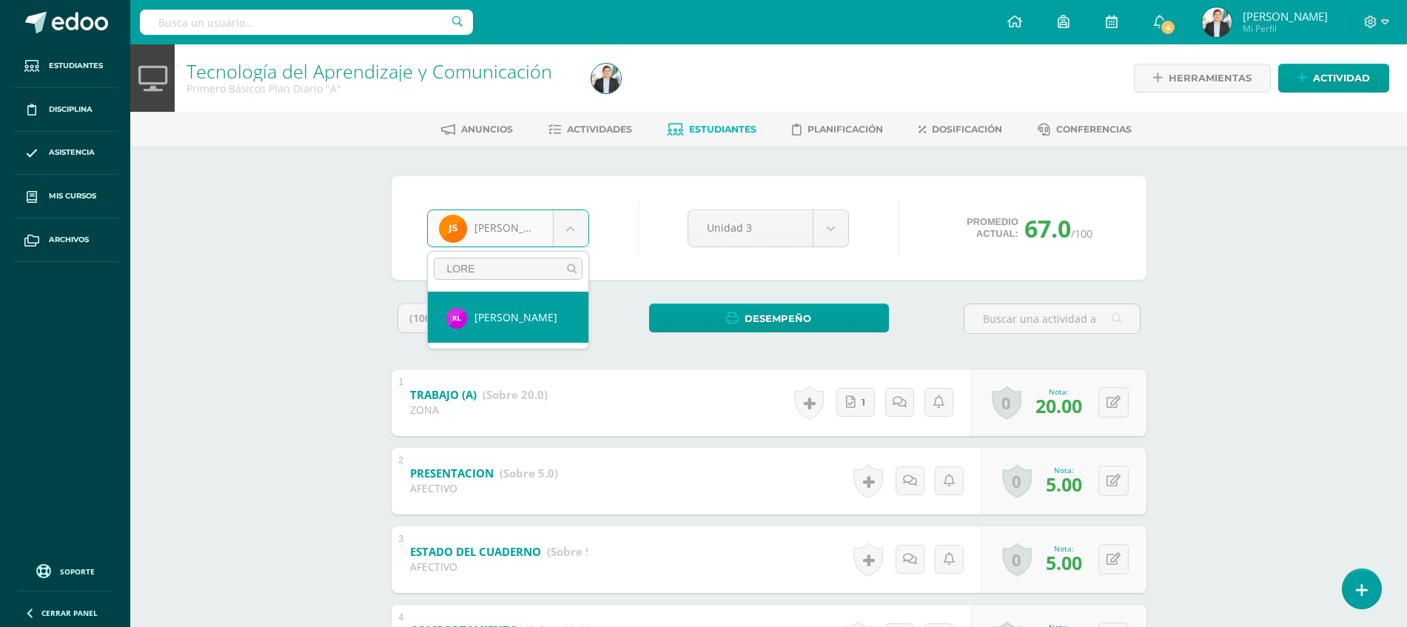
type input "LOREN"
select select "8623"
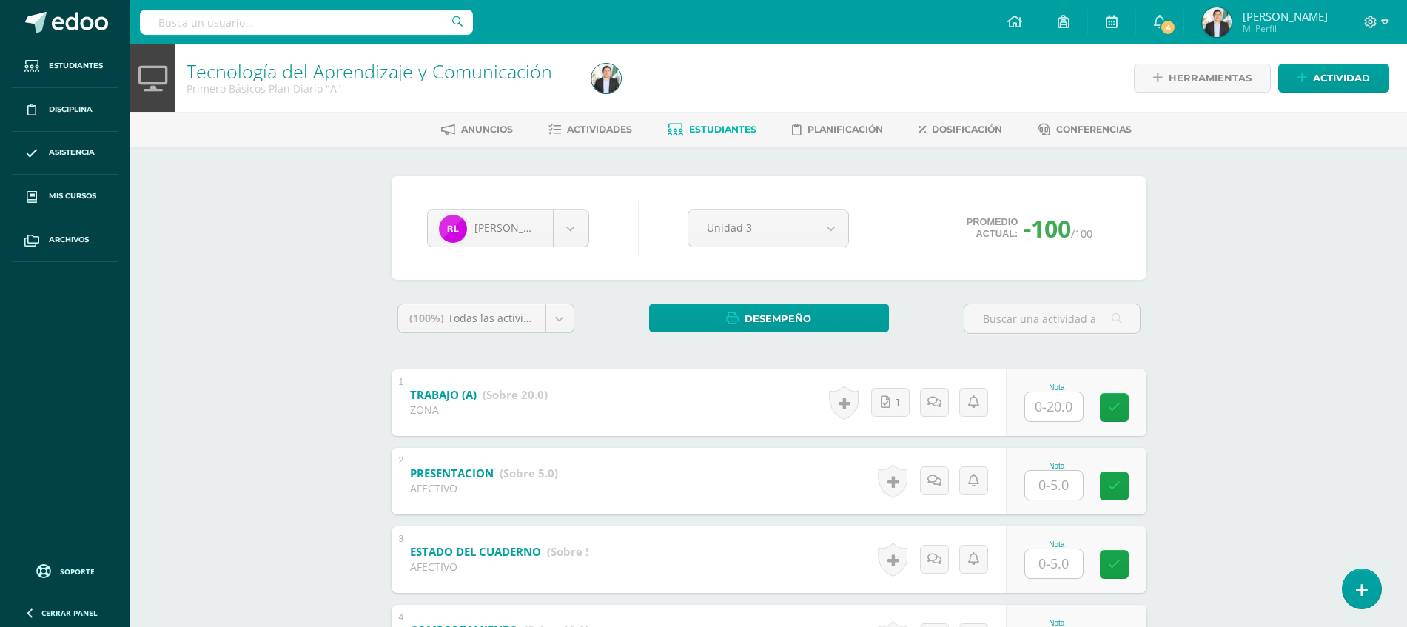
scroll to position [300, 0]
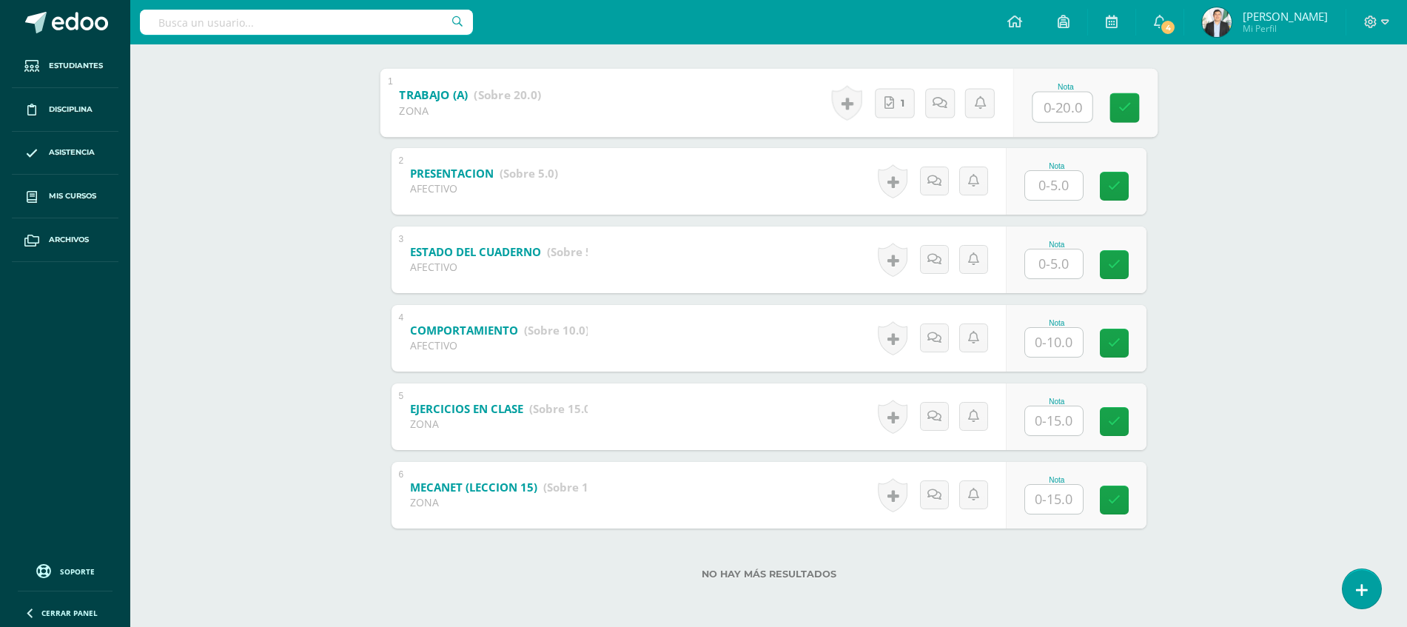
click at [1064, 101] on input "text" at bounding box center [1061, 107] width 59 height 30
type input "20"
type input "5"
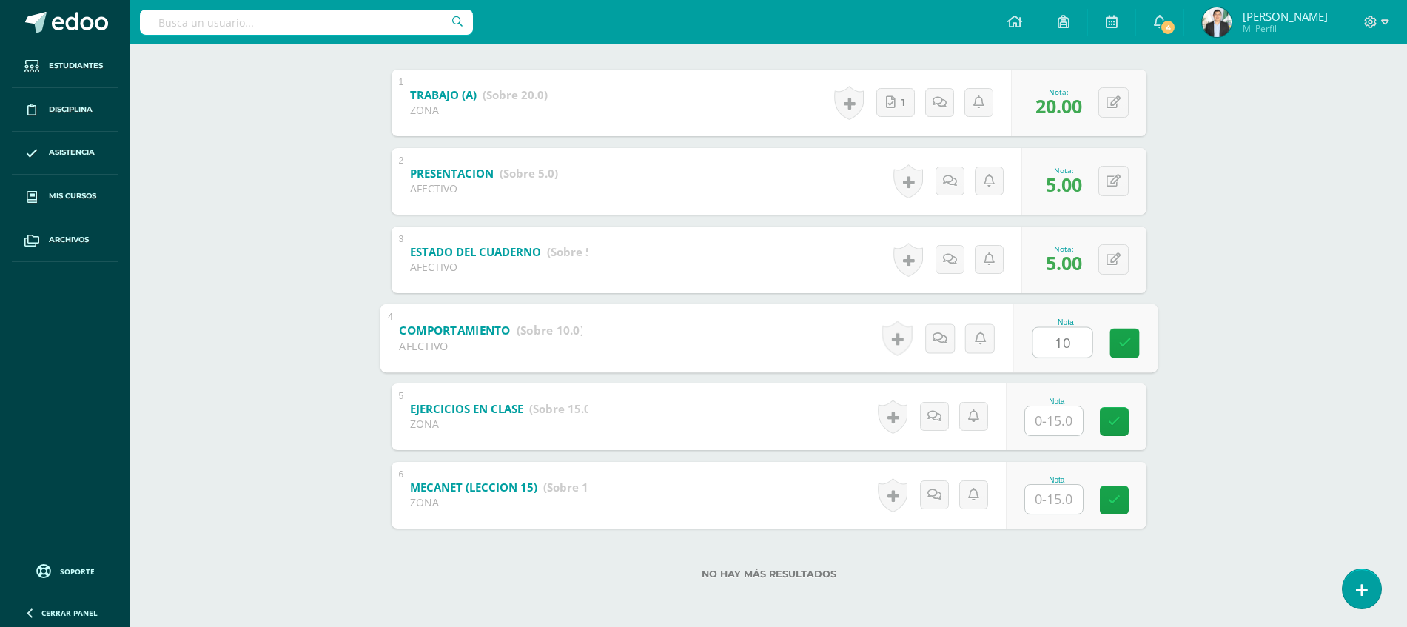
type input "10"
click at [1030, 502] on div "Nota" at bounding box center [1084, 494] width 144 height 69
type input "15"
click at [1064, 422] on input "text" at bounding box center [1061, 421] width 59 height 30
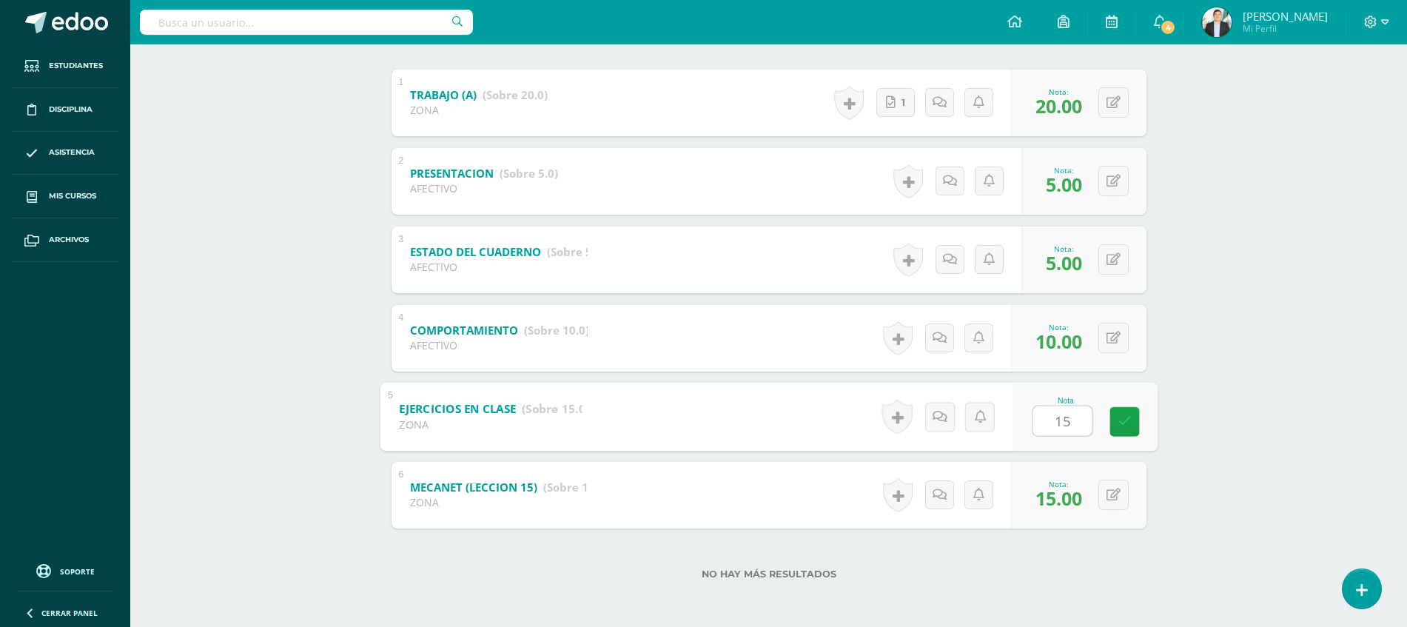
type input "15"
click at [1174, 428] on div "Rosario Lorenzana Sophie Aguirre Arami Alvizures Fritza Argueta Josué Auceda Se…" at bounding box center [769, 237] width 814 height 780
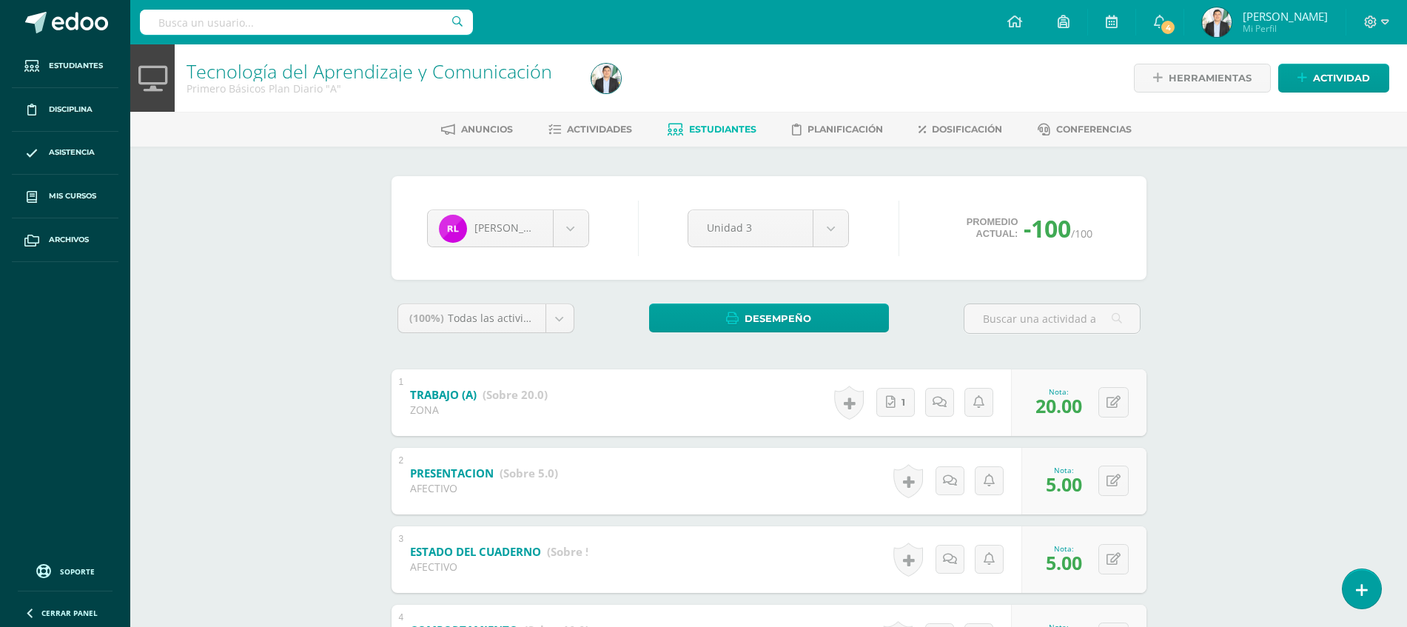
click at [1211, 11] on img at bounding box center [1217, 22] width 30 height 30
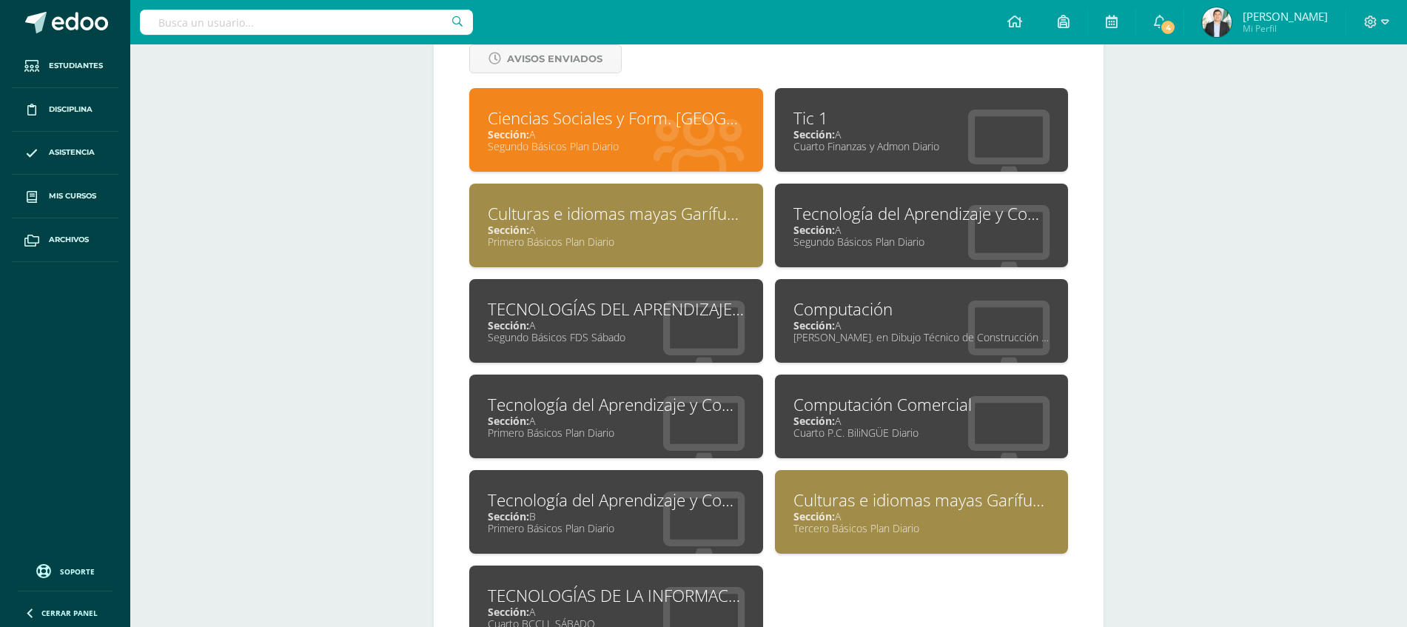
scroll to position [675, 0]
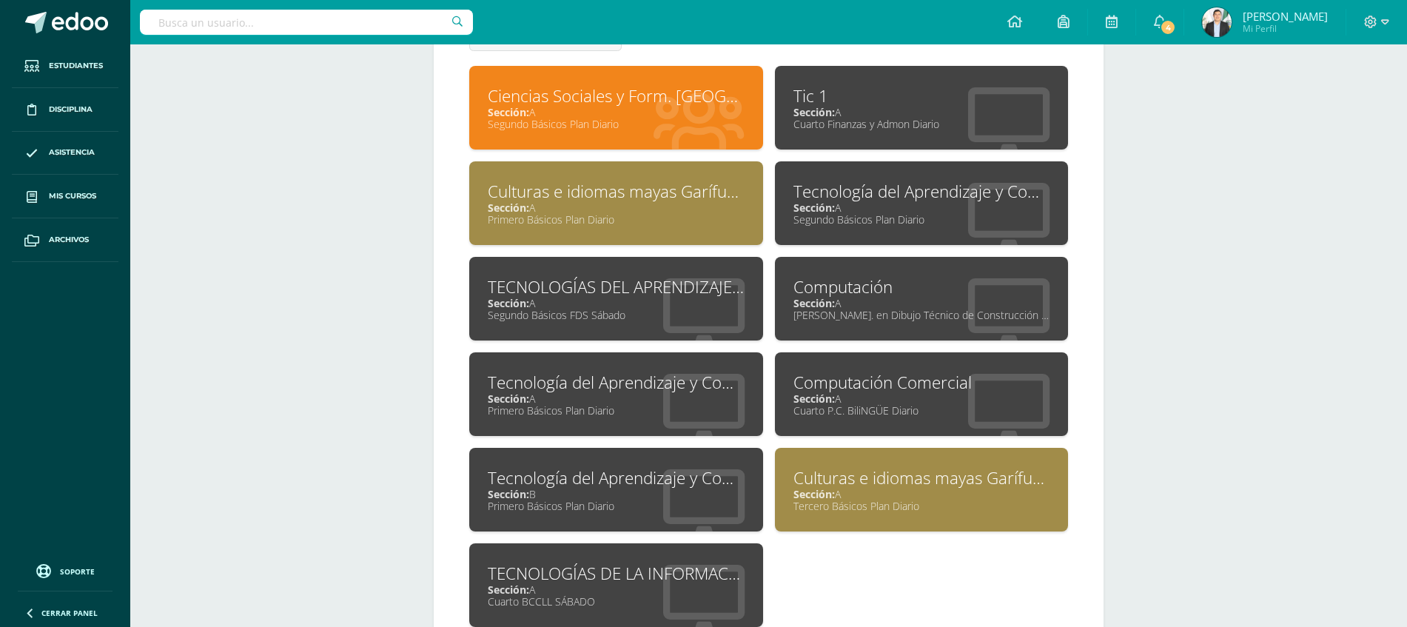
click at [847, 404] on div "Cuarto P.C. BiliNGÜE Diario" at bounding box center [921, 410] width 257 height 14
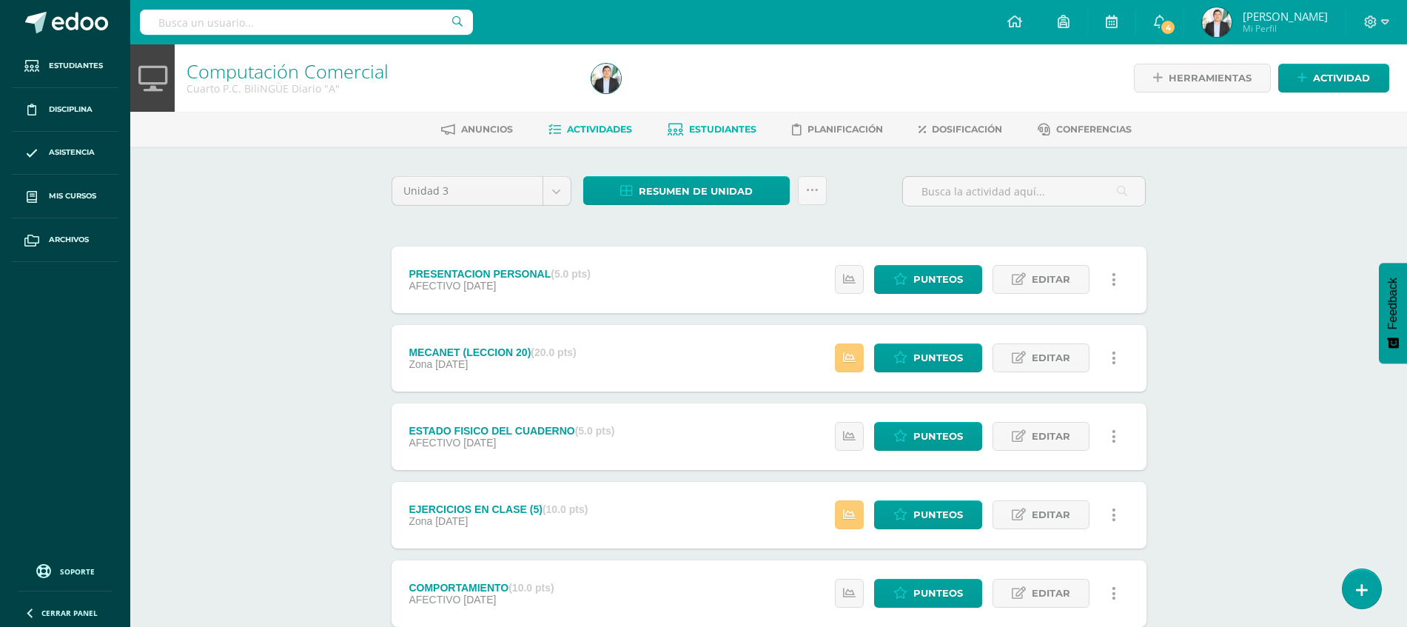
click at [710, 129] on span "Estudiantes" at bounding box center [722, 129] width 67 height 11
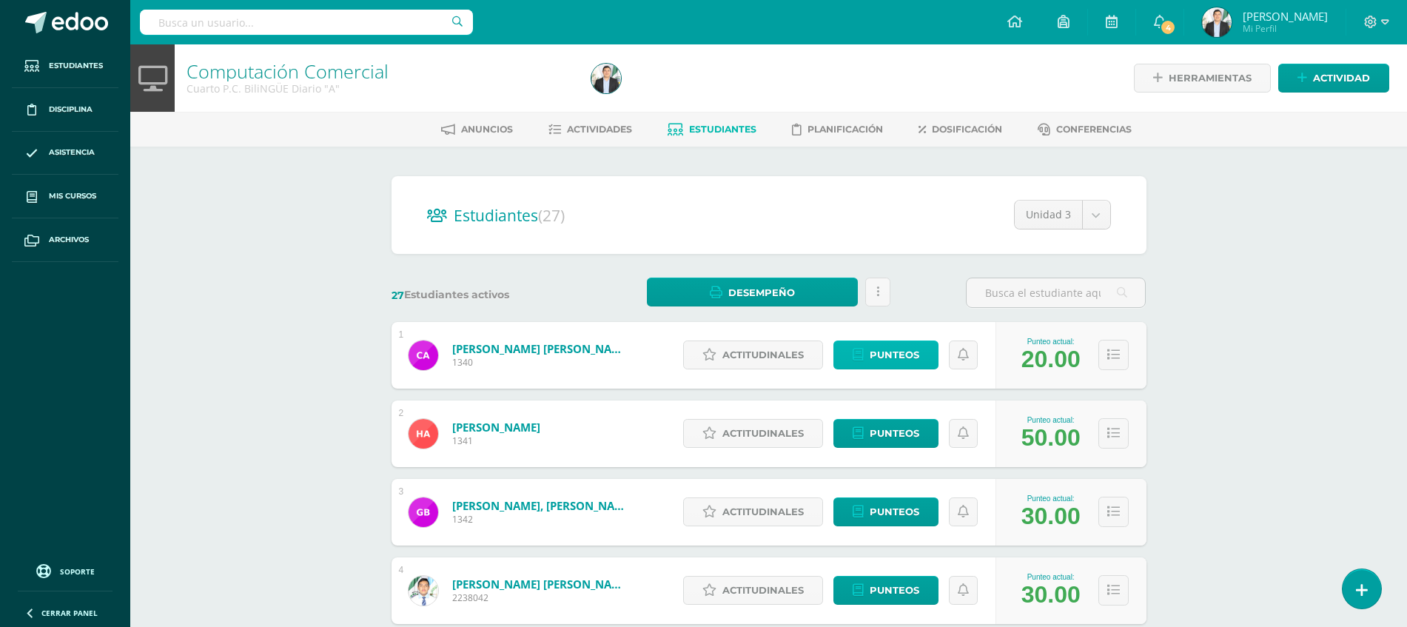
click at [899, 354] on span "Punteos" at bounding box center [895, 354] width 50 height 27
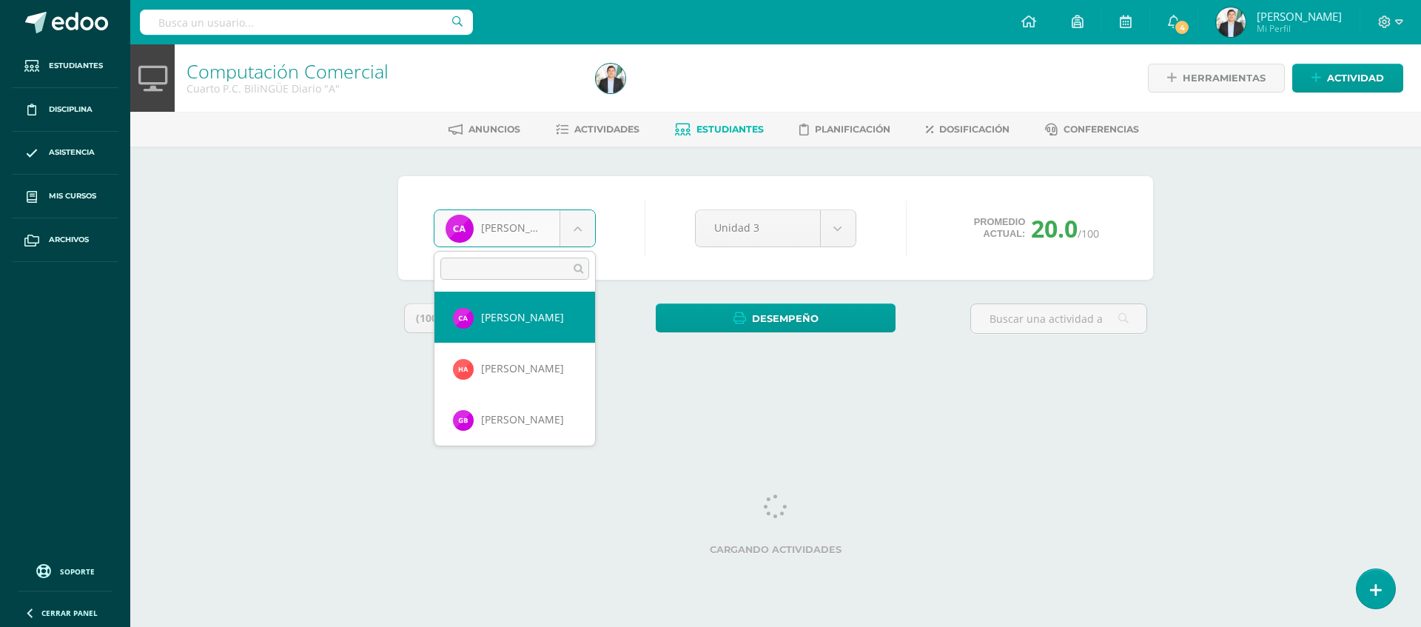
click at [520, 226] on body "Estudiantes Disciplina Asistencia Mis cursos Archivos Soporte Ayuda Reportar un…" at bounding box center [710, 199] width 1421 height 399
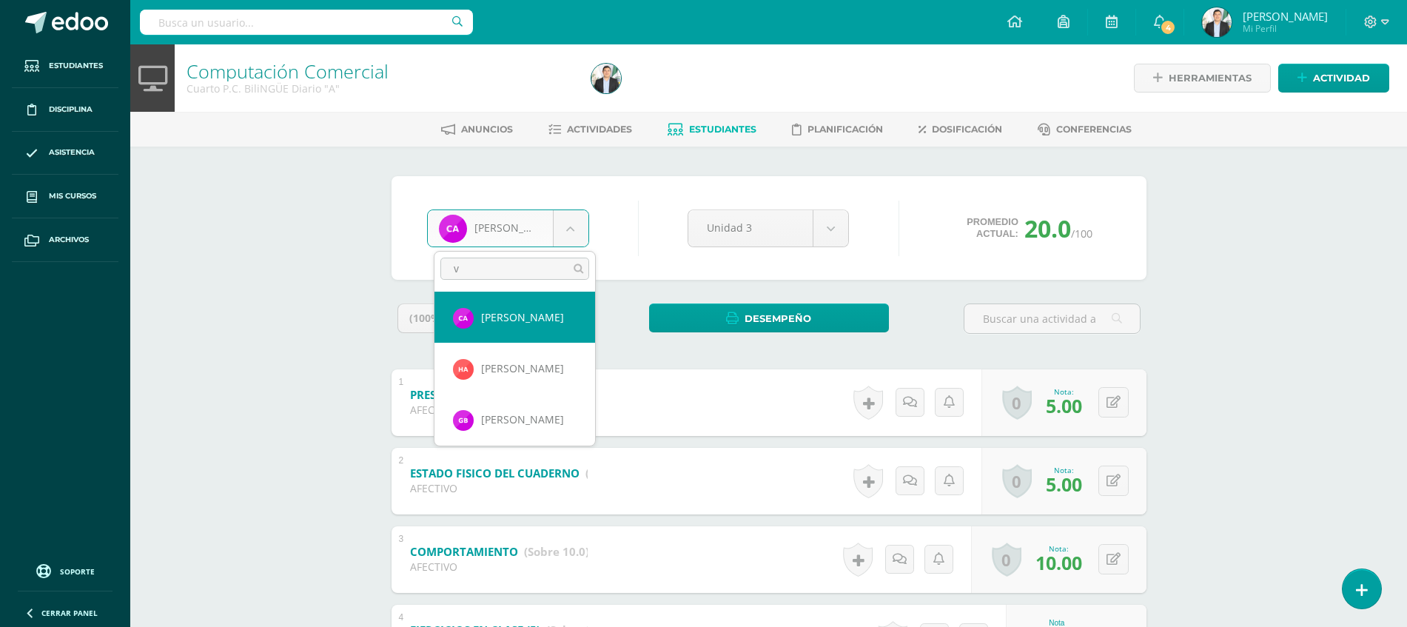
type input "vi"
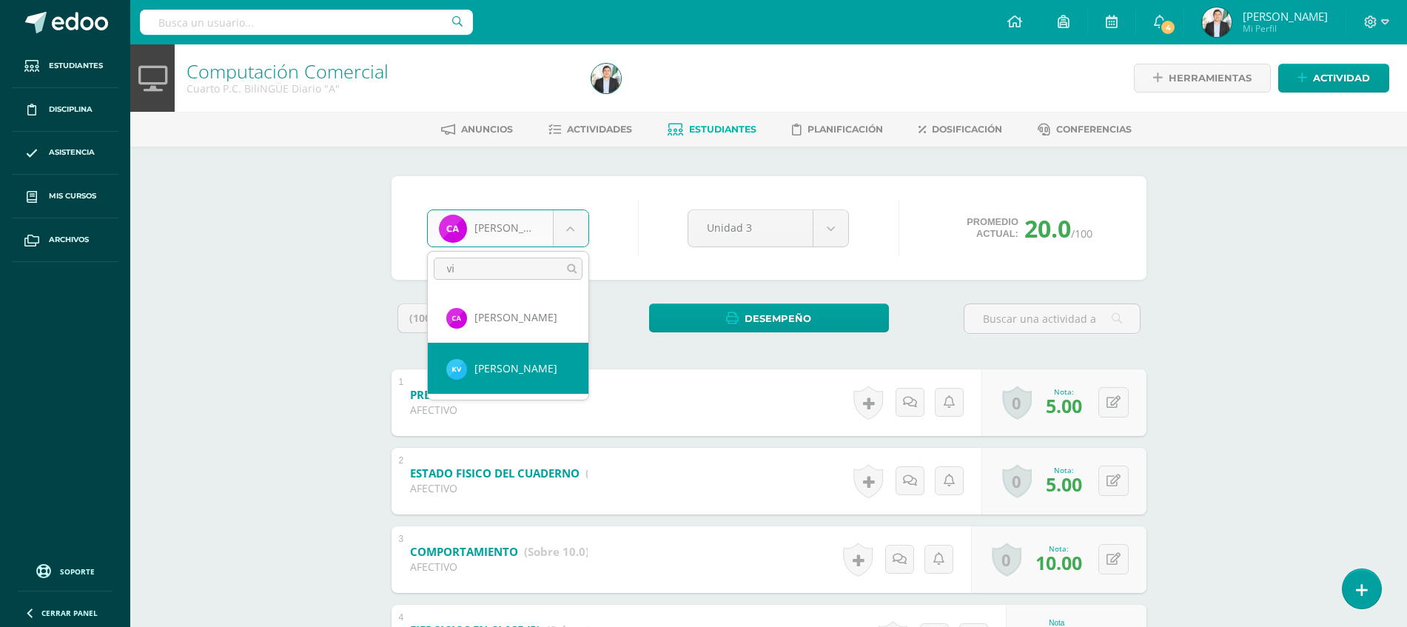
select select "8708"
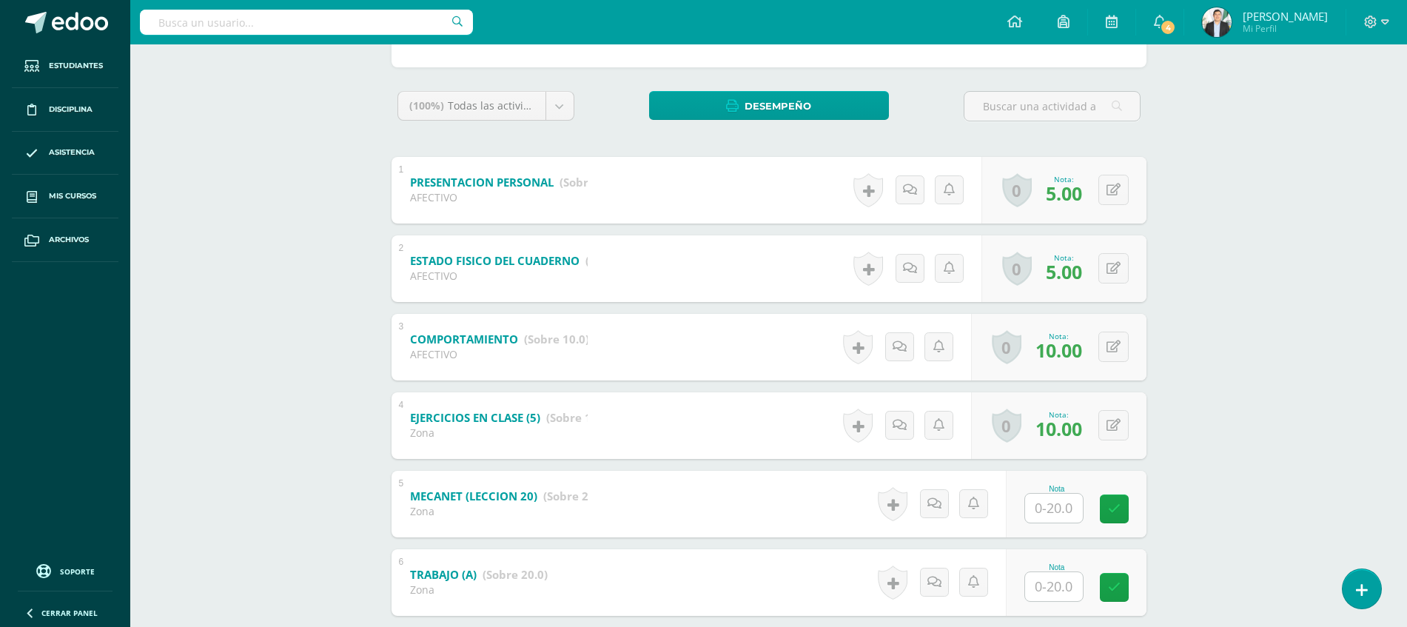
scroll to position [300, 0]
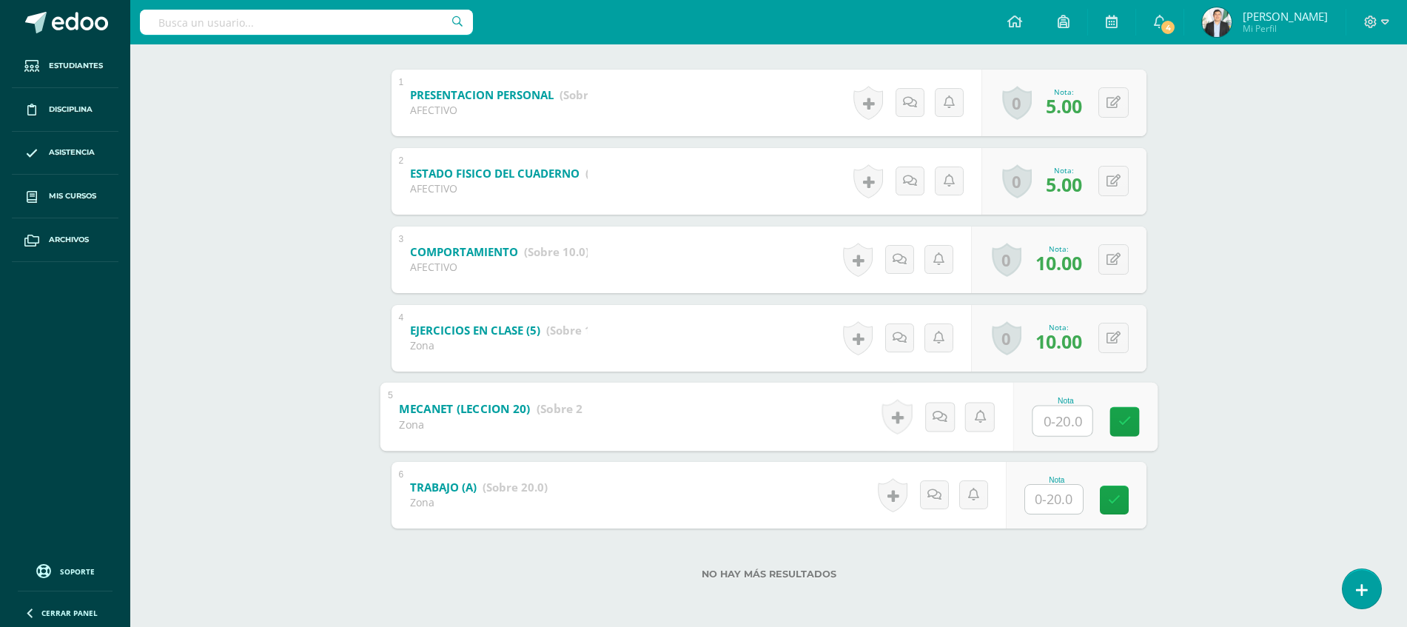
click at [1049, 414] on input "text" at bounding box center [1061, 421] width 59 height 30
type input "20"
click at [1319, 379] on div "Computación Comercial Cuarto P.C. BiliNGÜE Diario "A" Herramientas Detalle de a…" at bounding box center [768, 186] width 1277 height 882
click at [1055, 500] on input "text" at bounding box center [1061, 499] width 59 height 30
type input "20"
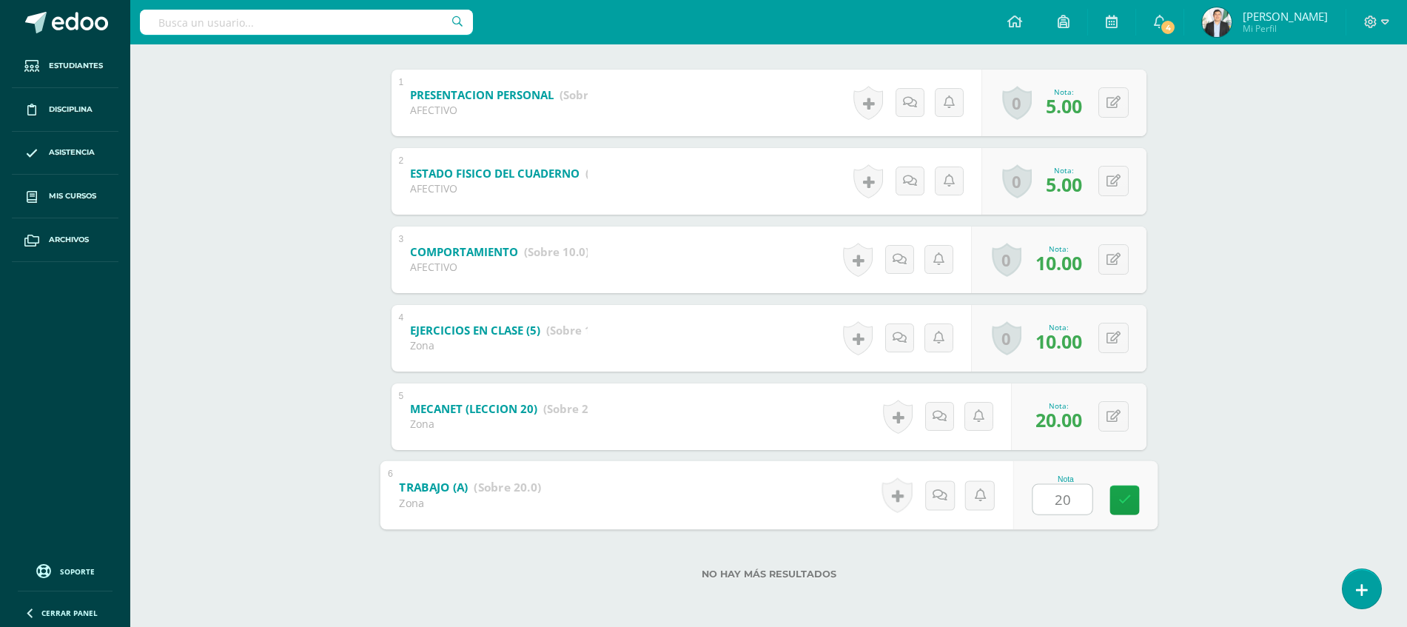
click at [1210, 476] on div "Computación Comercial Cuarto P.C. BiliNGÜE Diario "A" Herramientas Detalle de a…" at bounding box center [768, 186] width 1277 height 882
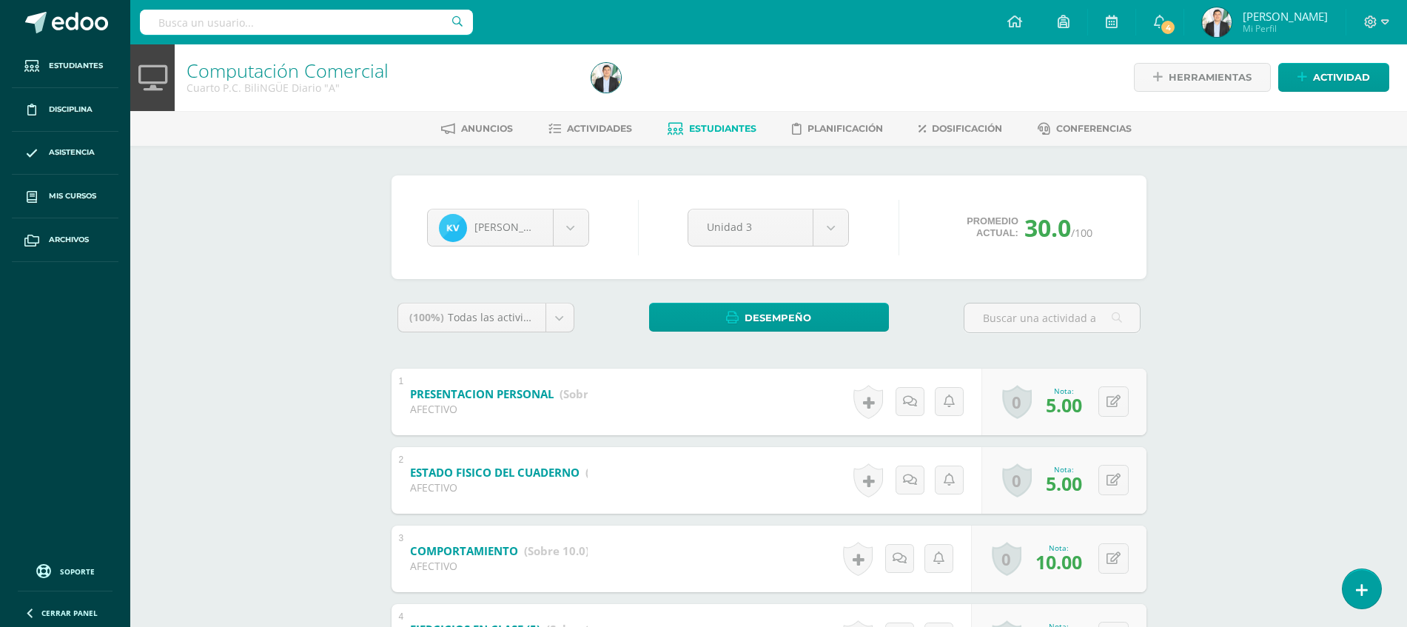
scroll to position [0, 0]
